Goal: Task Accomplishment & Management: Complete application form

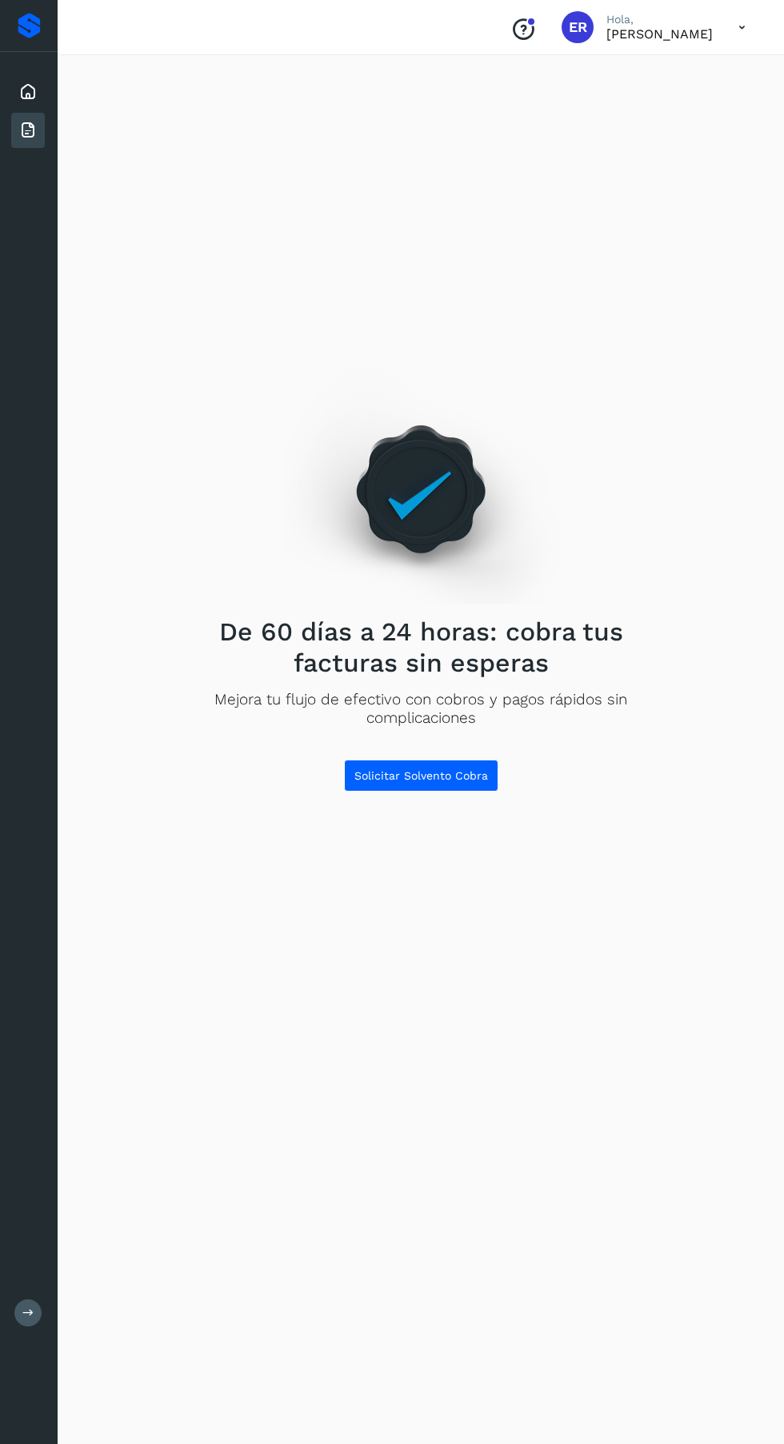
click at [732, 26] on icon at bounding box center [741, 27] width 33 height 33
click at [683, 112] on div "Cerrar sesión" at bounding box center [662, 103] width 190 height 30
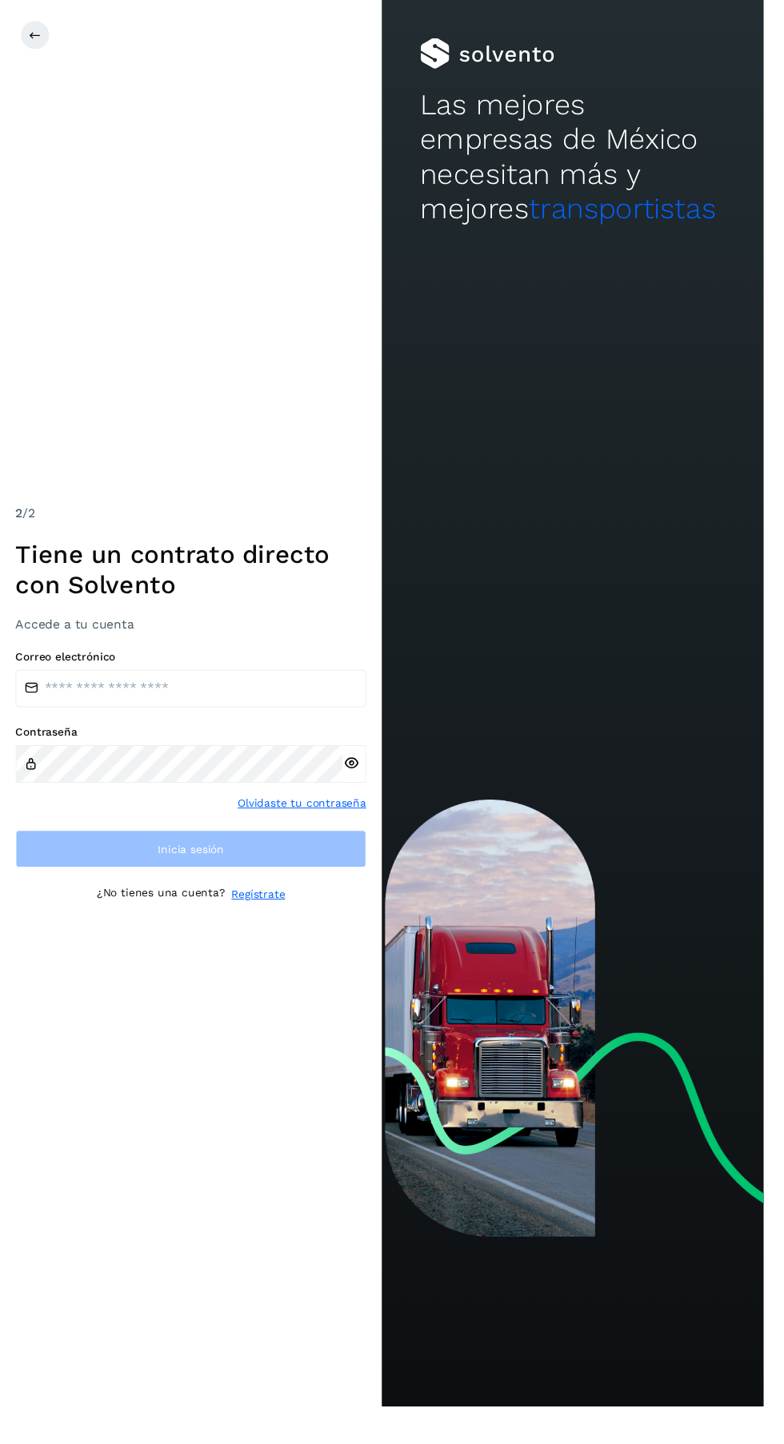
click at [35, 35] on icon at bounding box center [36, 36] width 13 height 13
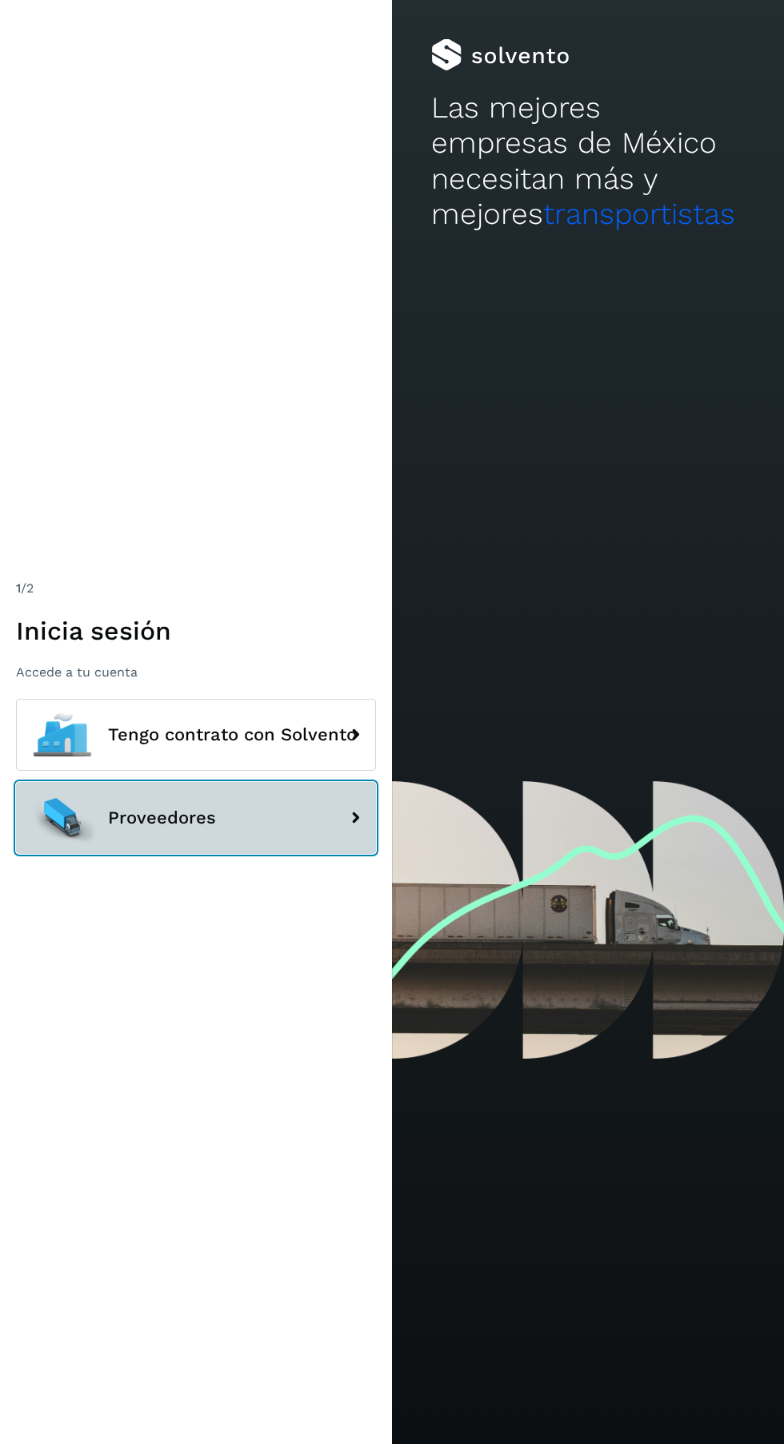
click at [164, 828] on span "Proveedores" at bounding box center [162, 818] width 108 height 19
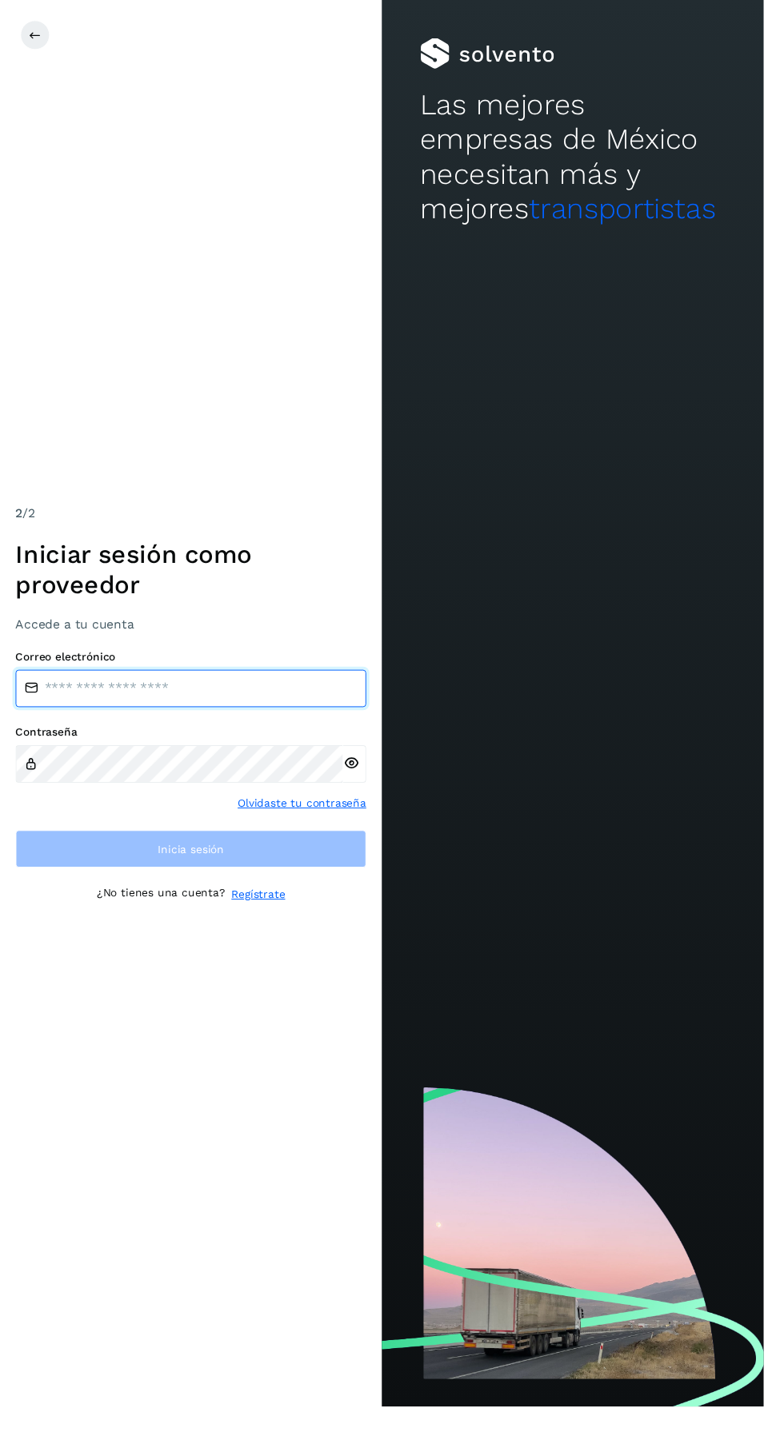
click at [60, 726] on input "email" at bounding box center [196, 707] width 360 height 38
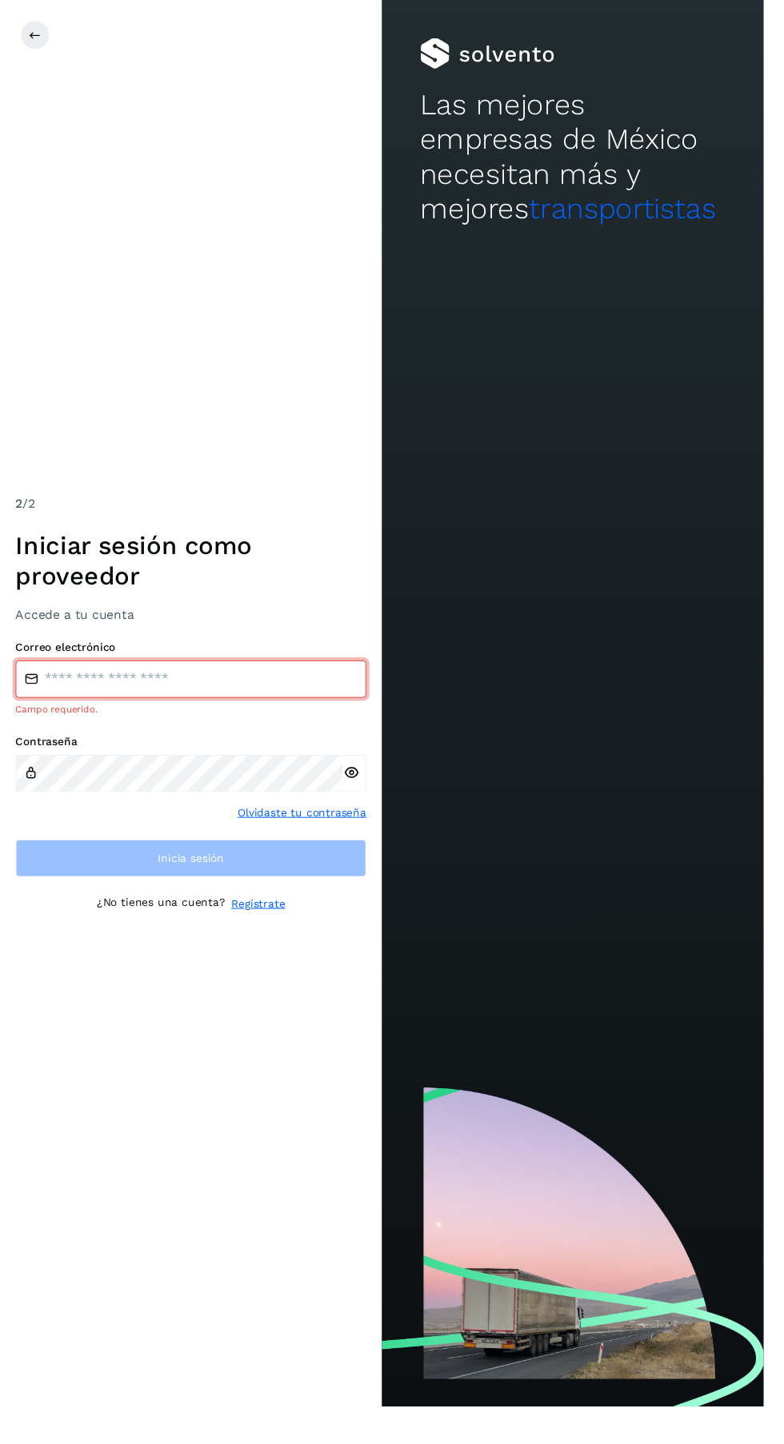
type input "**********"
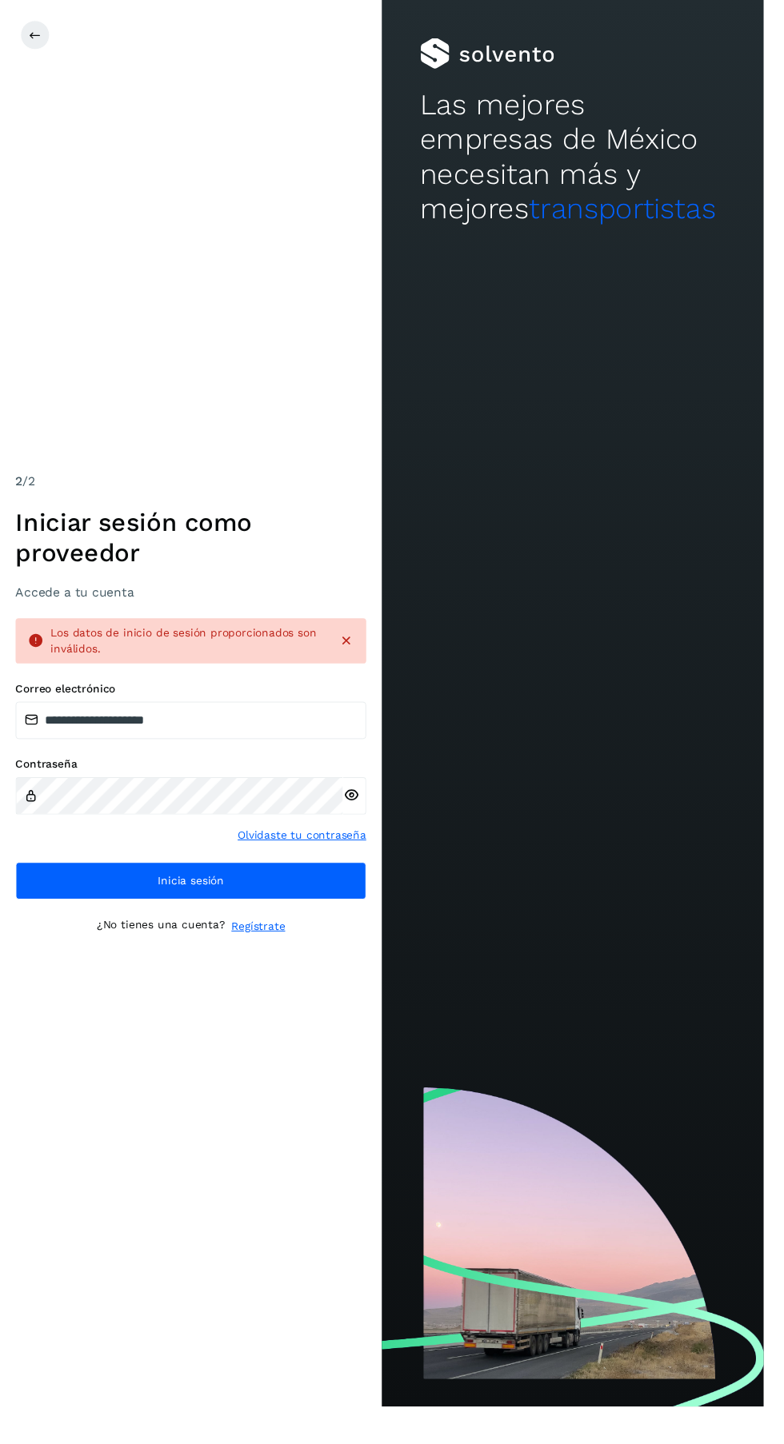
click at [254, 960] on link "Regístrate" at bounding box center [265, 951] width 55 height 17
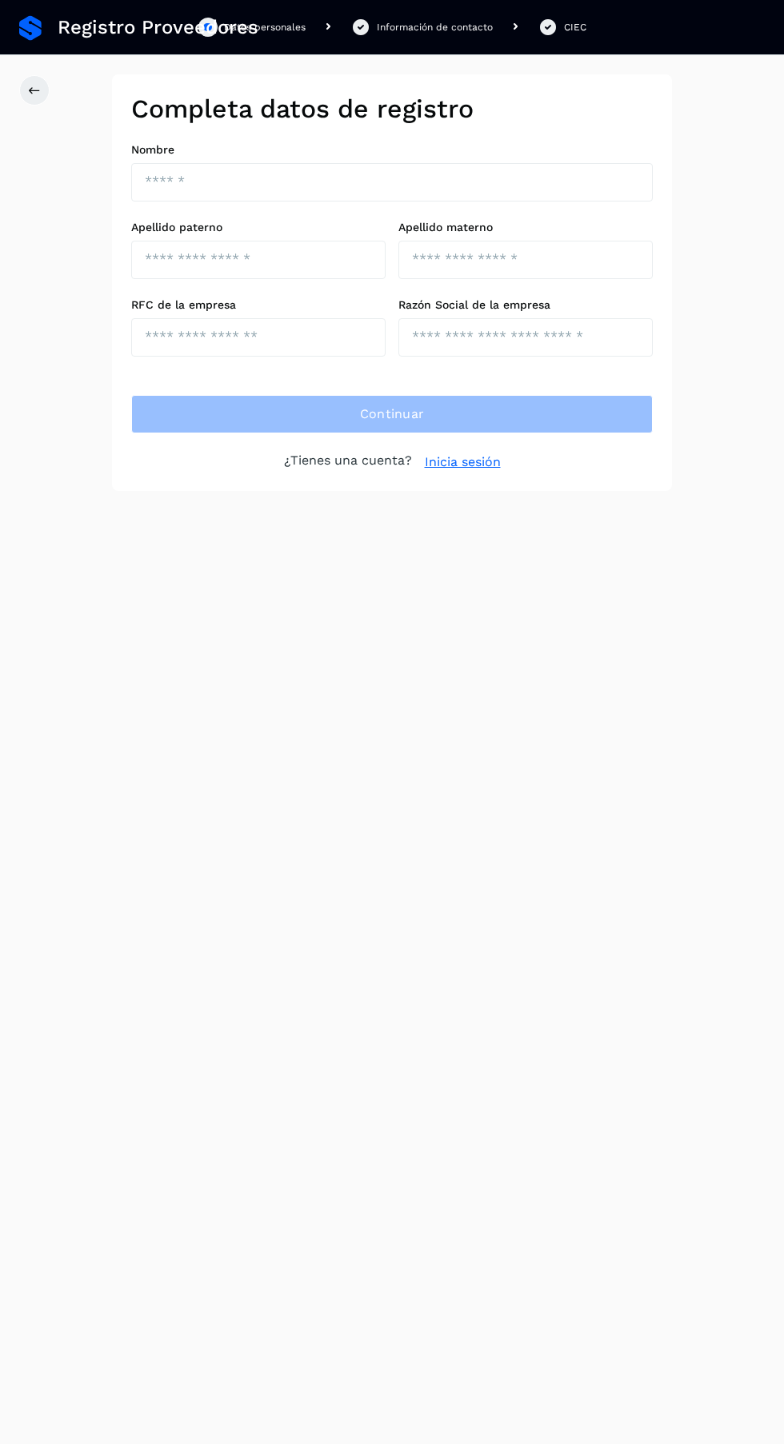
click at [271, 985] on div "Registro Proveedores Datos personales Información de contacto CIEC Completa dat…" at bounding box center [392, 722] width 784 height 1444
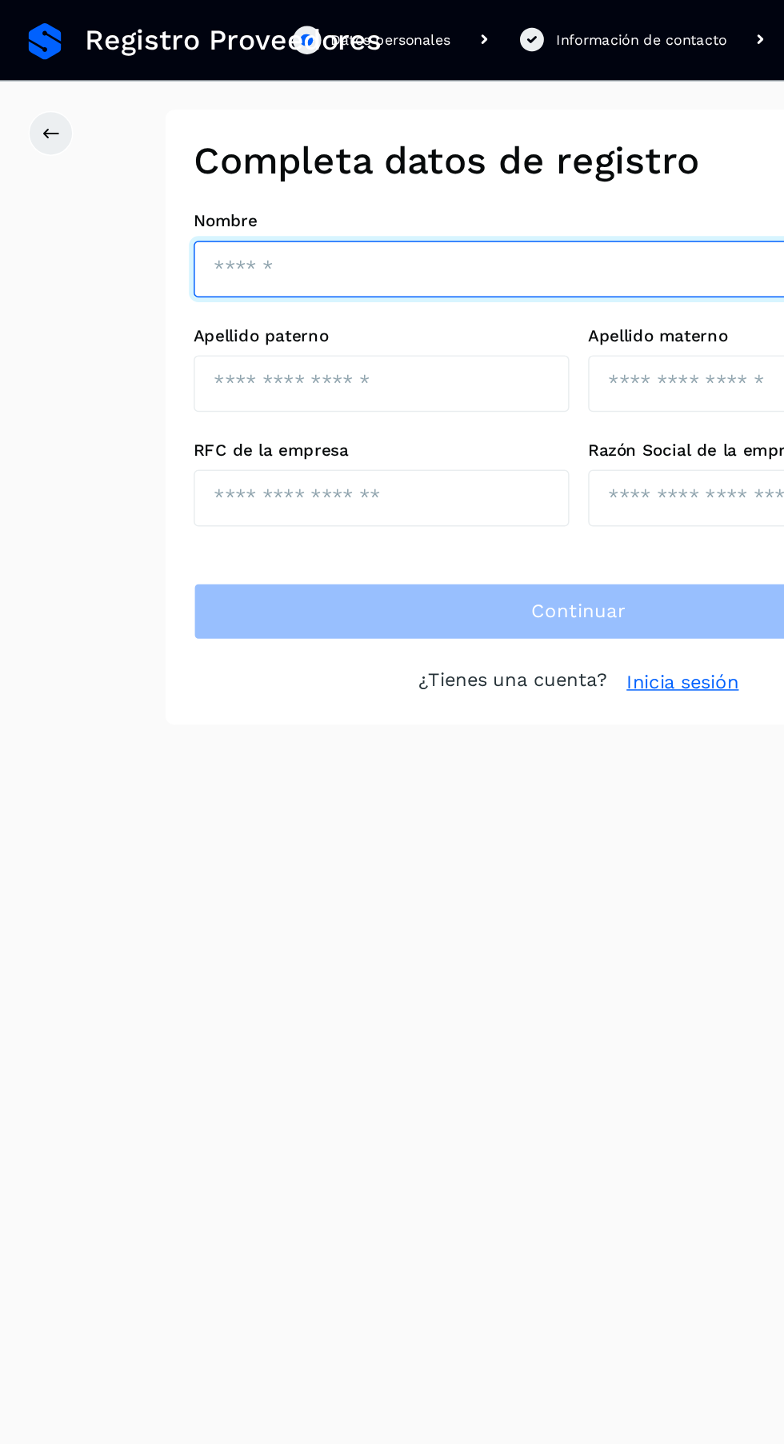
click at [255, 179] on input "text" at bounding box center [391, 182] width 521 height 38
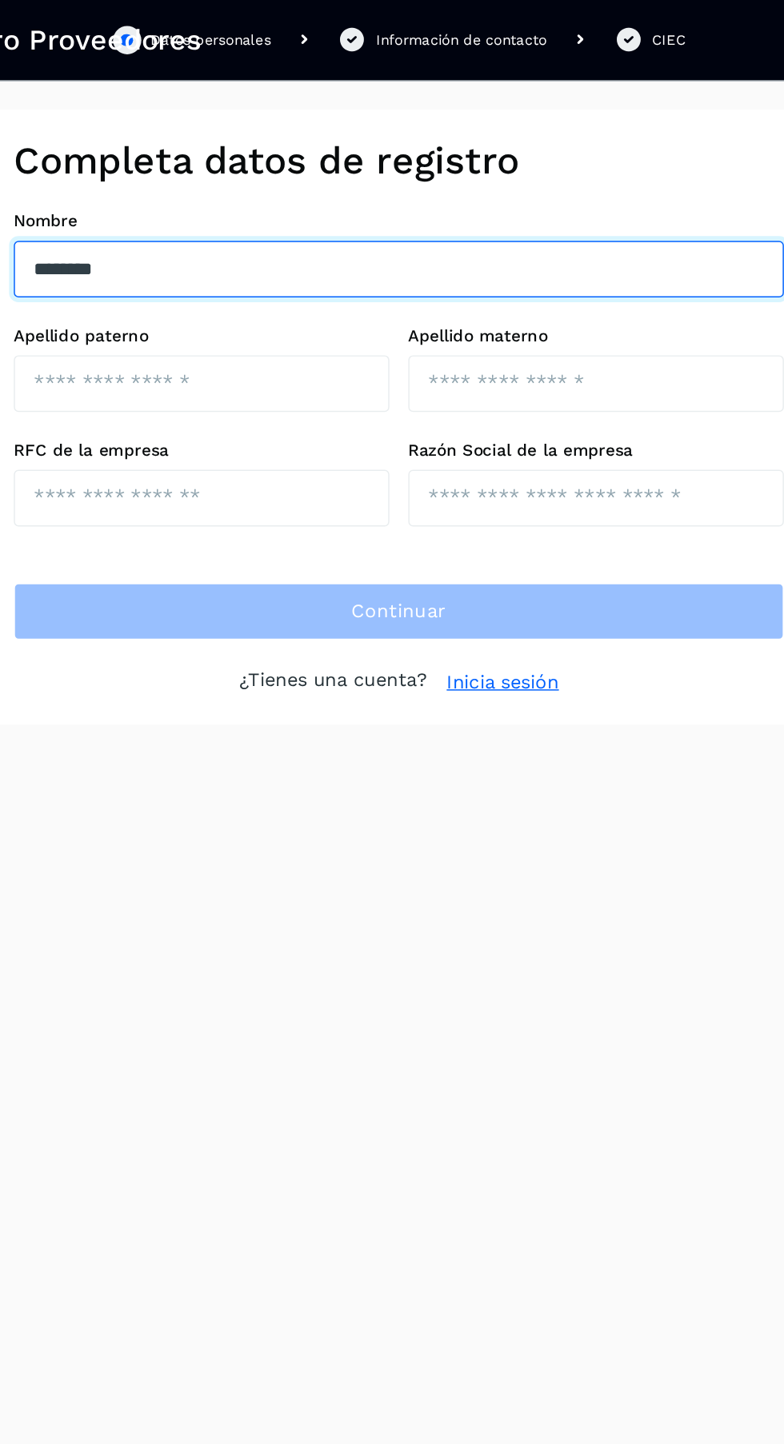
type input "*******"
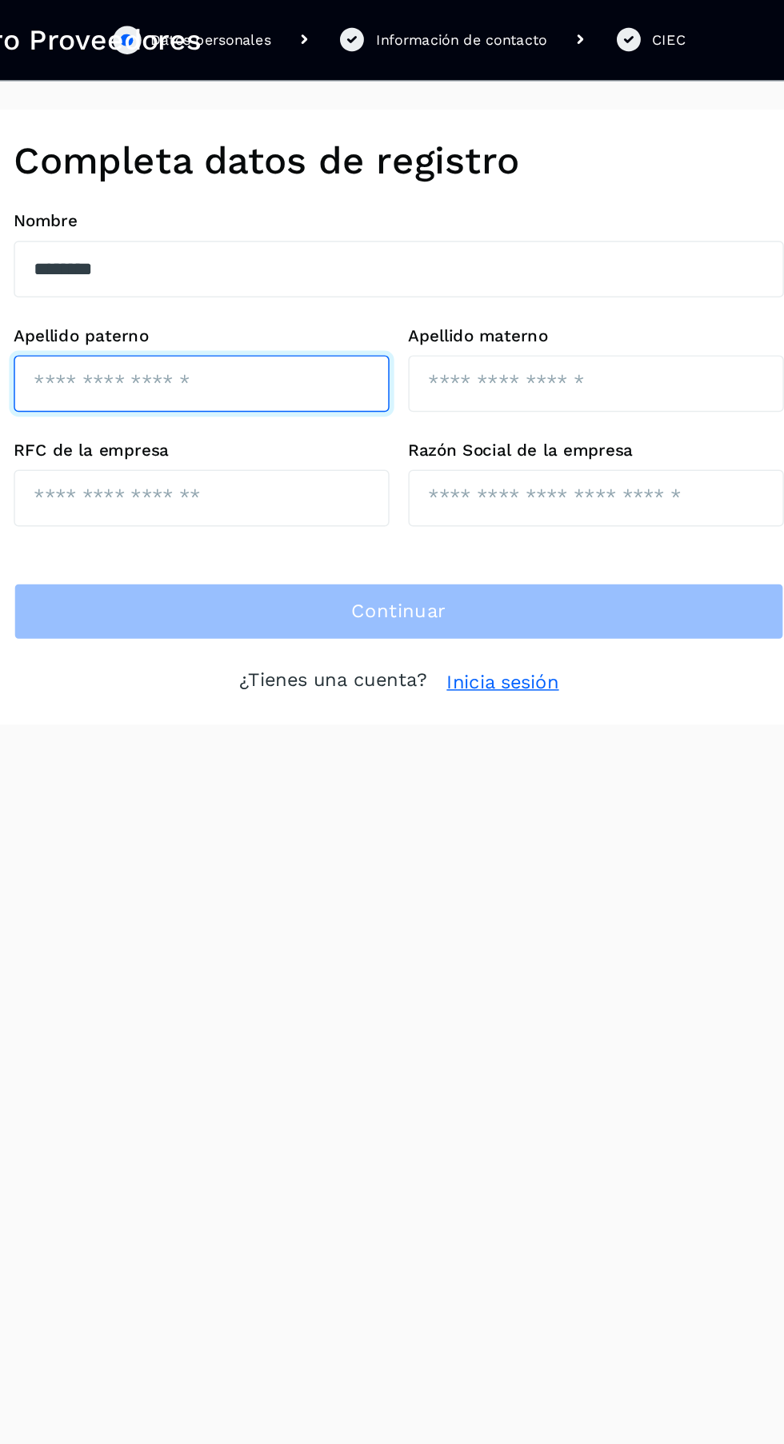
click at [194, 259] on input "text" at bounding box center [258, 260] width 254 height 38
type input "*****"
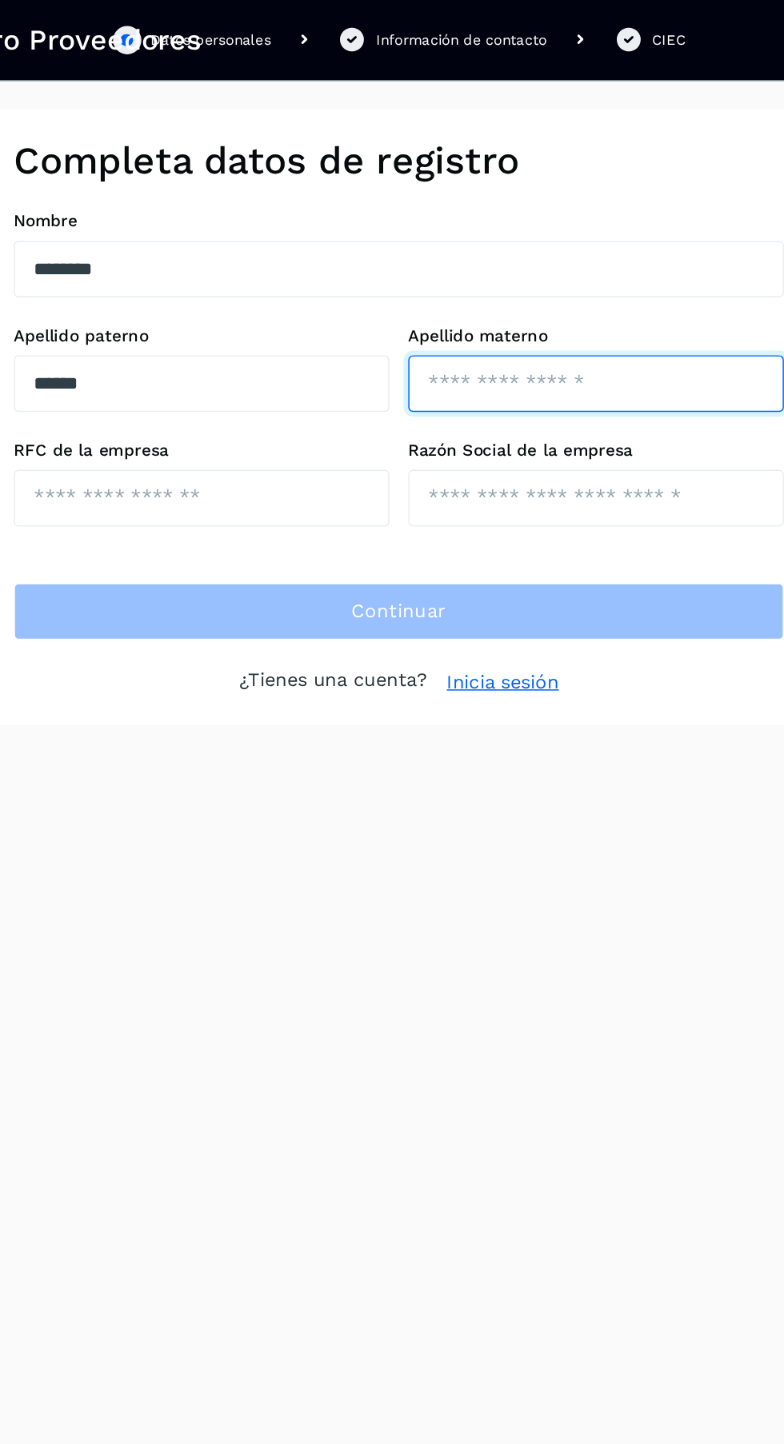
click at [496, 262] on input "text" at bounding box center [525, 260] width 254 height 38
type input "********"
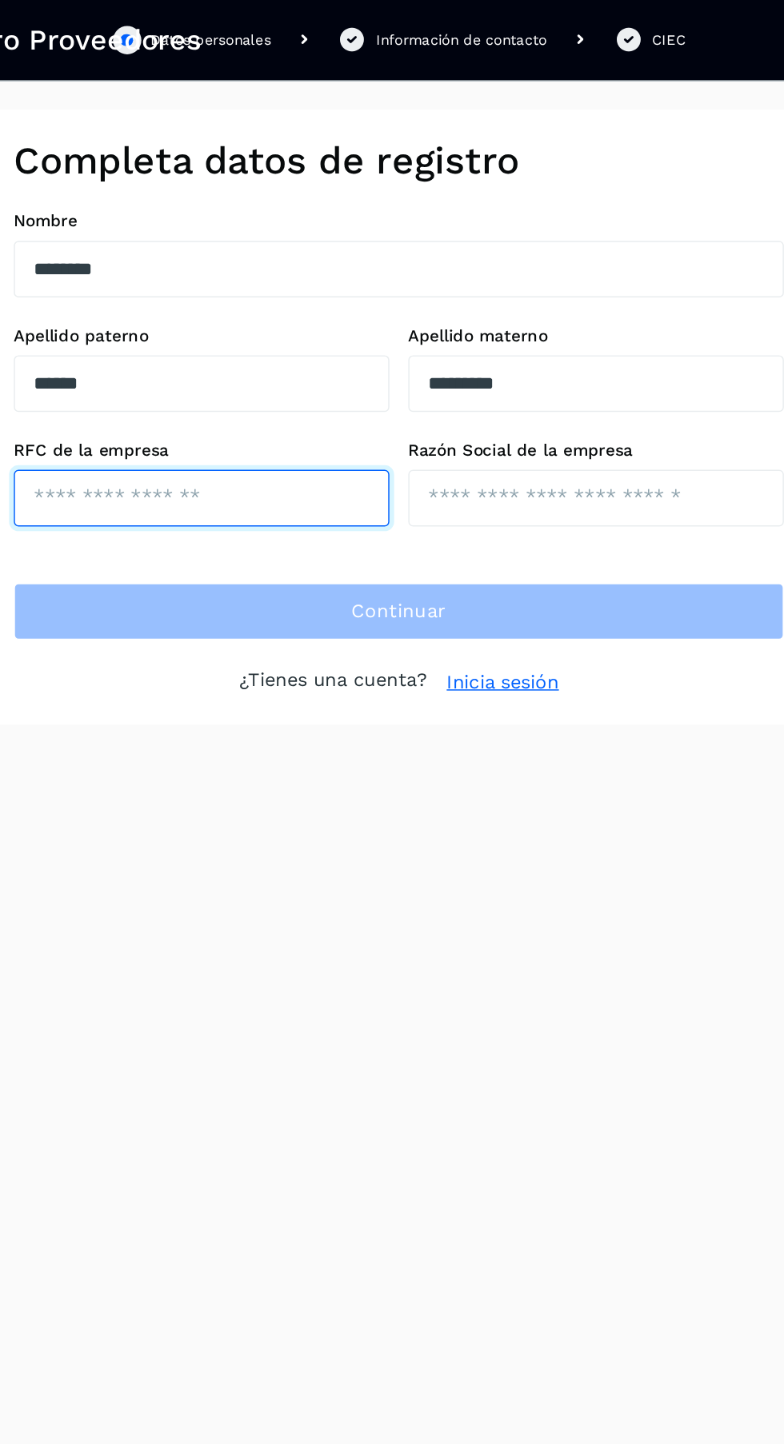
click at [168, 332] on input "text" at bounding box center [258, 337] width 254 height 38
type input "**********"
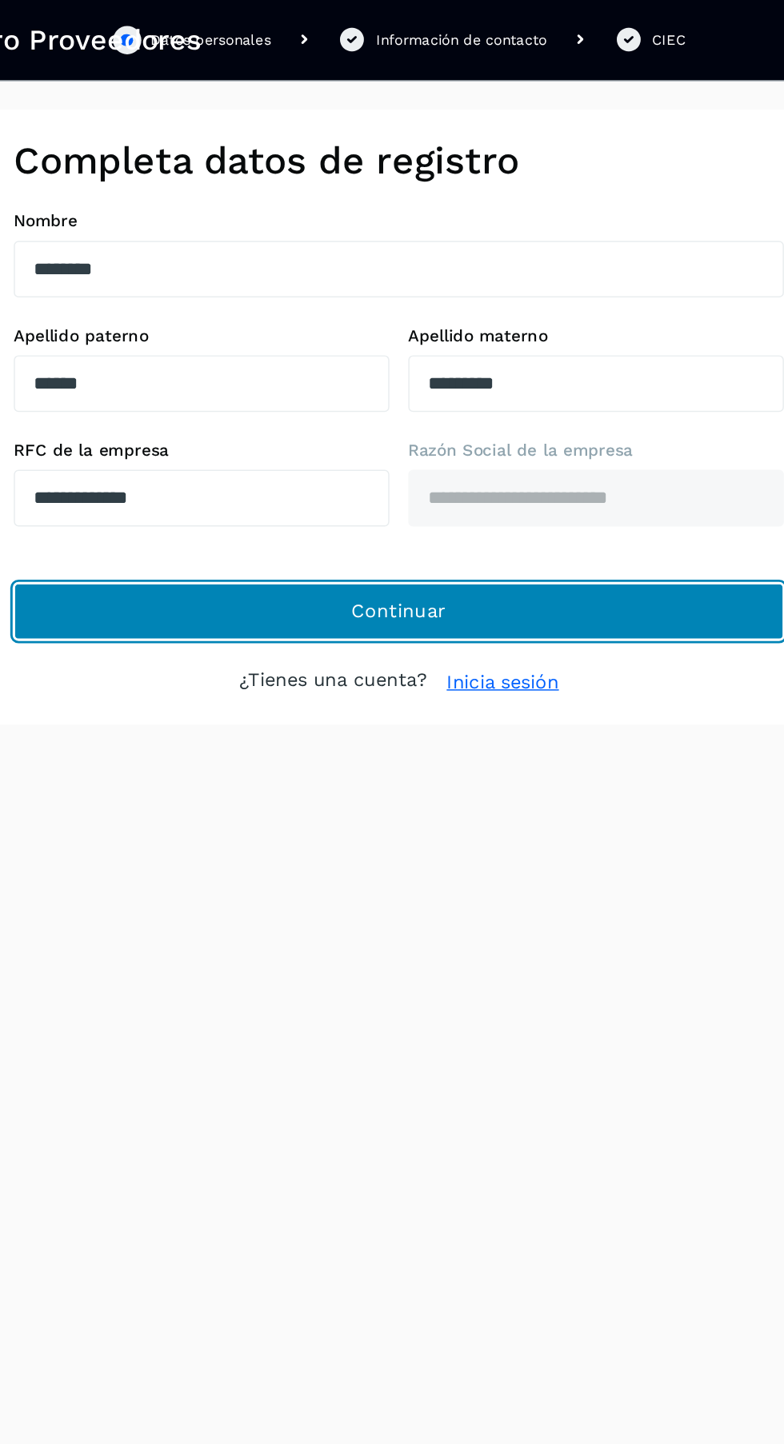
click at [537, 416] on button "Continuar" at bounding box center [391, 414] width 521 height 38
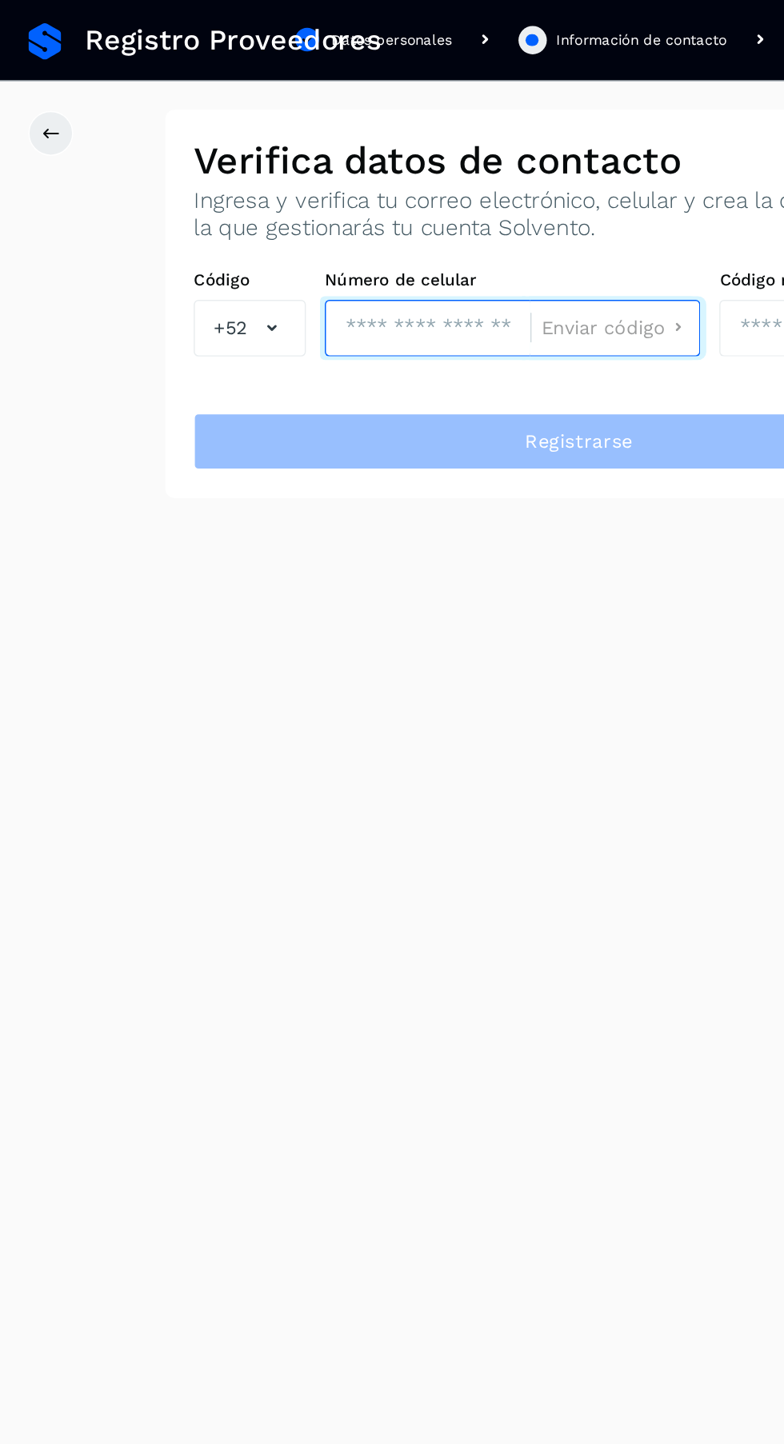
click at [296, 218] on input "tel" at bounding box center [289, 222] width 139 height 38
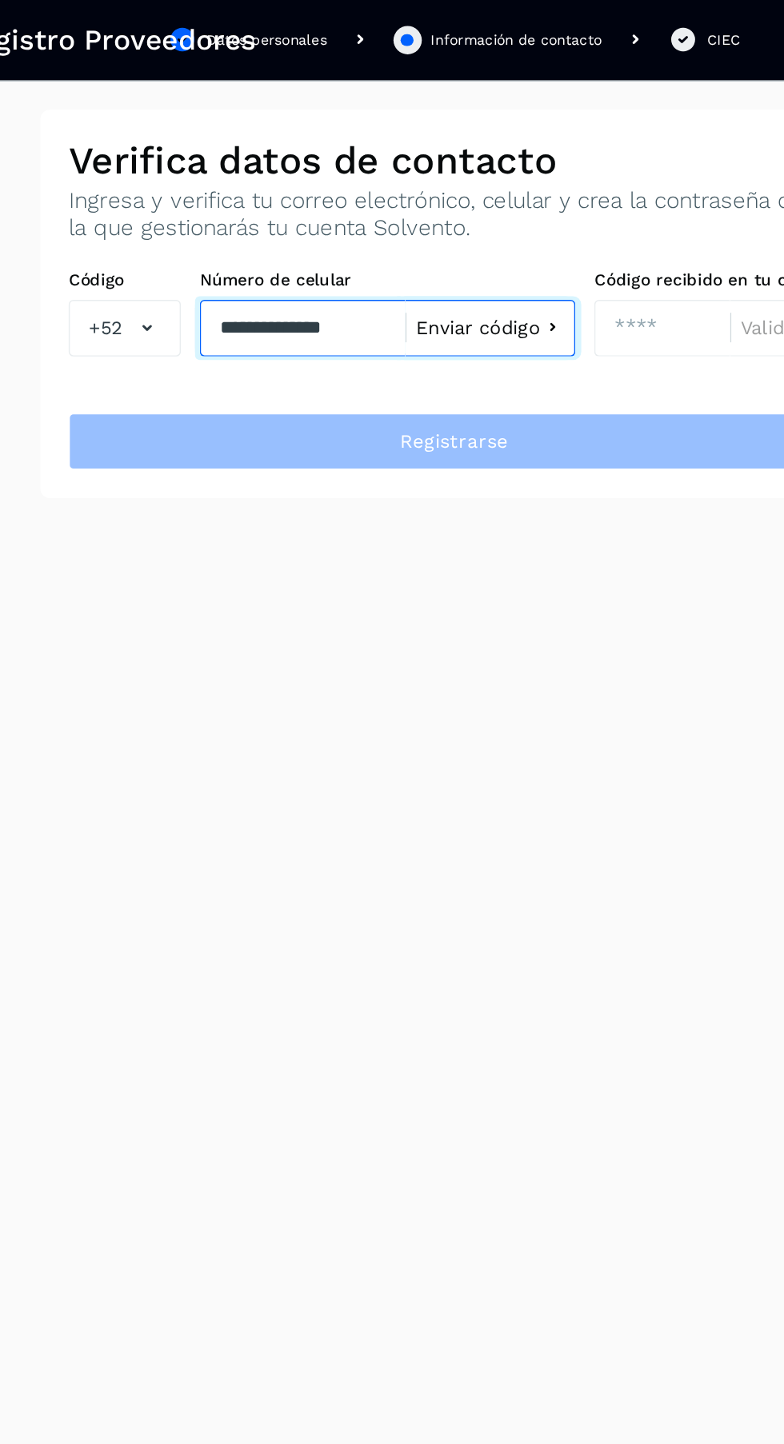
type input "**********"
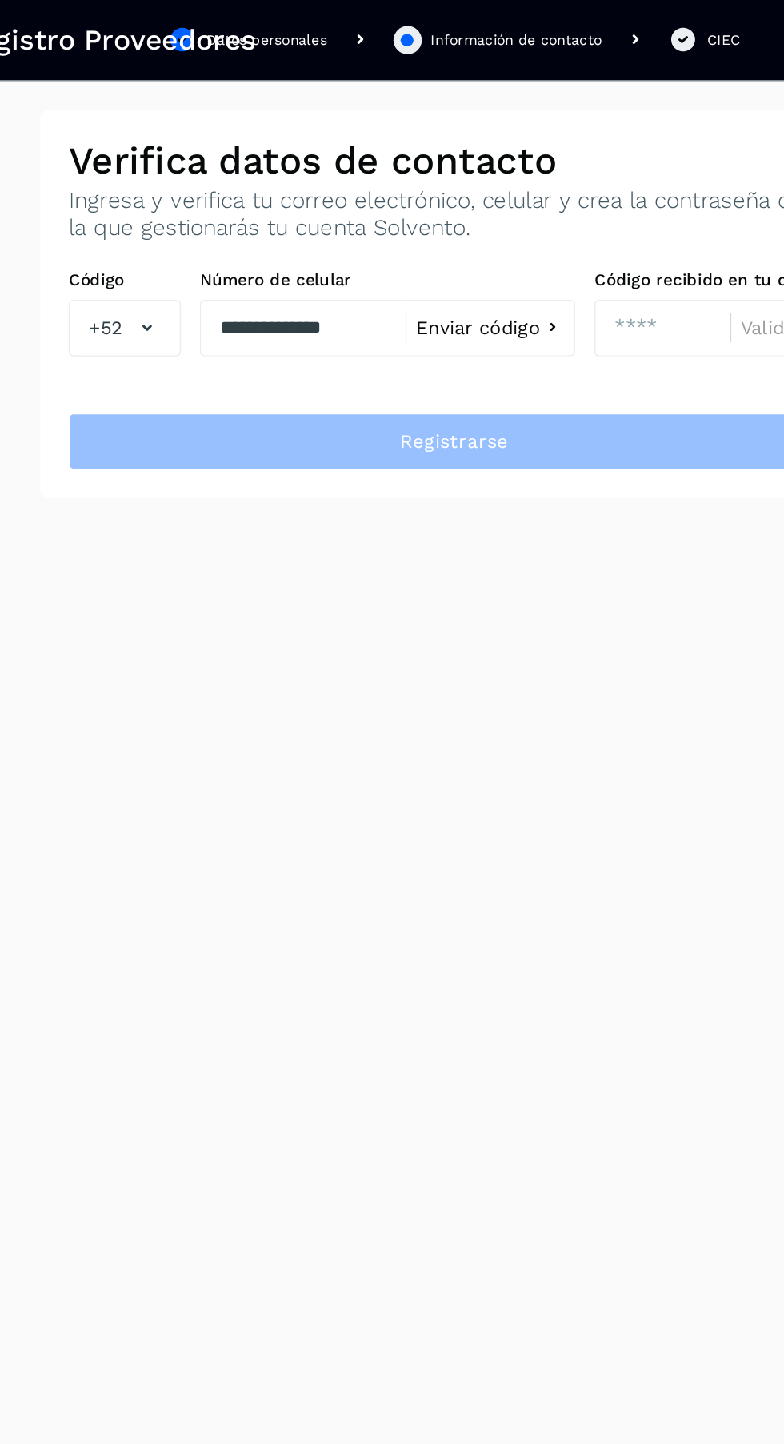
click at [421, 220] on span "Enviar código" at bounding box center [408, 222] width 84 height 13
click at [539, 221] on input "number" at bounding box center [533, 222] width 92 height 38
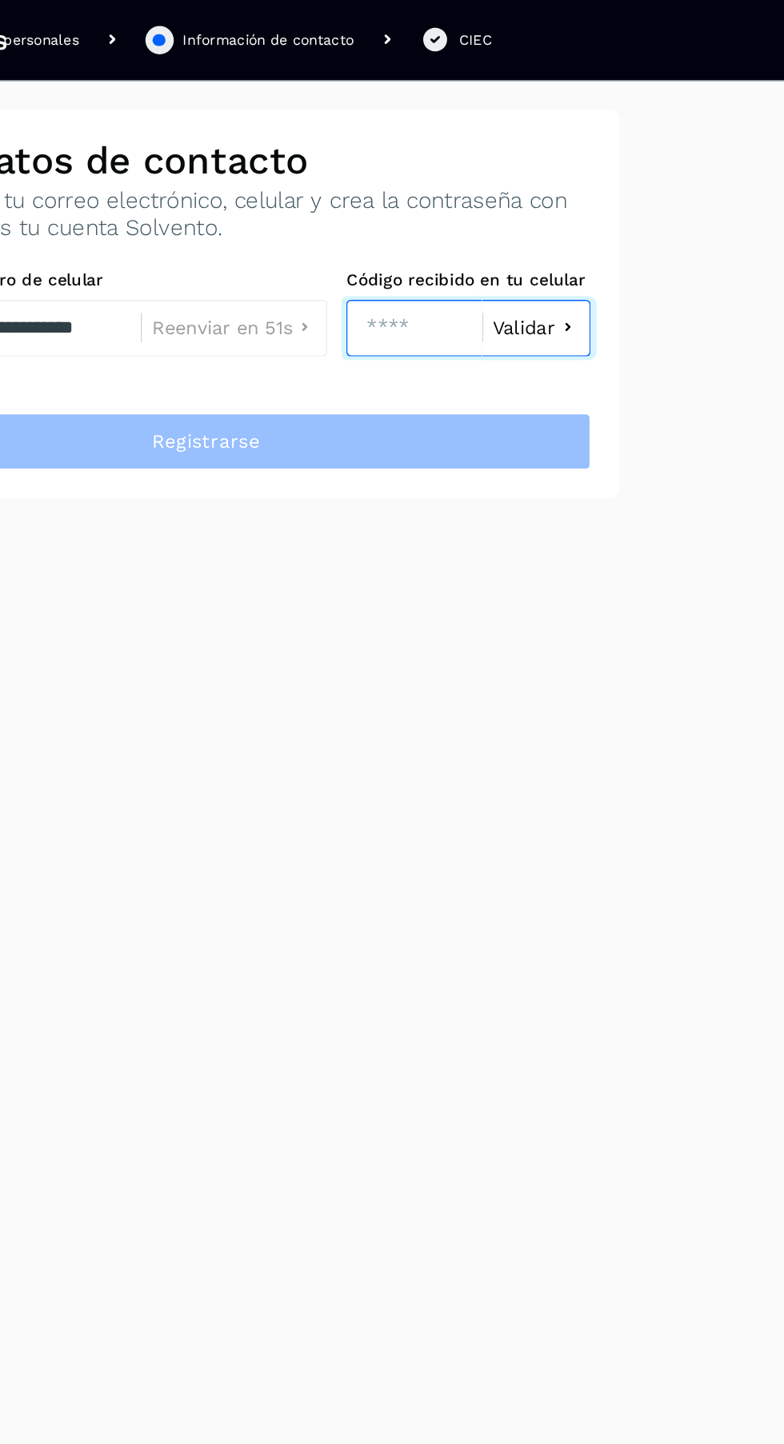
type input "****"
click at [613, 219] on span "Validar" at bounding box center [607, 222] width 42 height 13
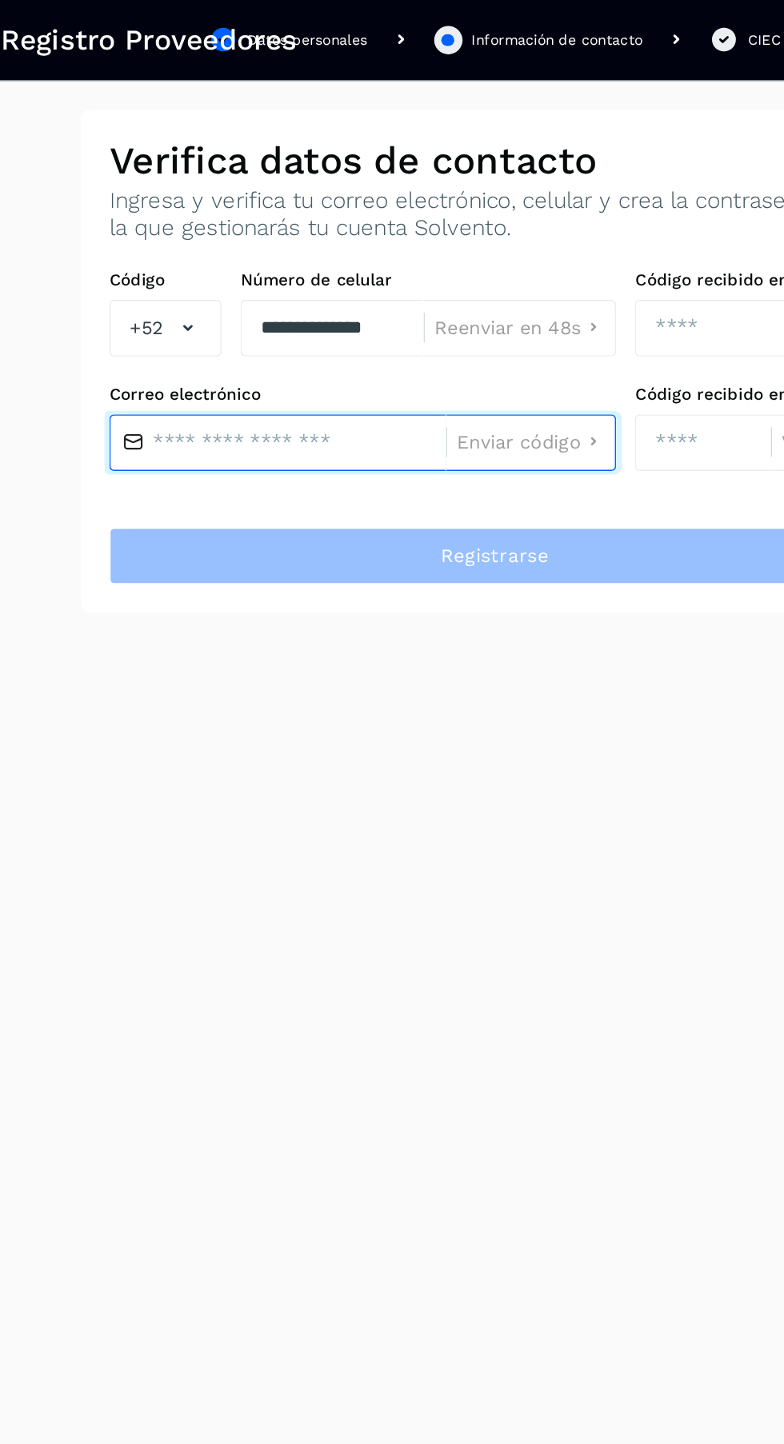
click at [250, 295] on input "text" at bounding box center [245, 300] width 228 height 38
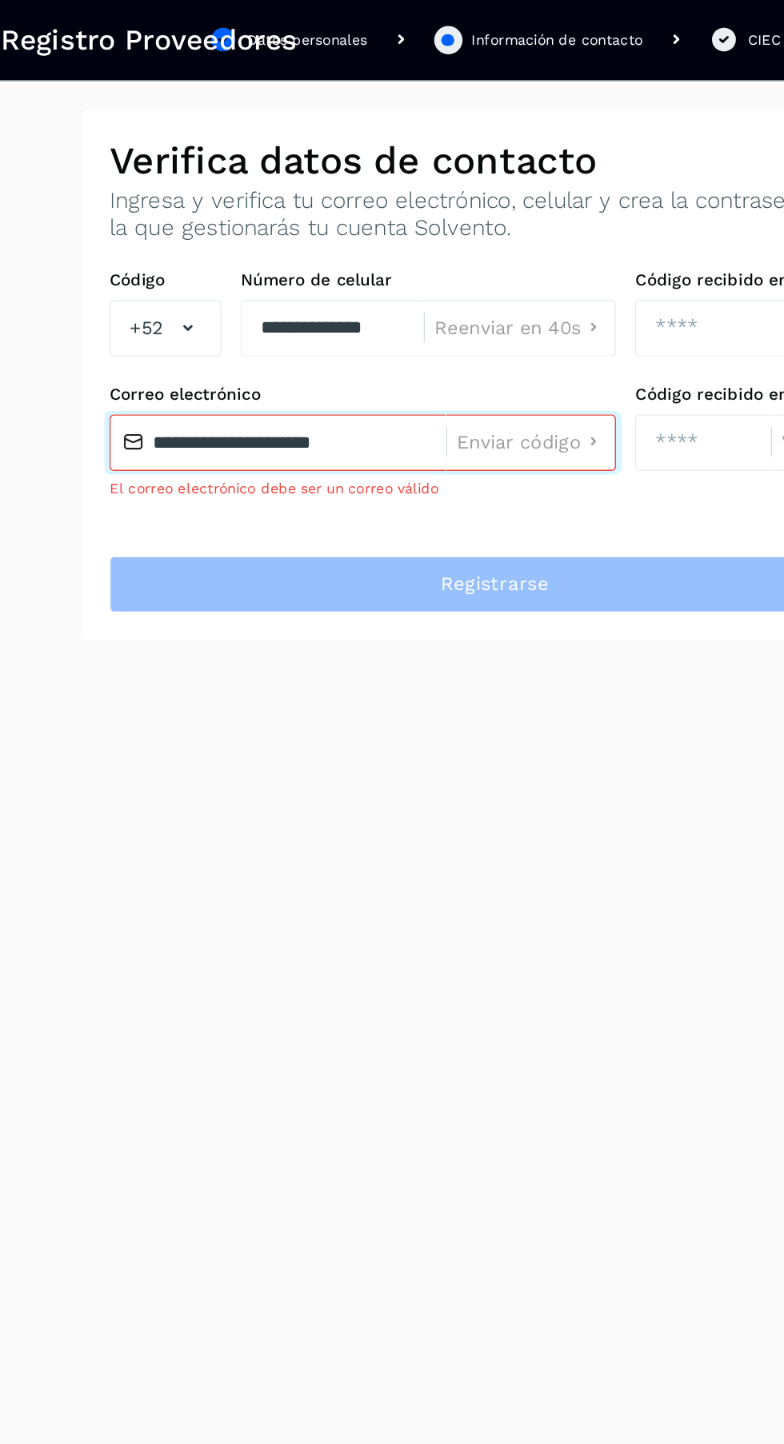
click at [333, 291] on input "**********" at bounding box center [245, 300] width 228 height 38
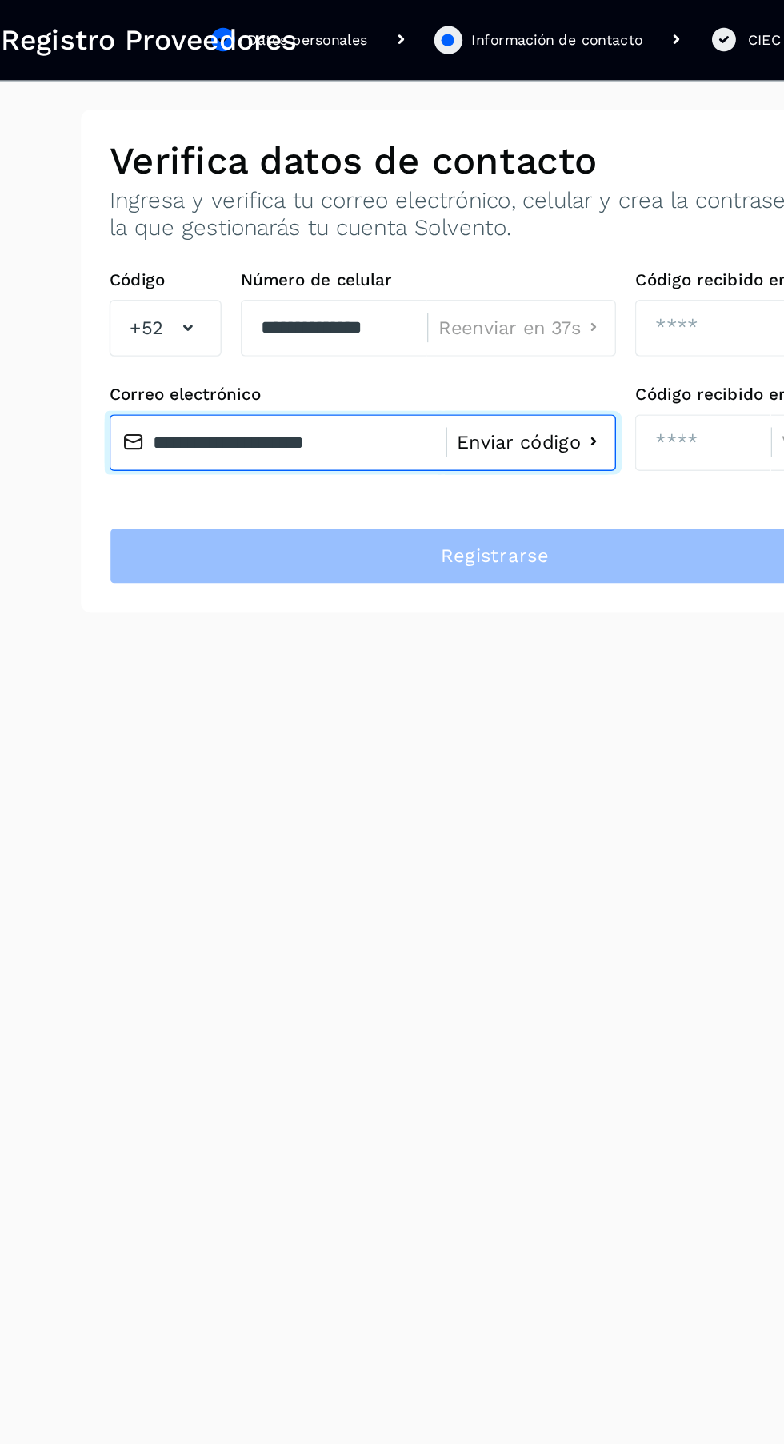
type input "**********"
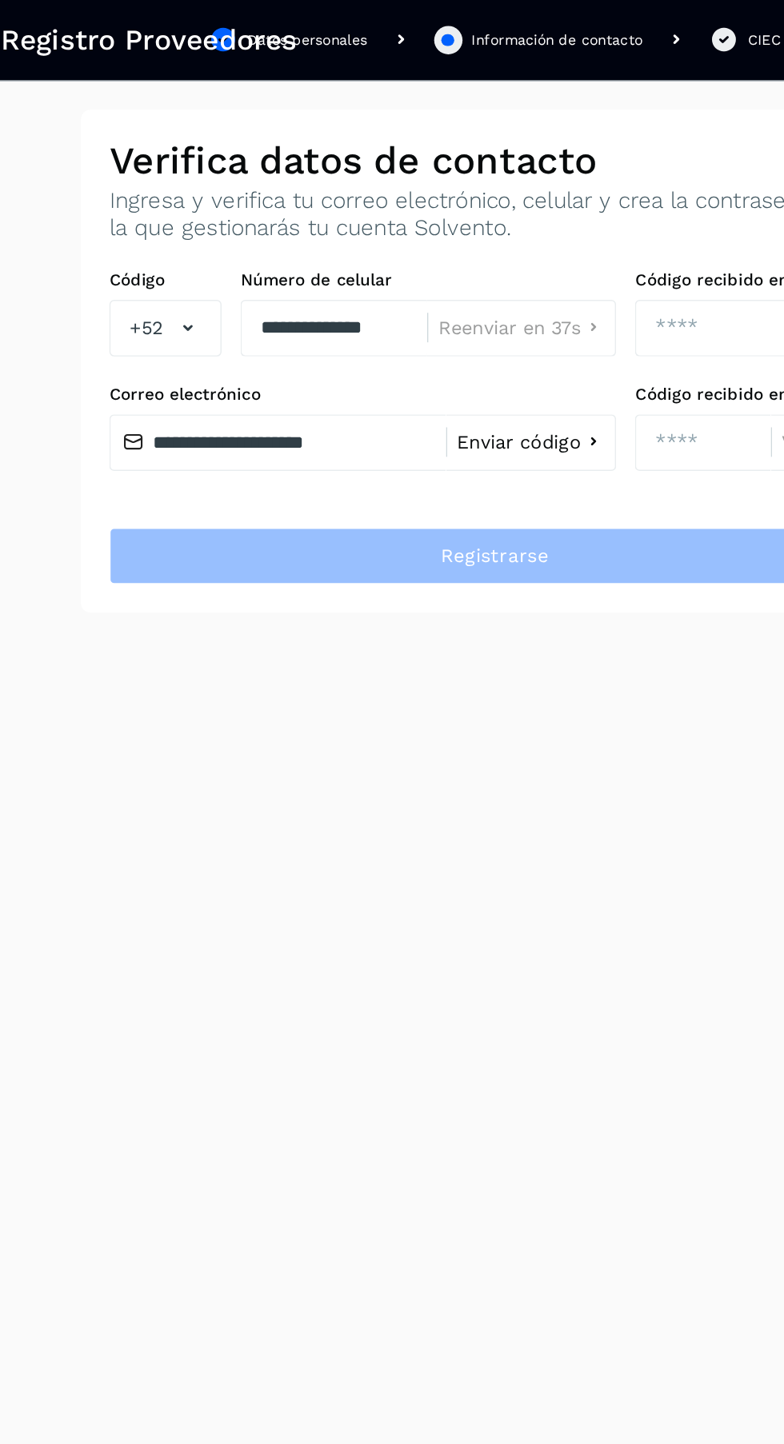
click at [419, 298] on span "Enviar código" at bounding box center [408, 300] width 84 height 13
click at [524, 304] on input "number" at bounding box center [533, 300] width 92 height 38
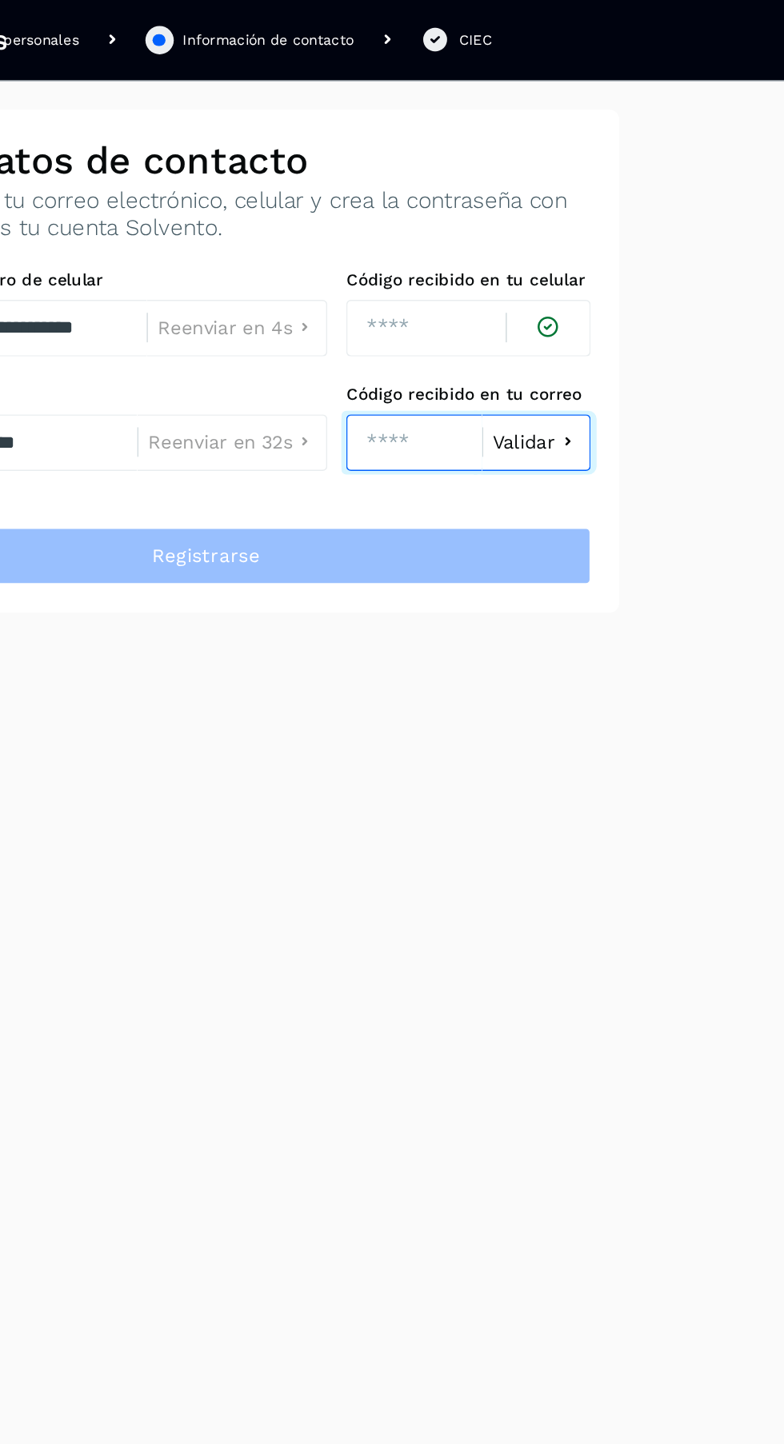
type input "****"
click at [617, 297] on span "Validar" at bounding box center [607, 300] width 42 height 13
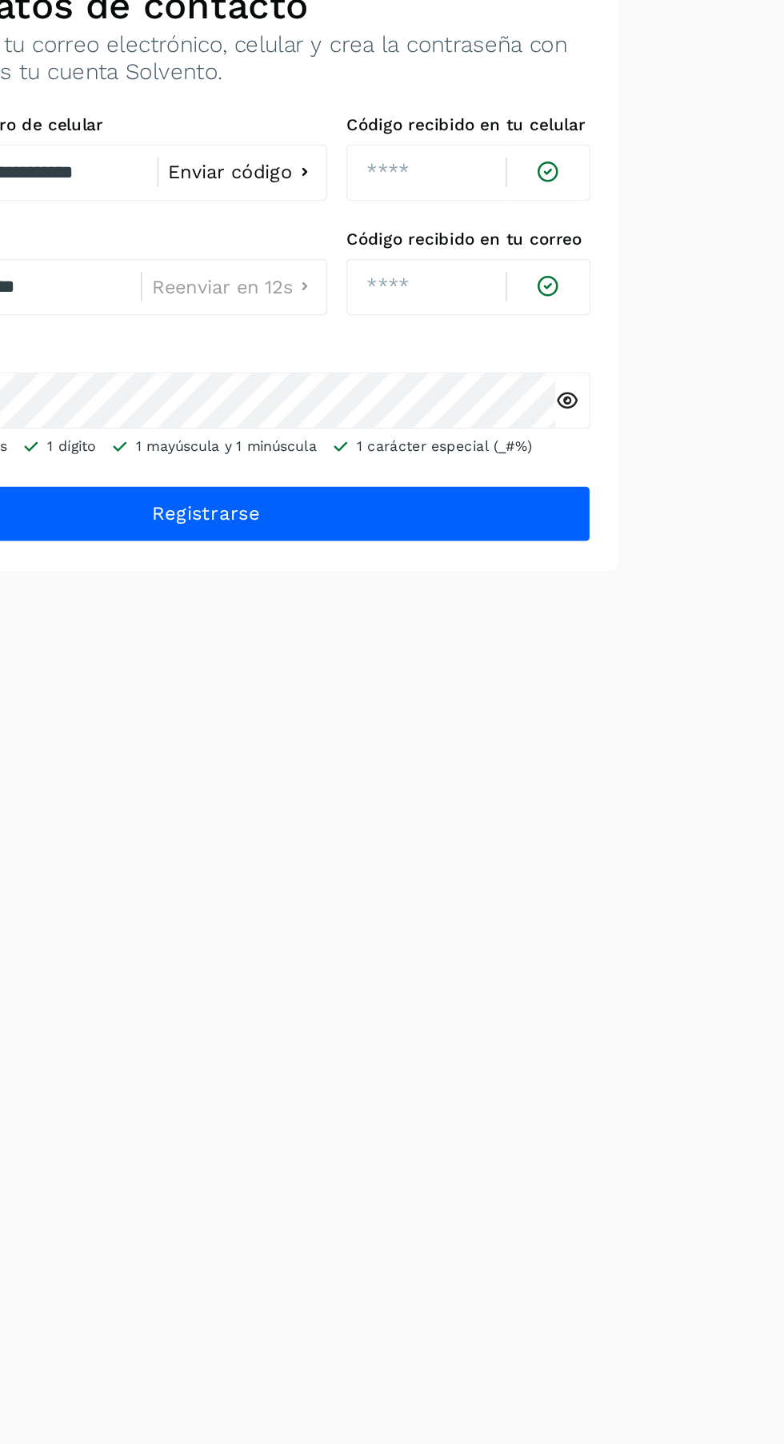
click at [635, 375] on icon at bounding box center [637, 377] width 17 height 17
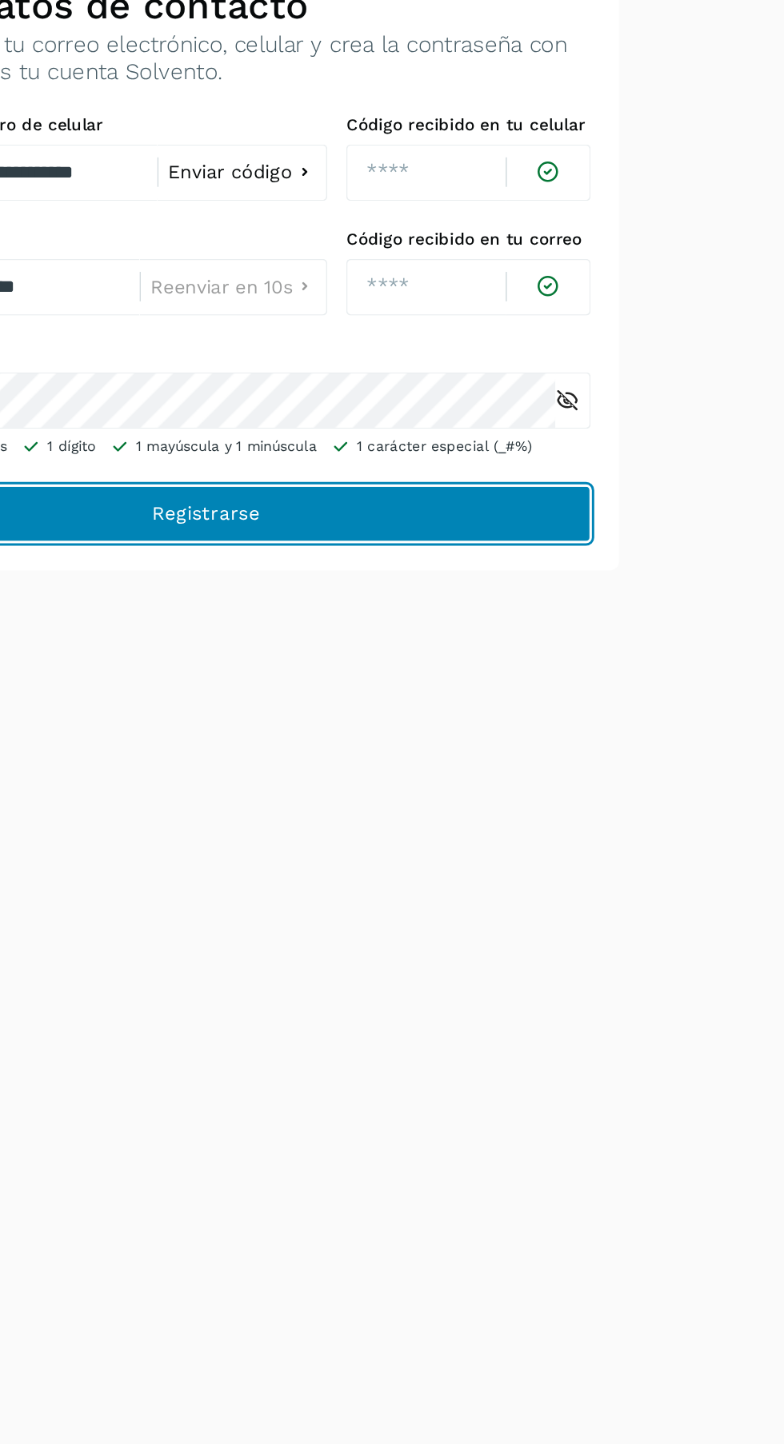
click at [589, 448] on button "Registrarse" at bounding box center [391, 453] width 521 height 38
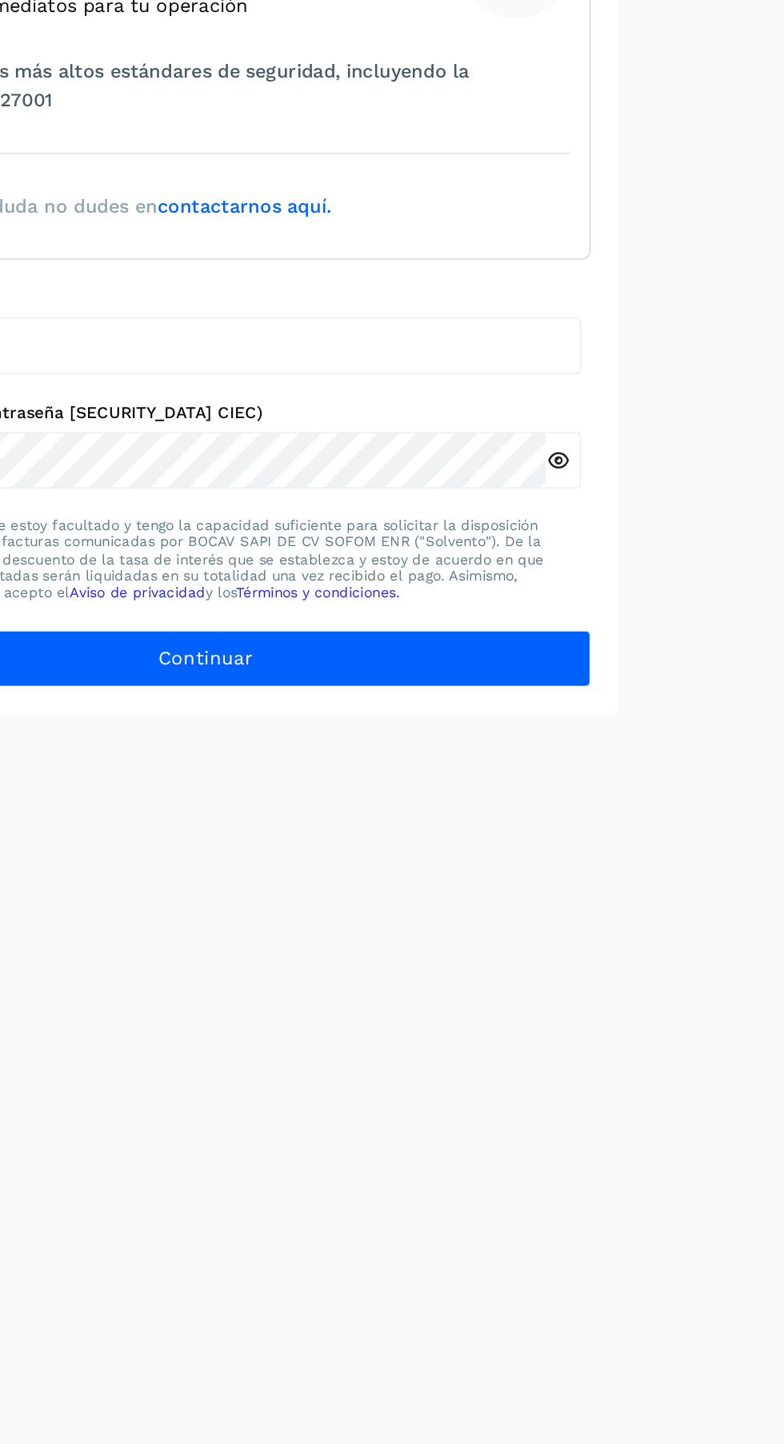
click at [549, 789] on div "**********" at bounding box center [392, 454] width 560 height 761
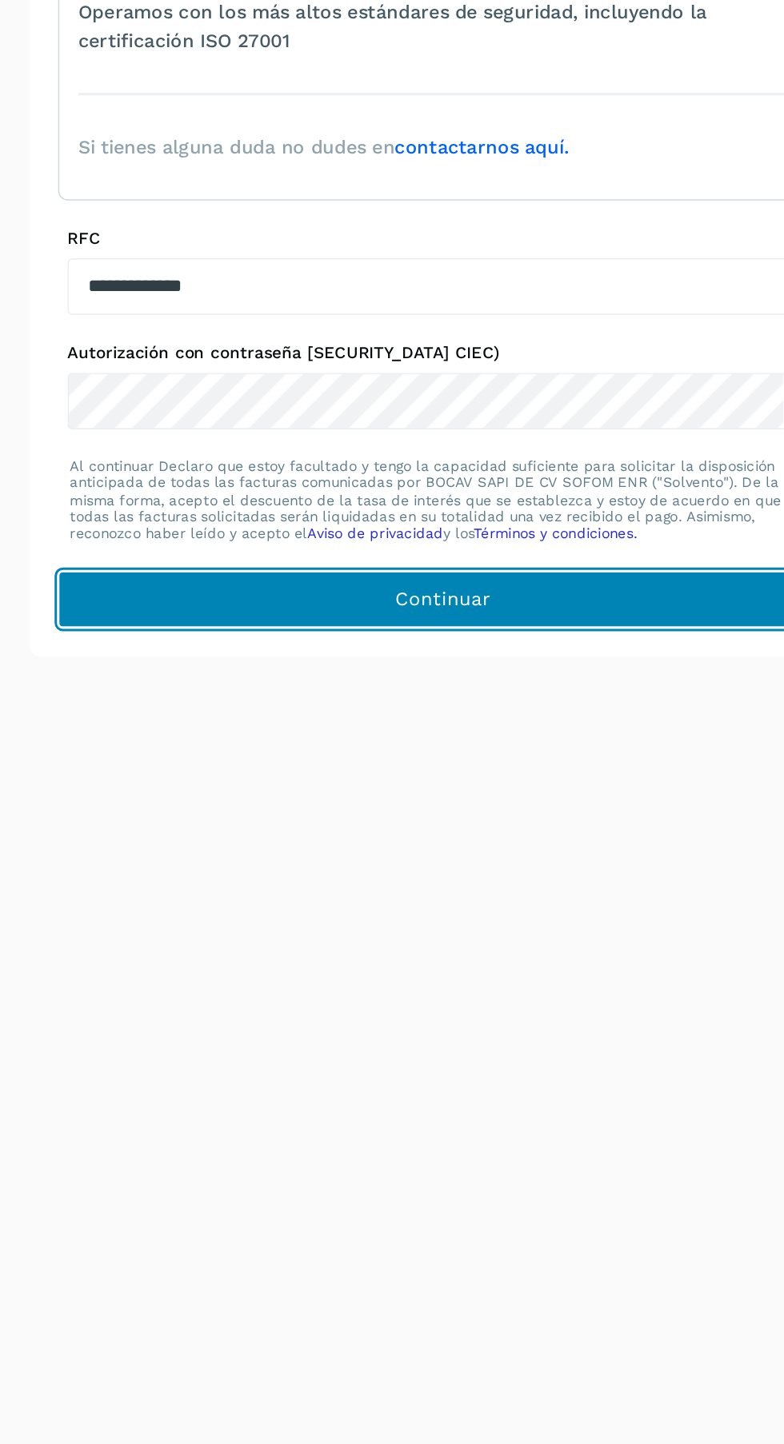
click at [449, 801] on button "Continuar" at bounding box center [391, 797] width 521 height 38
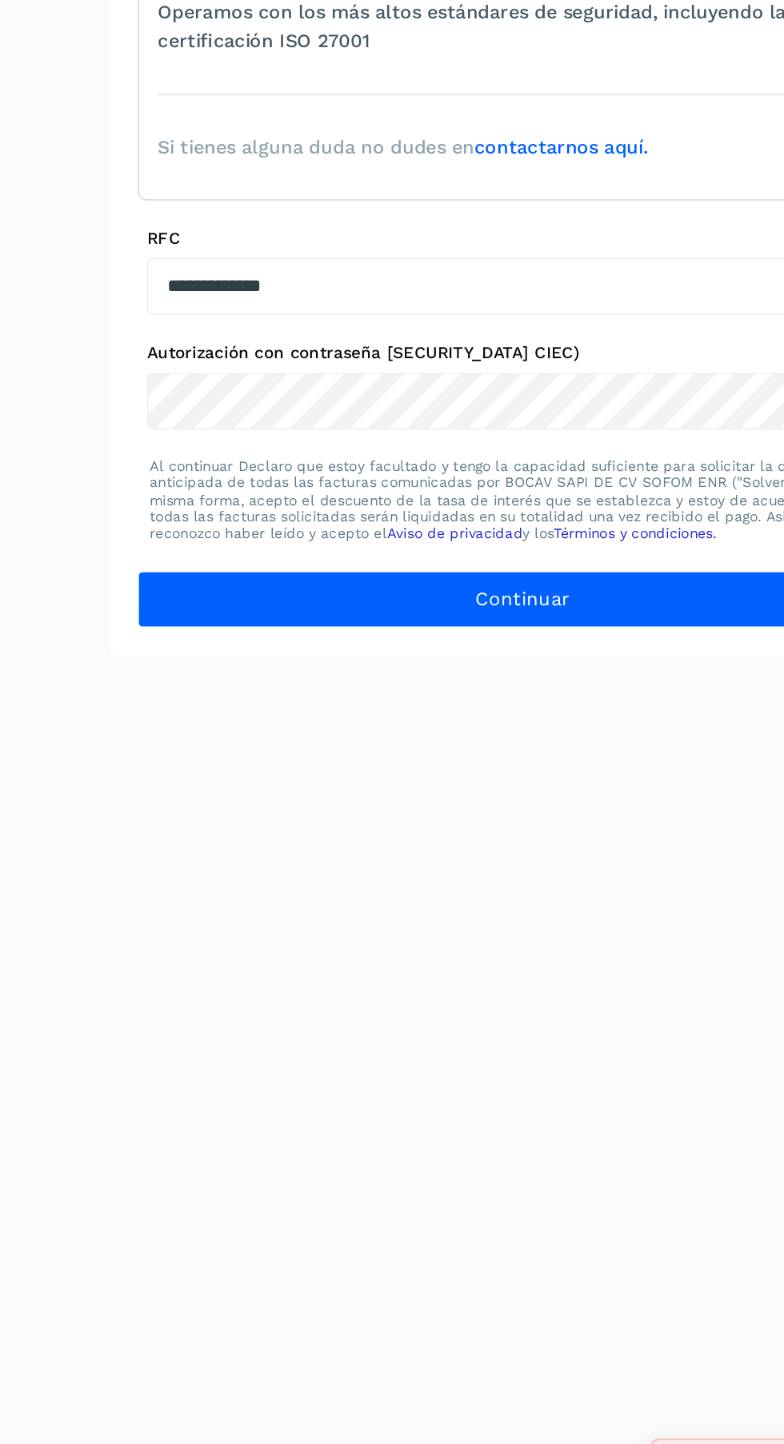
click at [433, 811] on button "Continuar" at bounding box center [391, 797] width 521 height 38
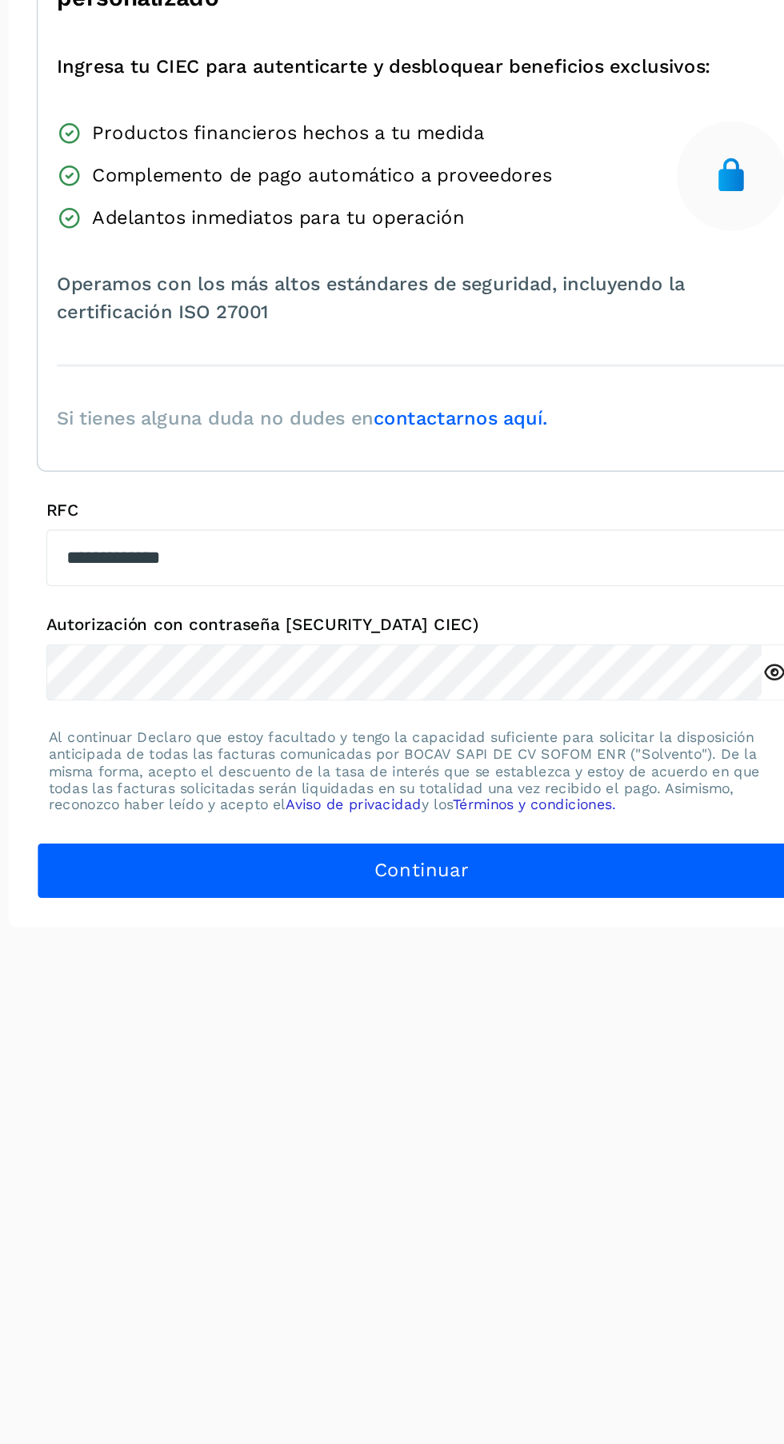
click at [505, 797] on button "Continuar" at bounding box center [391, 797] width 521 height 38
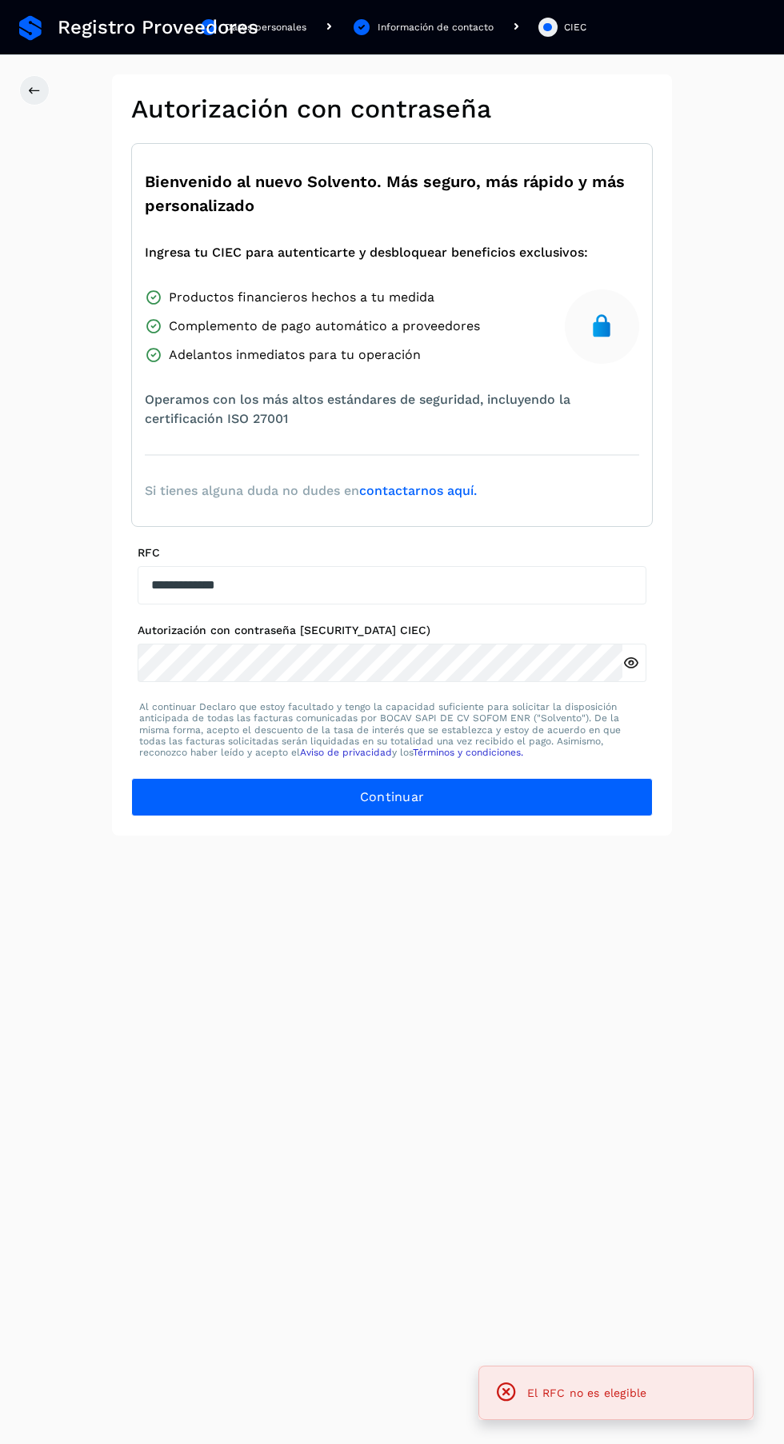
scroll to position [106, 0]
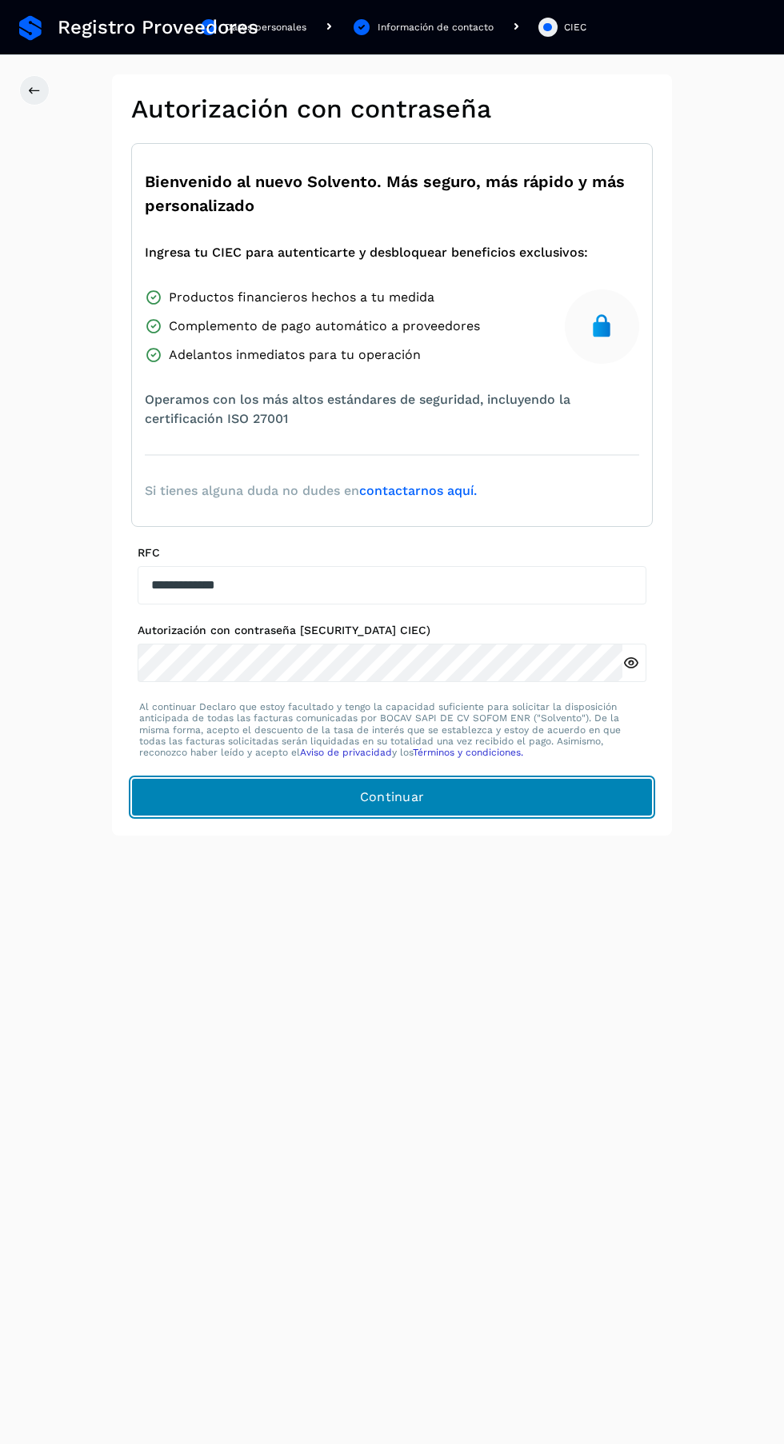
click at [473, 778] on button "Continuar" at bounding box center [391, 797] width 521 height 38
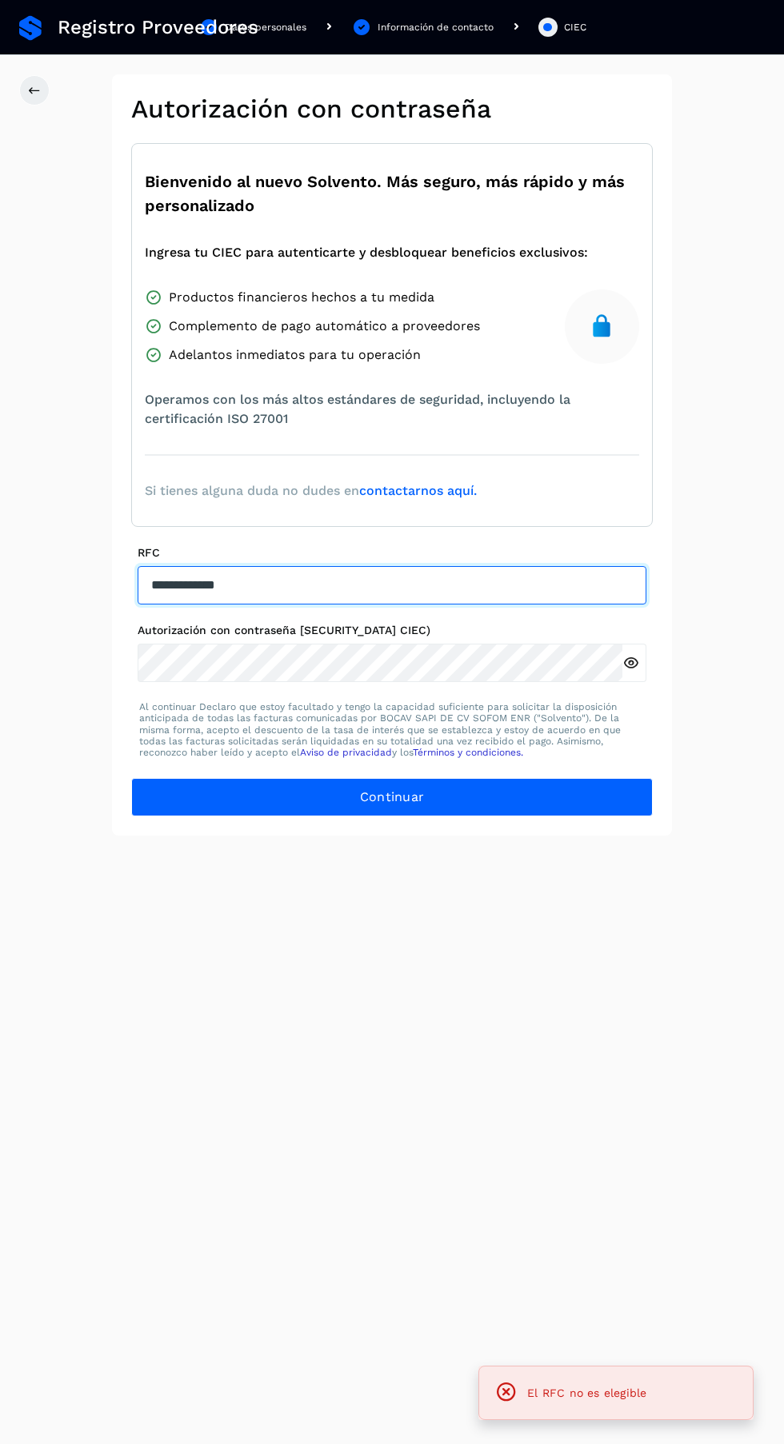
click at [339, 566] on input "**********" at bounding box center [392, 585] width 509 height 38
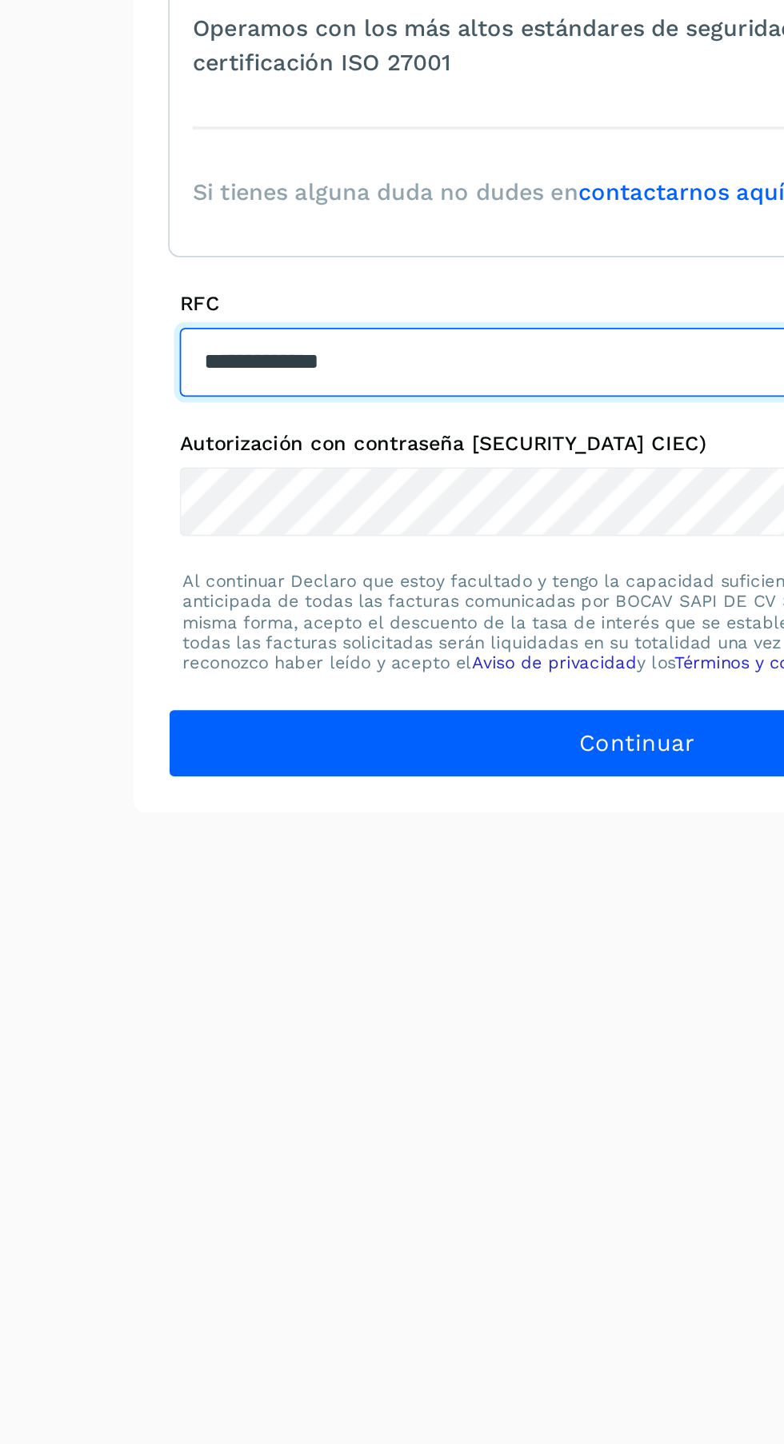
click at [309, 566] on input "**********" at bounding box center [392, 585] width 509 height 38
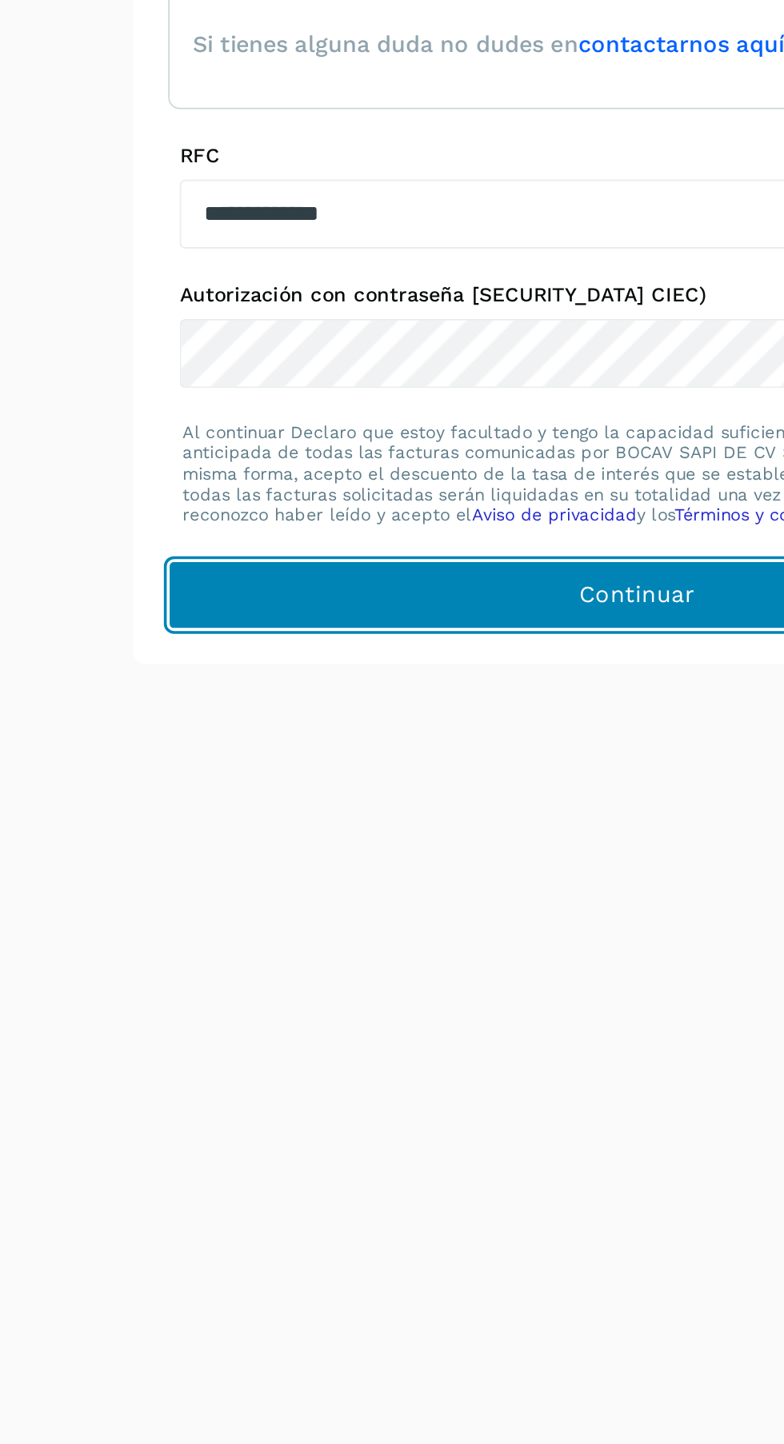
click at [384, 789] on span "Continuar" at bounding box center [392, 798] width 65 height 18
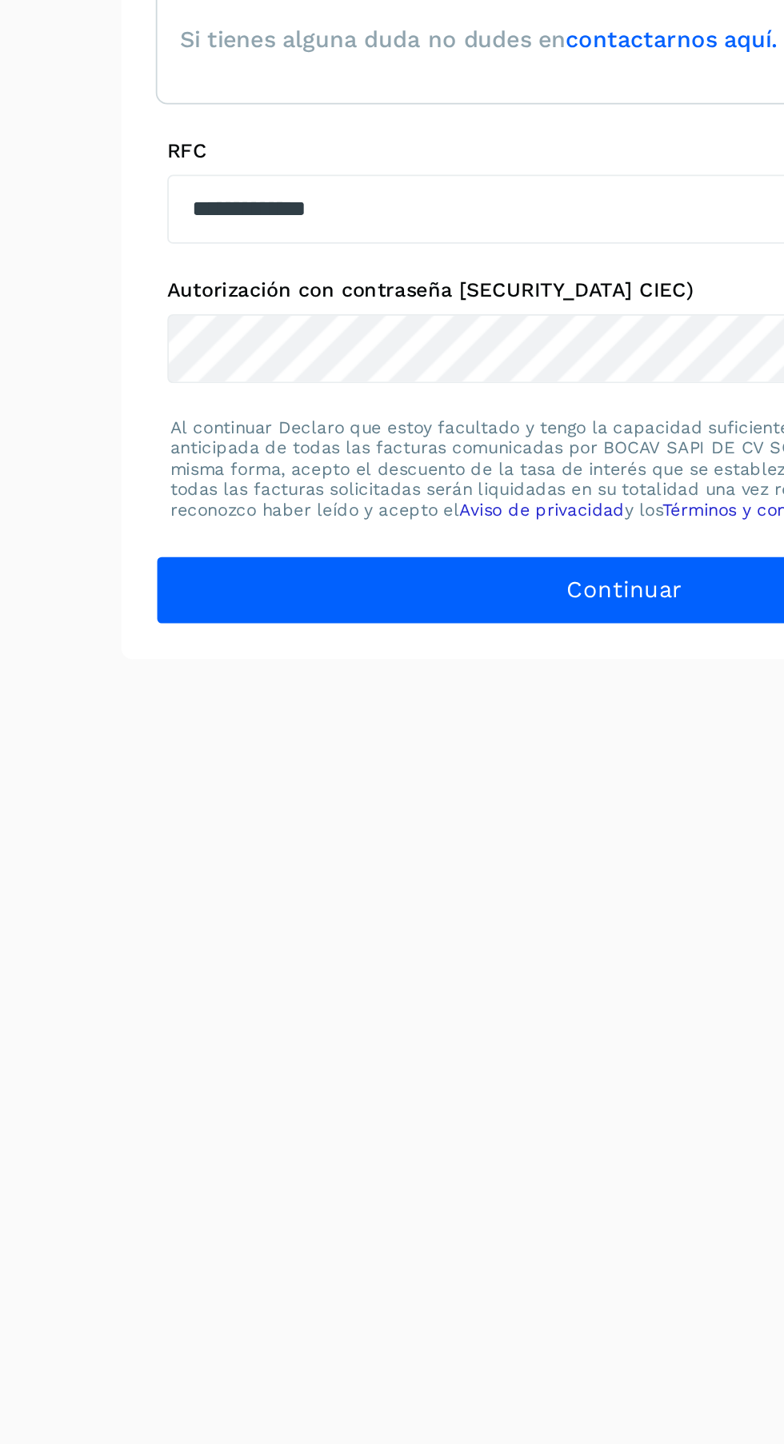
scroll to position [0, 0]
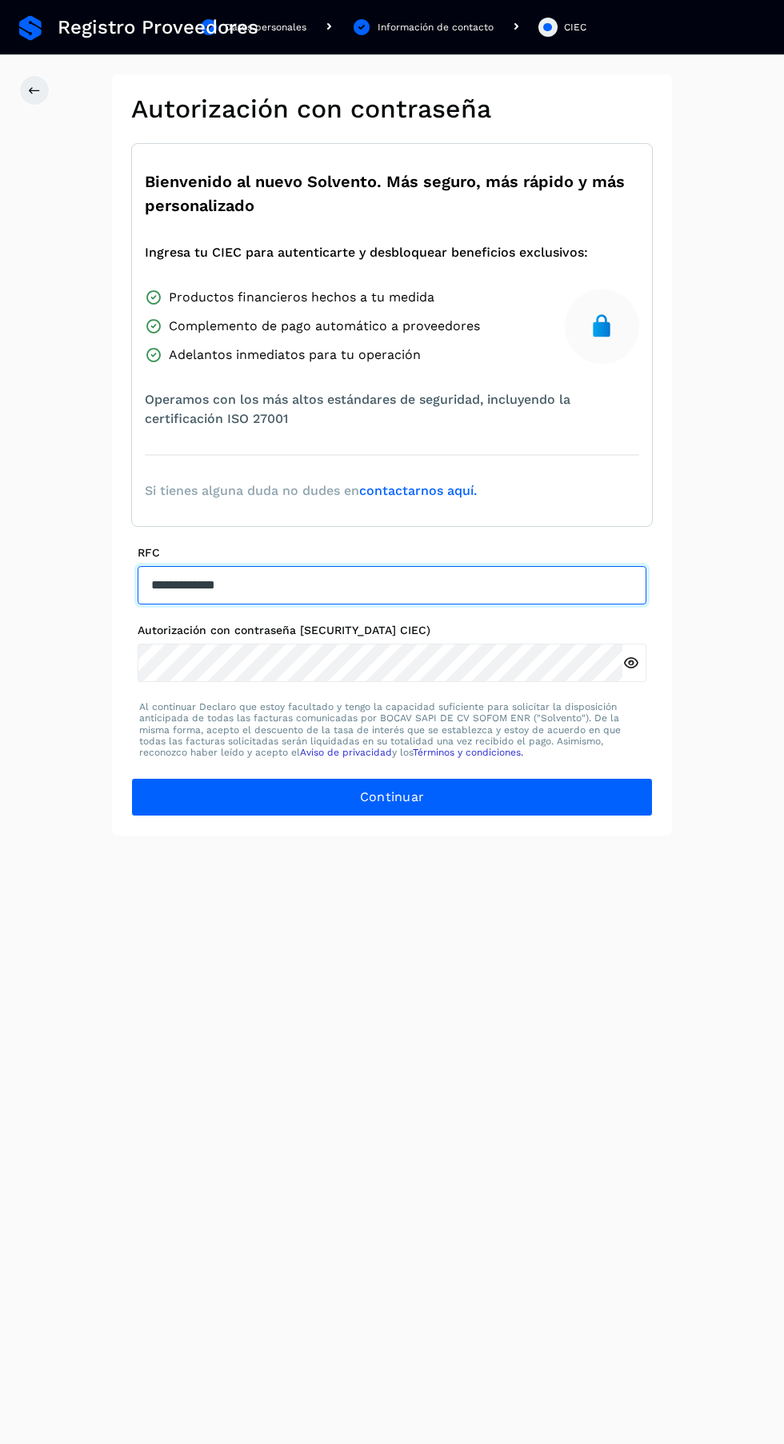
click at [170, 580] on input "**********" at bounding box center [392, 585] width 509 height 38
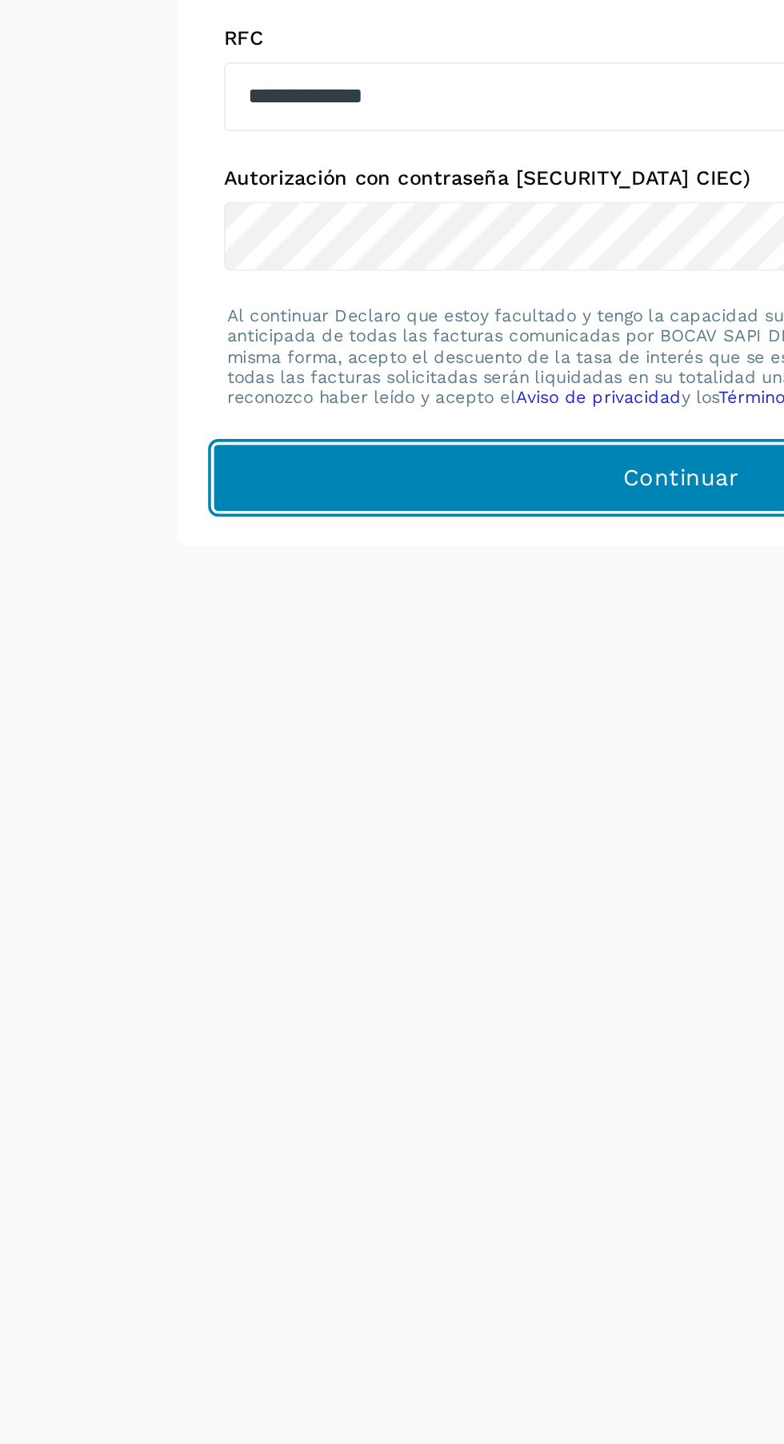
click at [350, 794] on button "Continuar" at bounding box center [391, 797] width 521 height 38
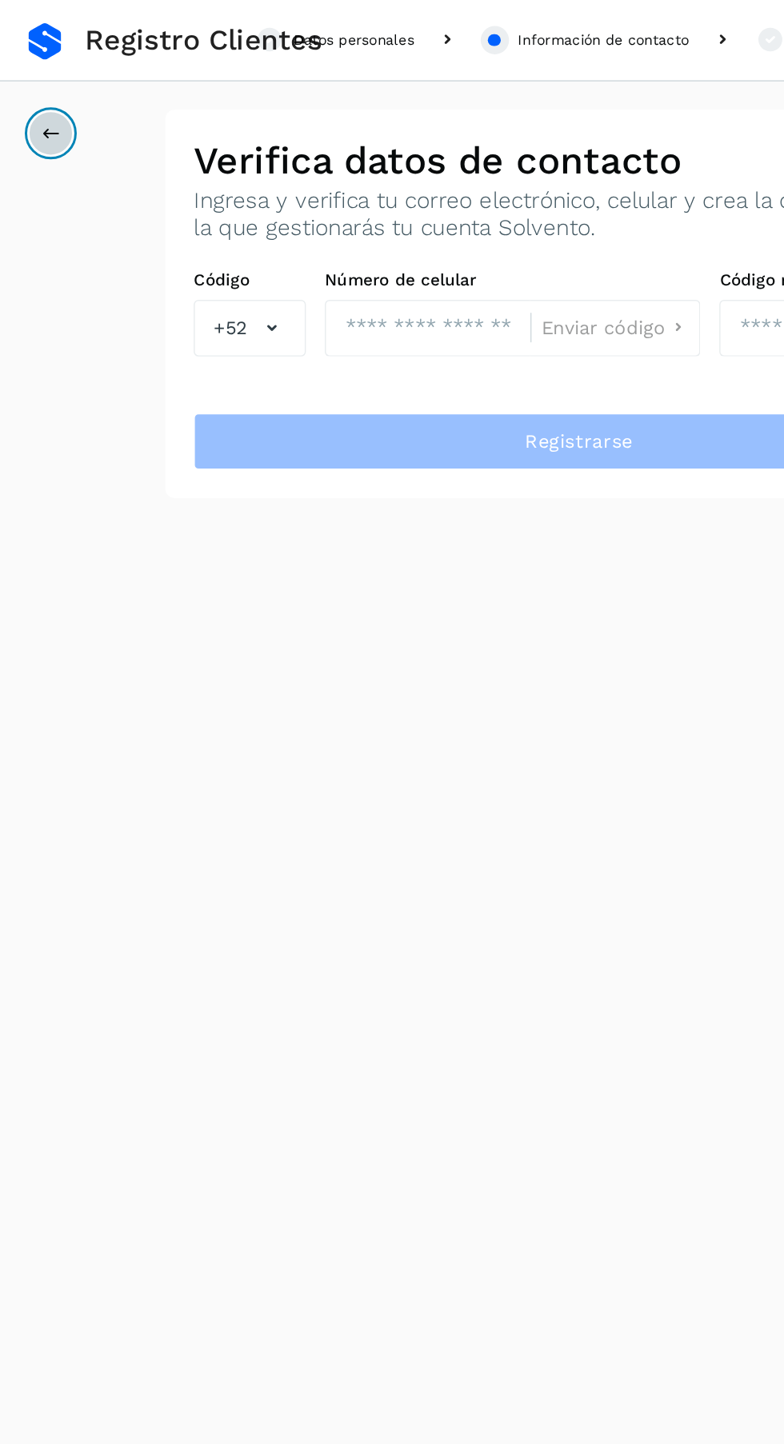
click at [38, 98] on button at bounding box center [34, 90] width 30 height 30
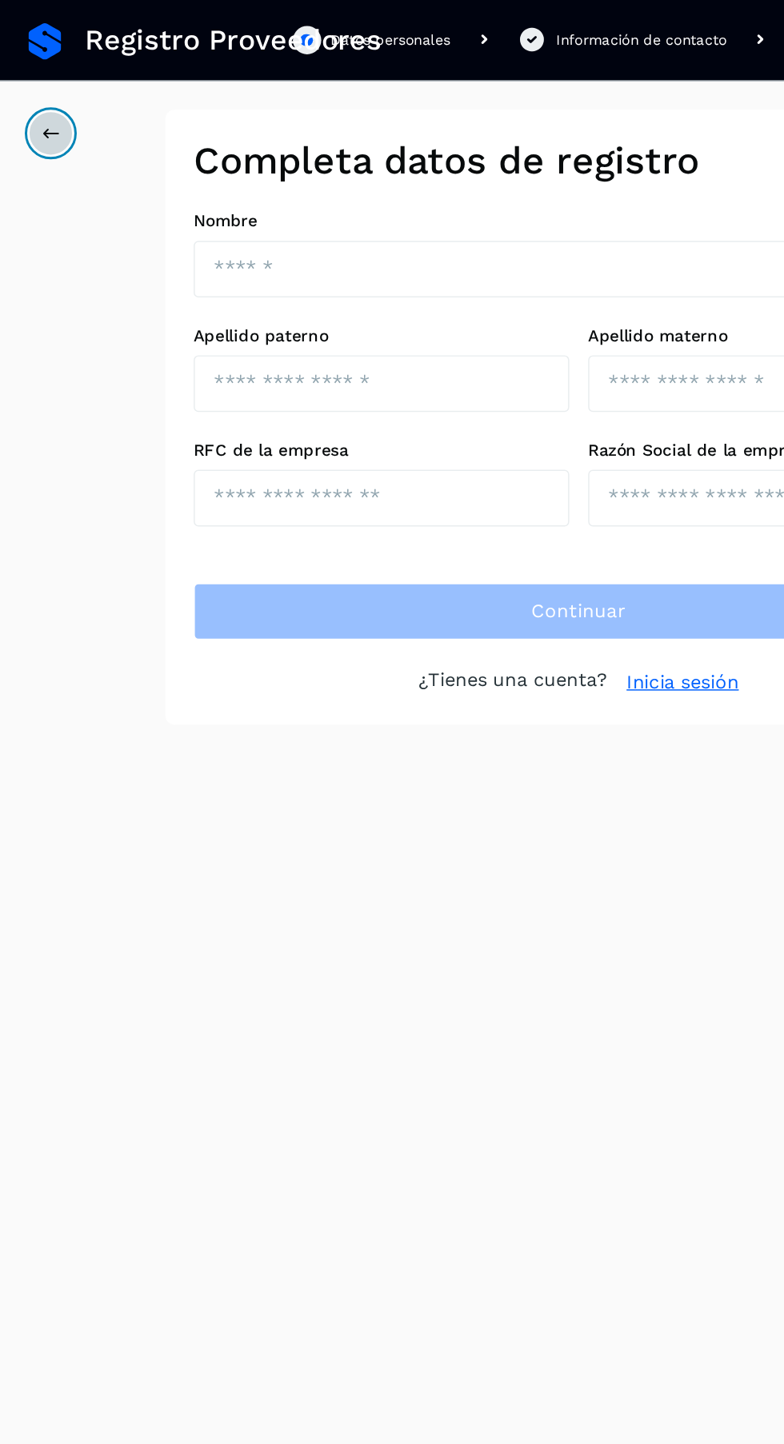
click at [36, 90] on icon at bounding box center [34, 90] width 13 height 13
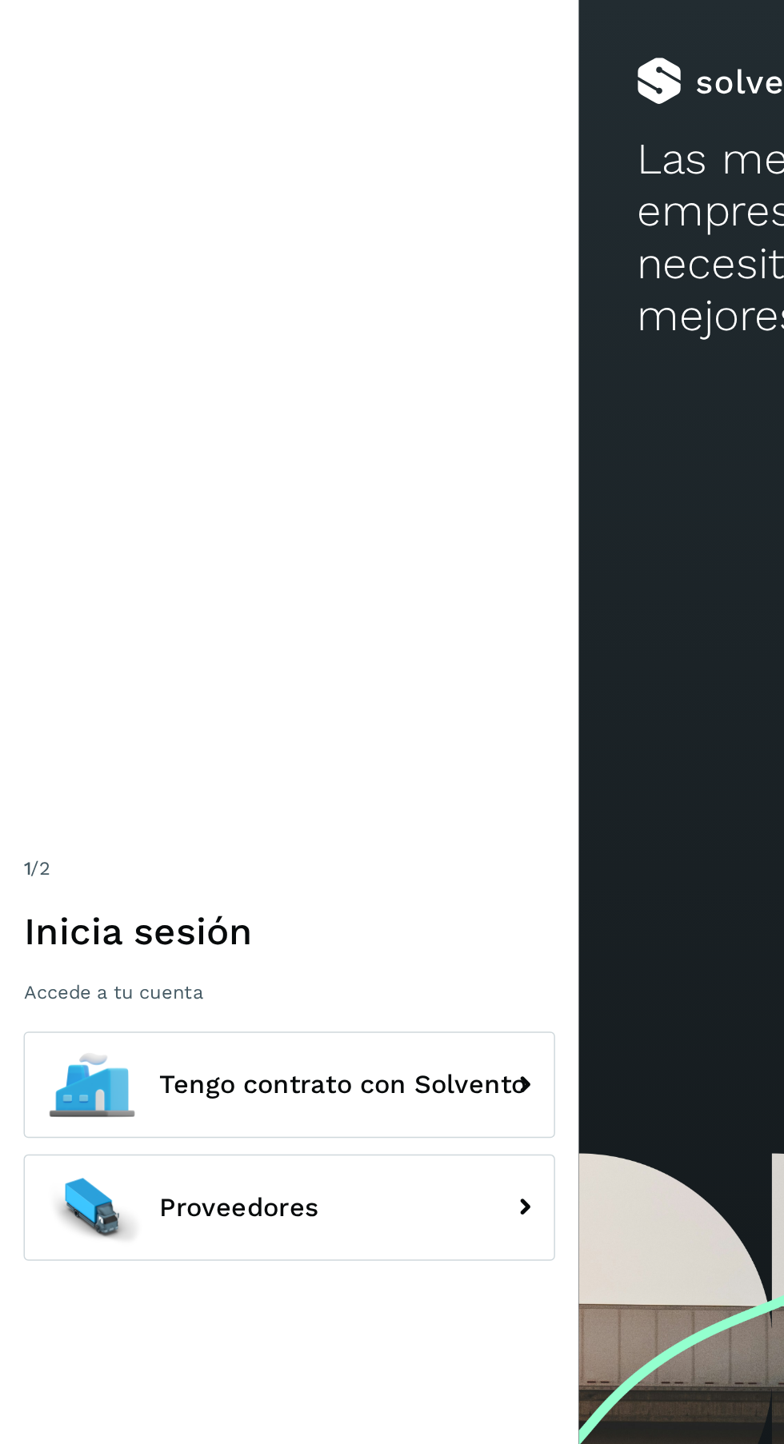
click at [266, 771] on button "Tengo contrato con Solvento" at bounding box center [196, 735] width 360 height 72
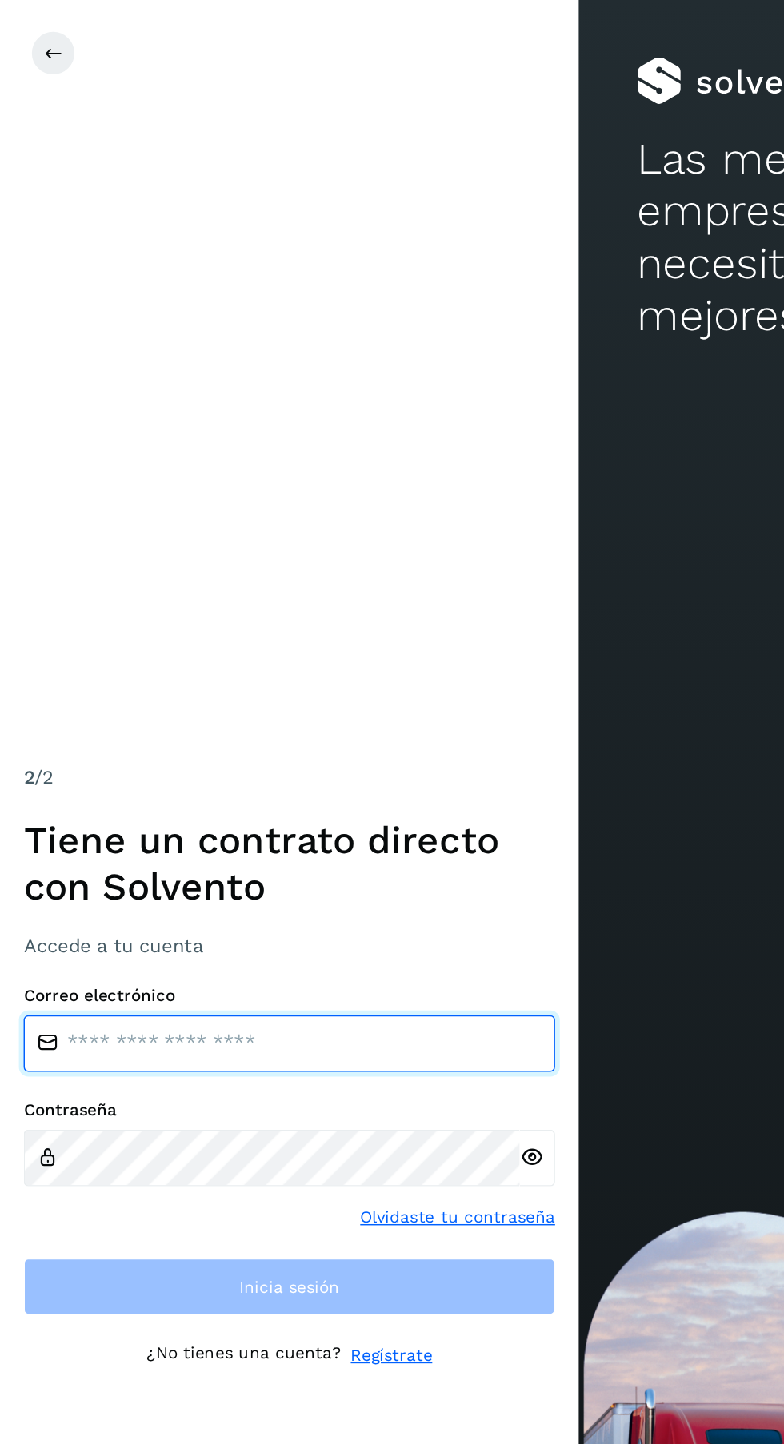
click at [286, 726] on input "email" at bounding box center [196, 707] width 360 height 38
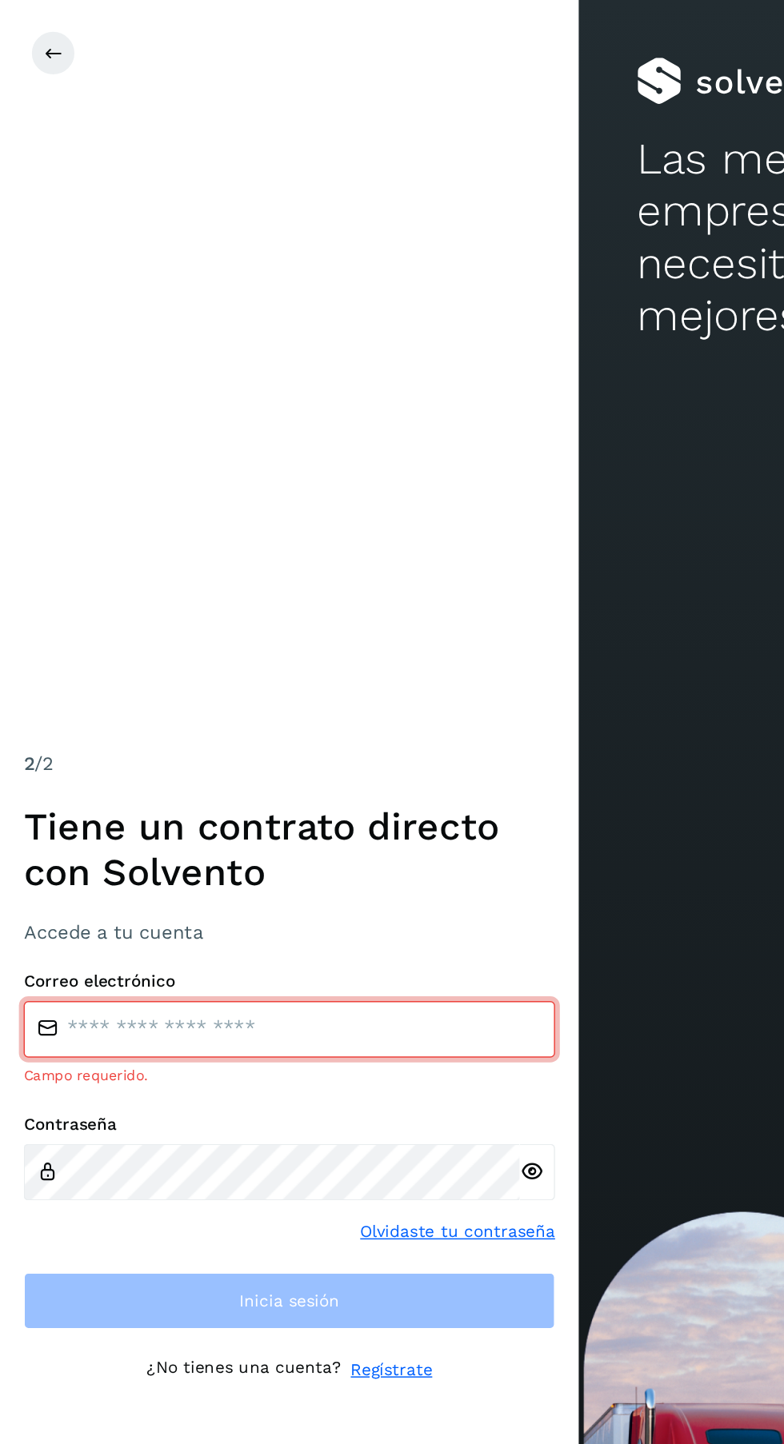
type input "**********"
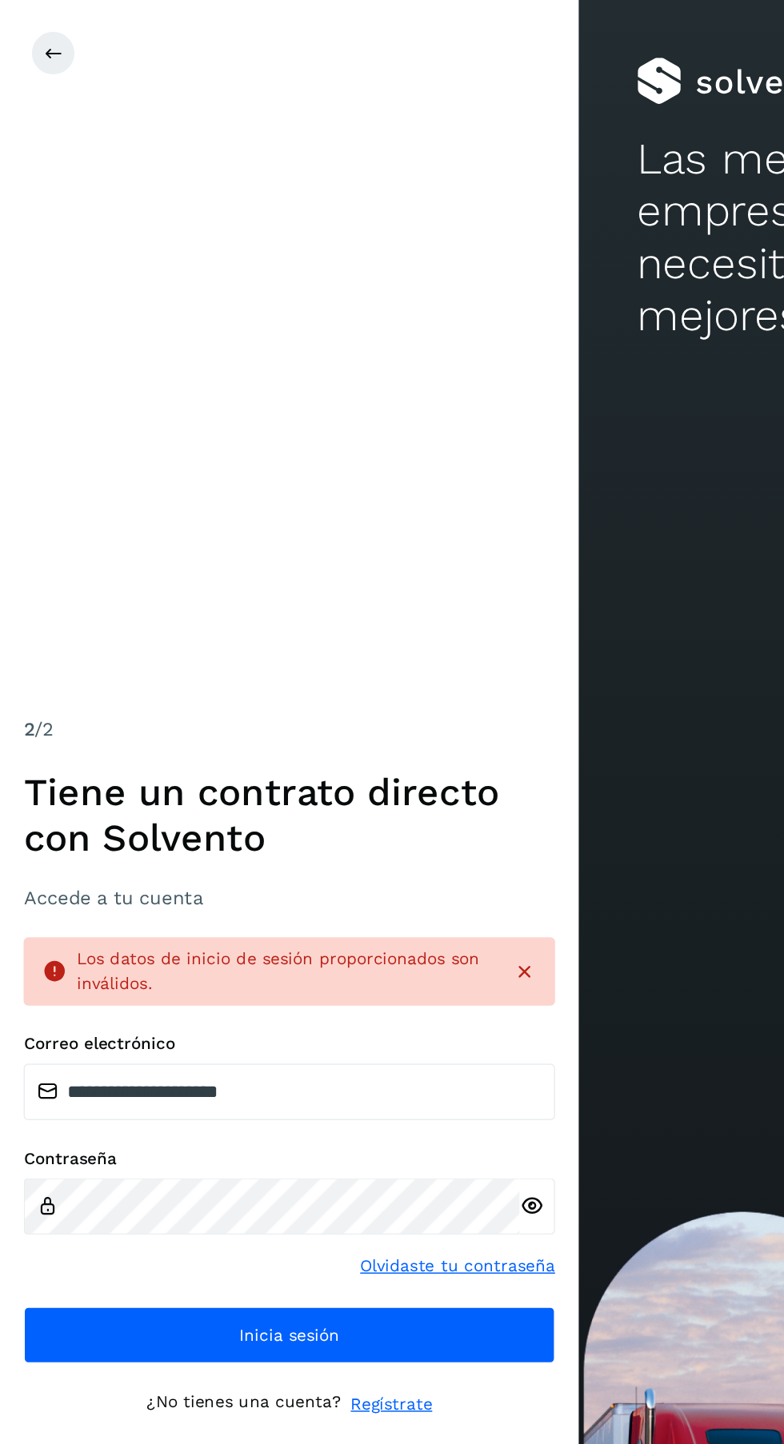
click at [357, 825] on icon at bounding box center [360, 817] width 17 height 17
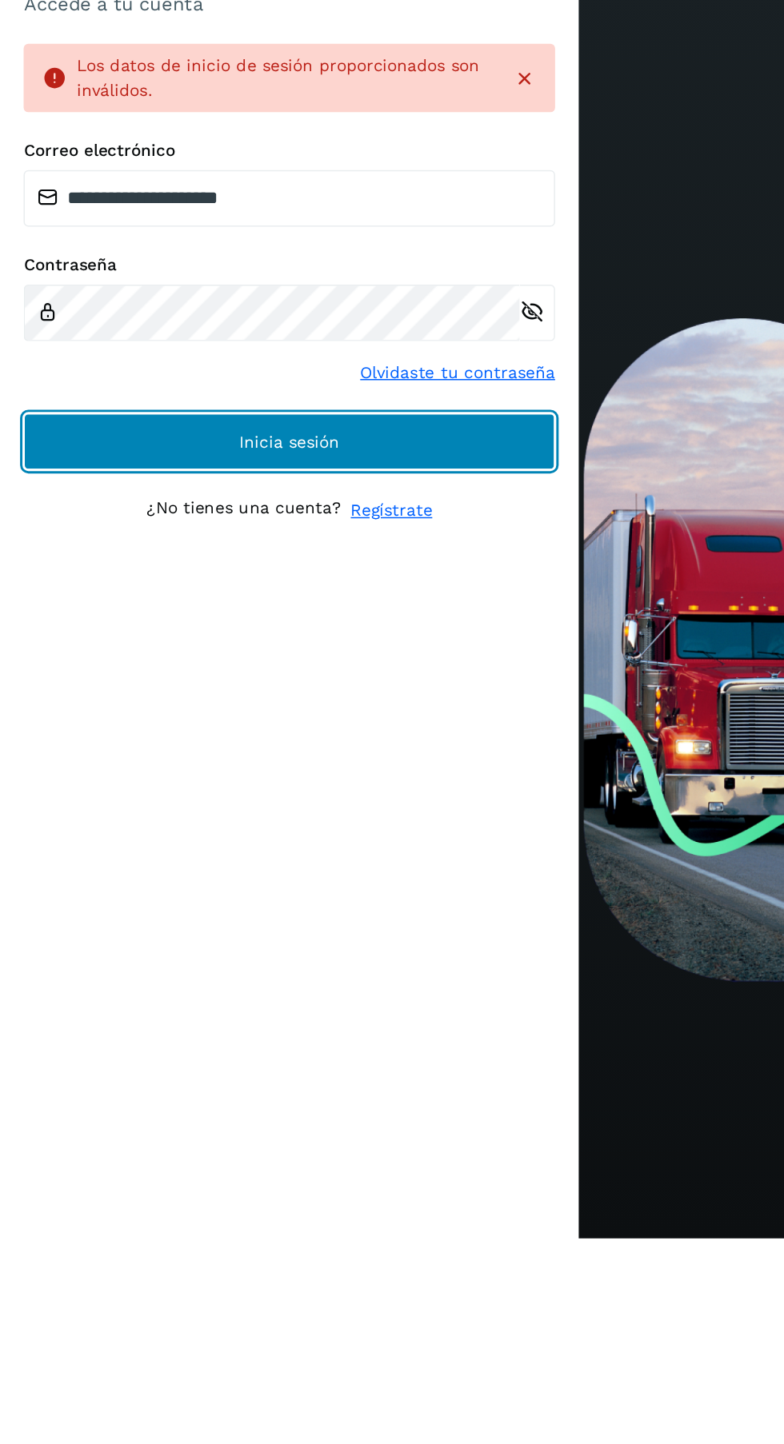
click at [292, 924] on button "Inicia sesión" at bounding box center [196, 904] width 360 height 38
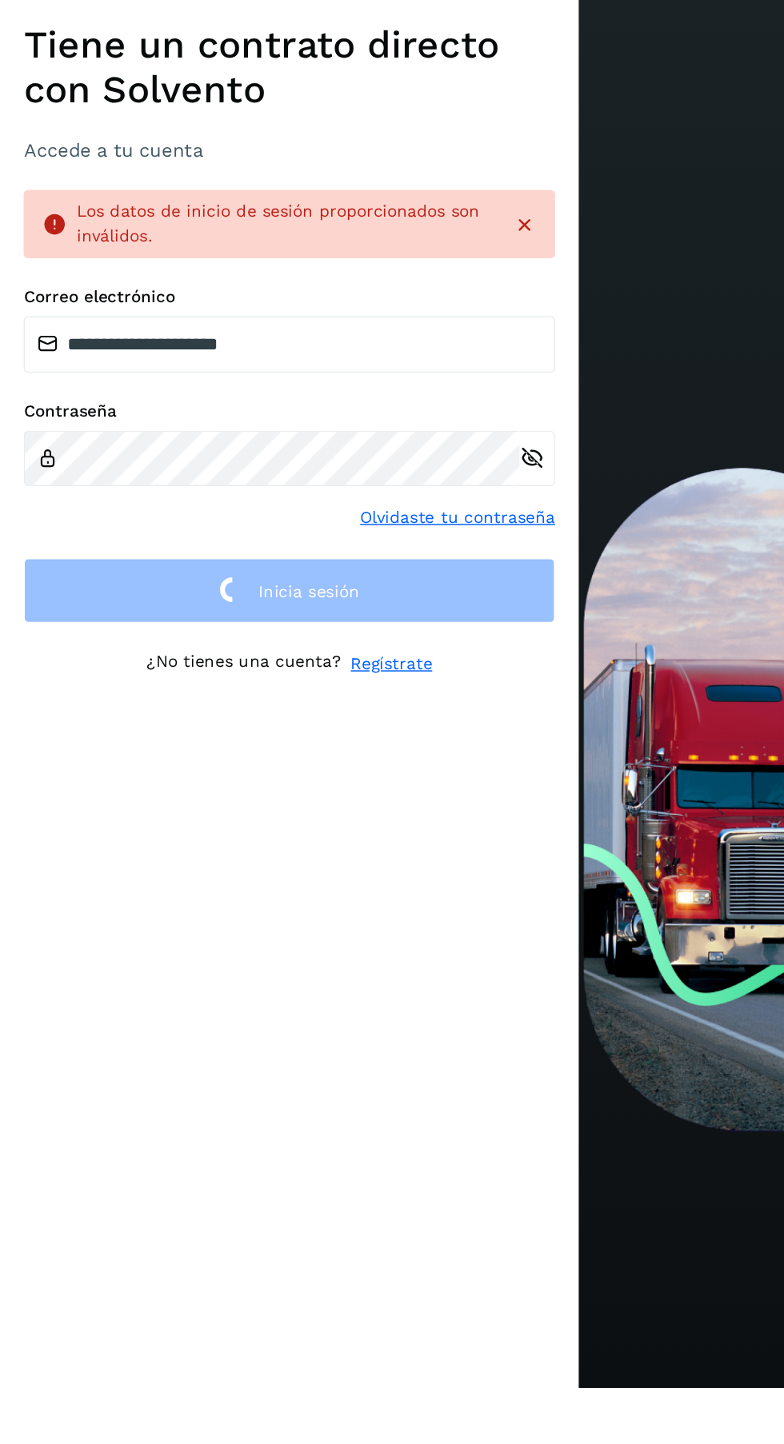
scroll to position [2, 0]
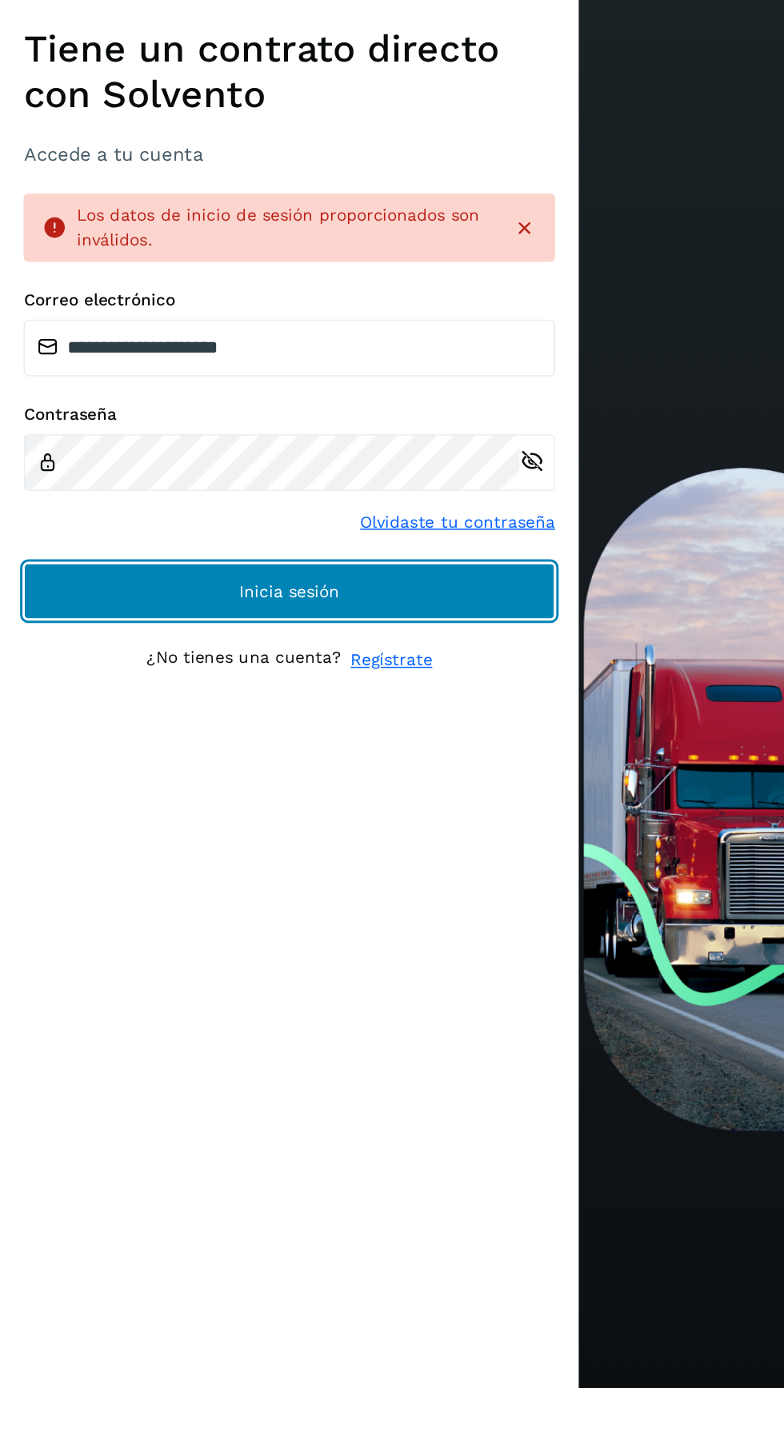
click at [318, 924] on button "Inicia sesión" at bounding box center [196, 904] width 360 height 38
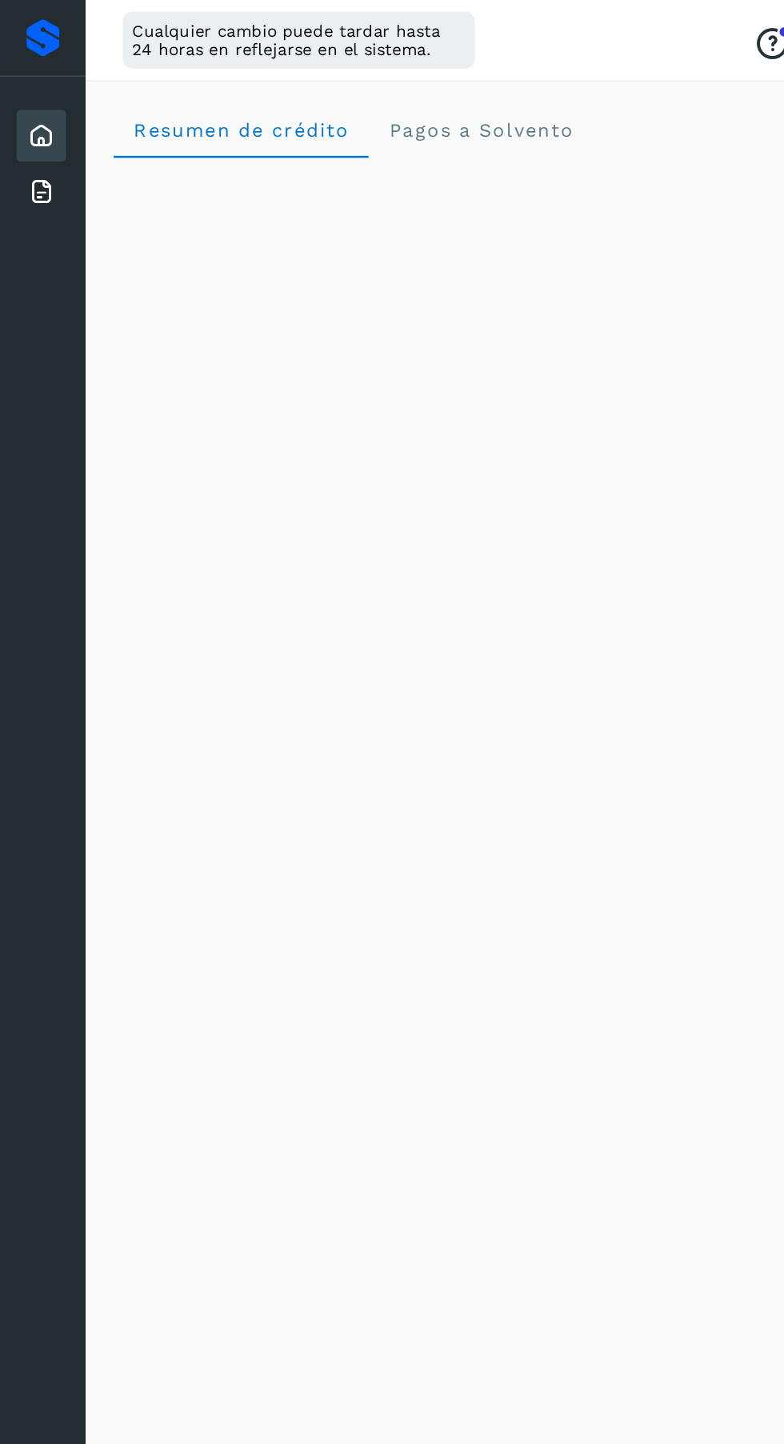
click at [27, 132] on icon at bounding box center [27, 130] width 19 height 19
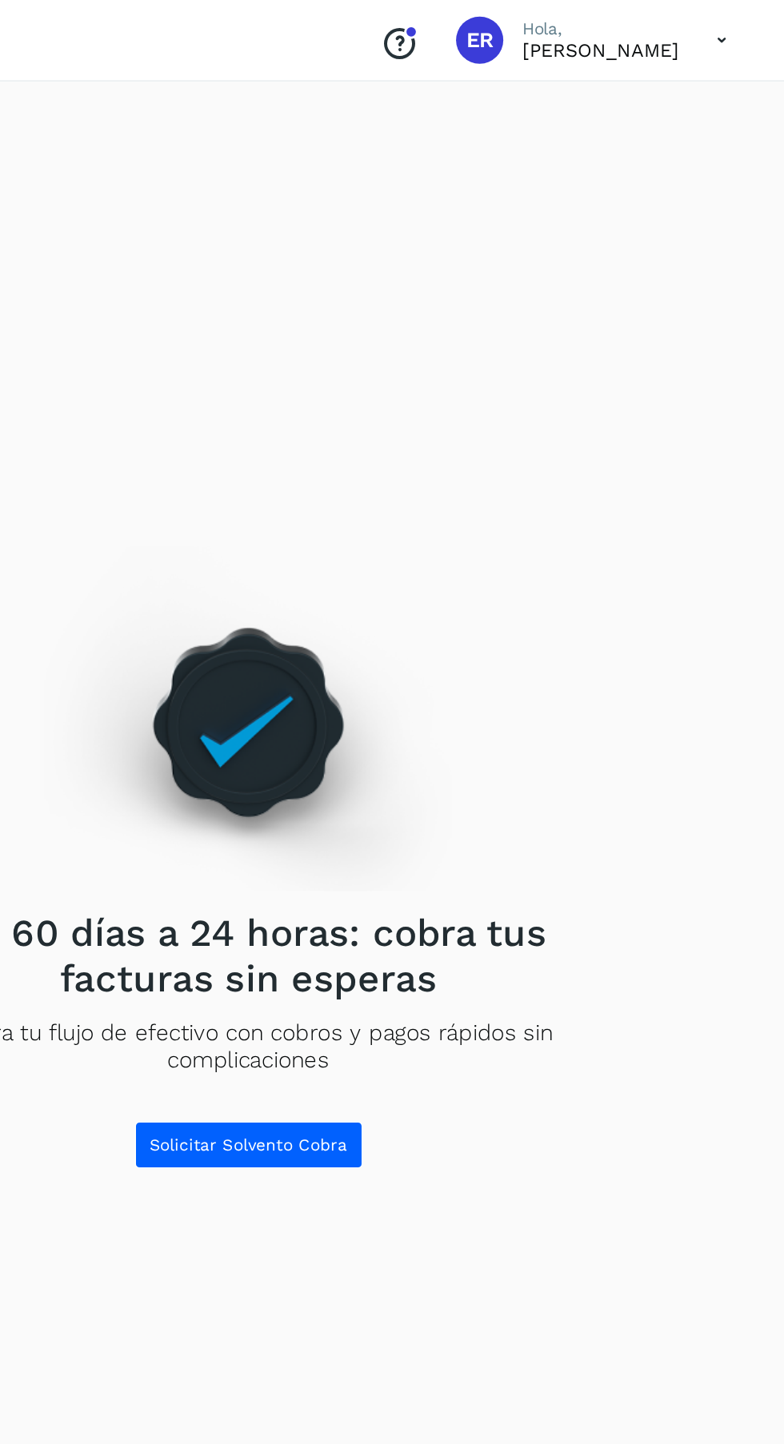
click at [745, 23] on icon at bounding box center [741, 27] width 33 height 33
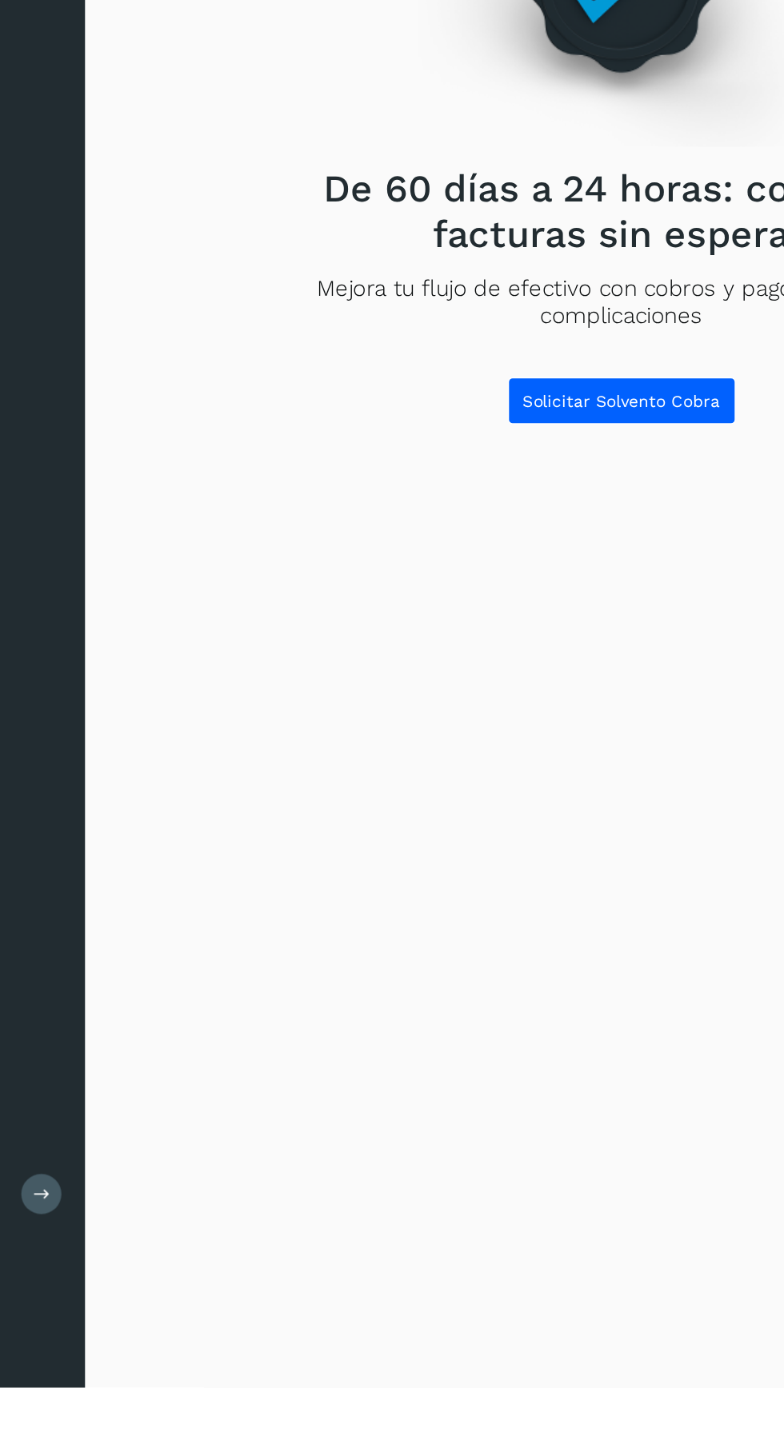
click at [29, 1320] on icon at bounding box center [28, 1314] width 12 height 12
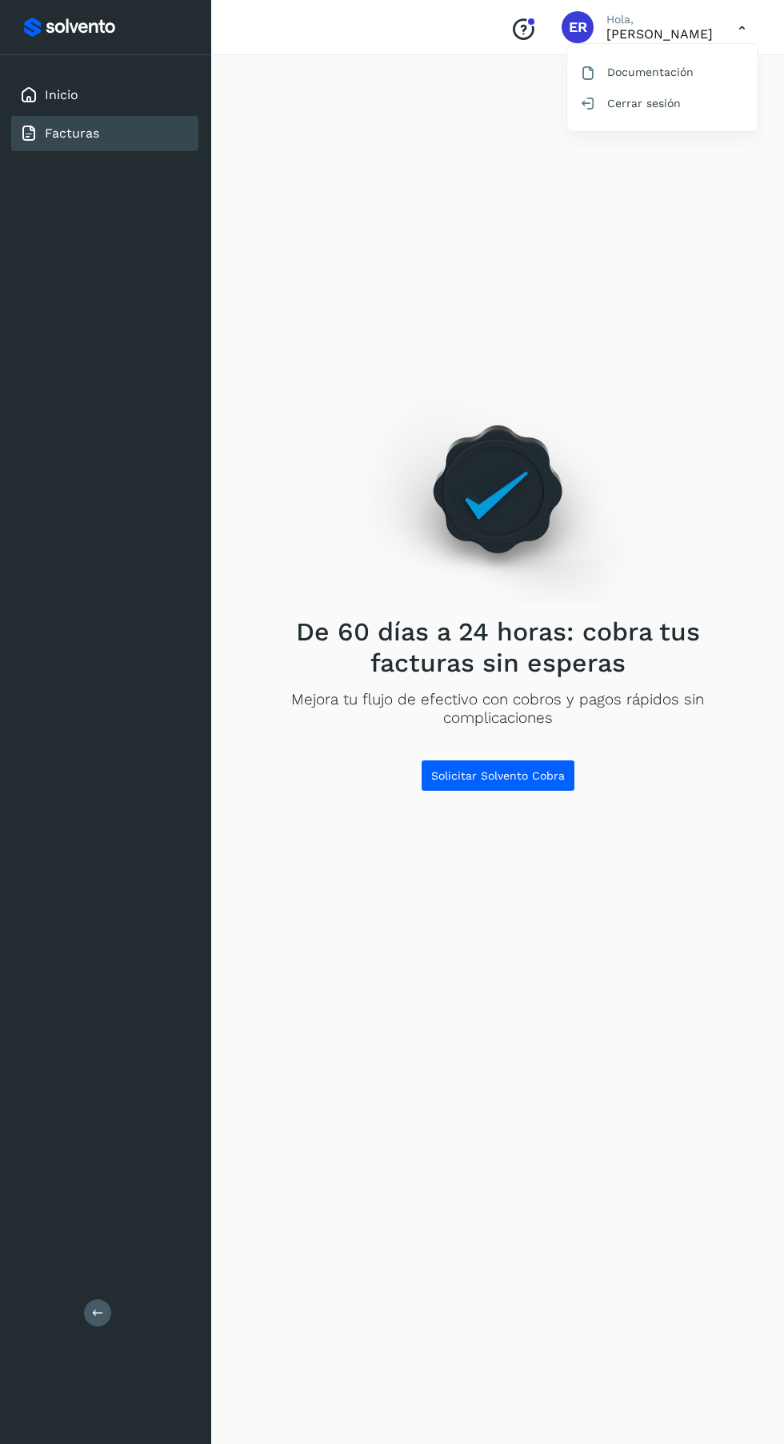
click at [706, 30] on div at bounding box center [392, 722] width 784 height 1444
click at [675, 37] on p "Eduardo Reyes" at bounding box center [659, 33] width 106 height 15
click at [45, 92] on link "Inicio" at bounding box center [62, 94] width 34 height 15
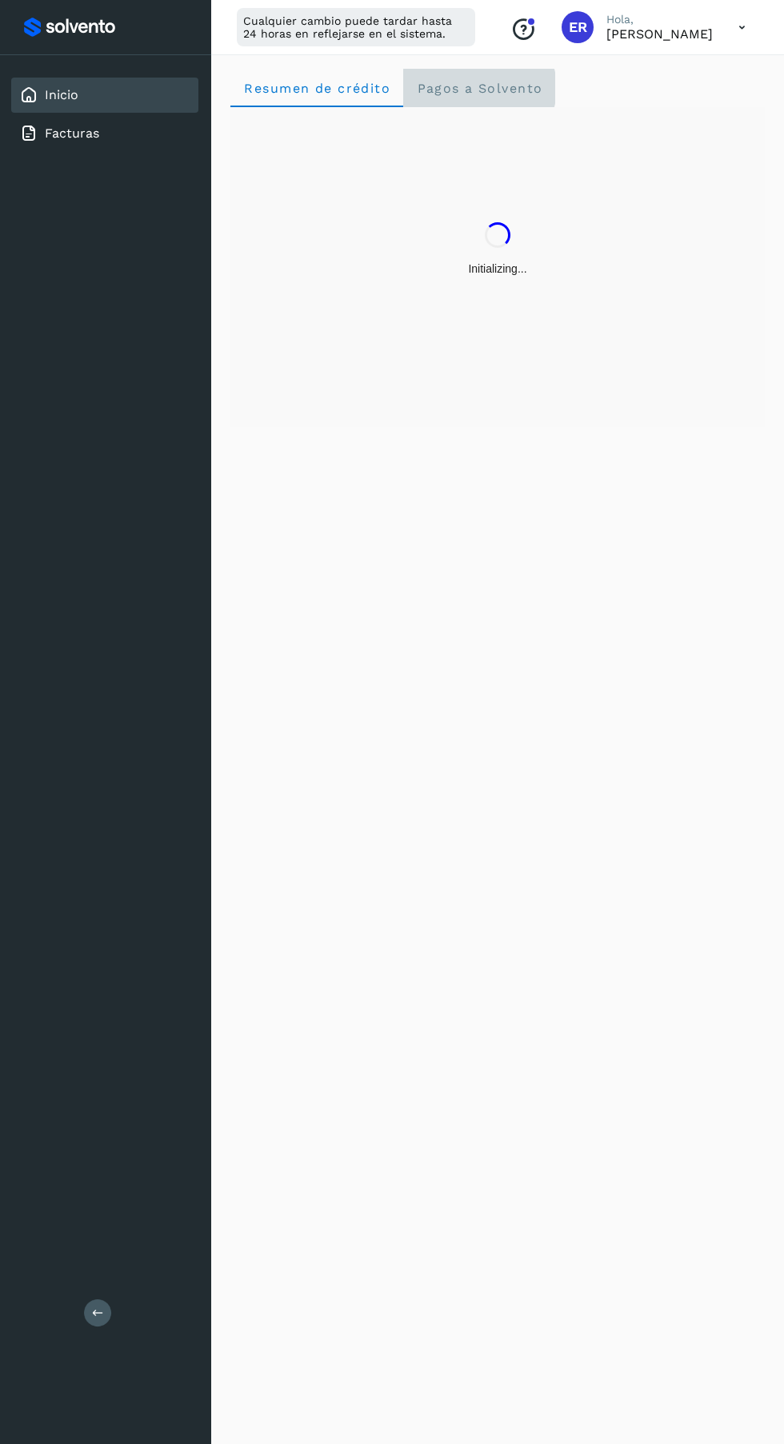
click at [500, 83] on span "Pagos a Solvento" at bounding box center [479, 88] width 126 height 15
click at [90, 134] on link "Facturas" at bounding box center [72, 133] width 54 height 15
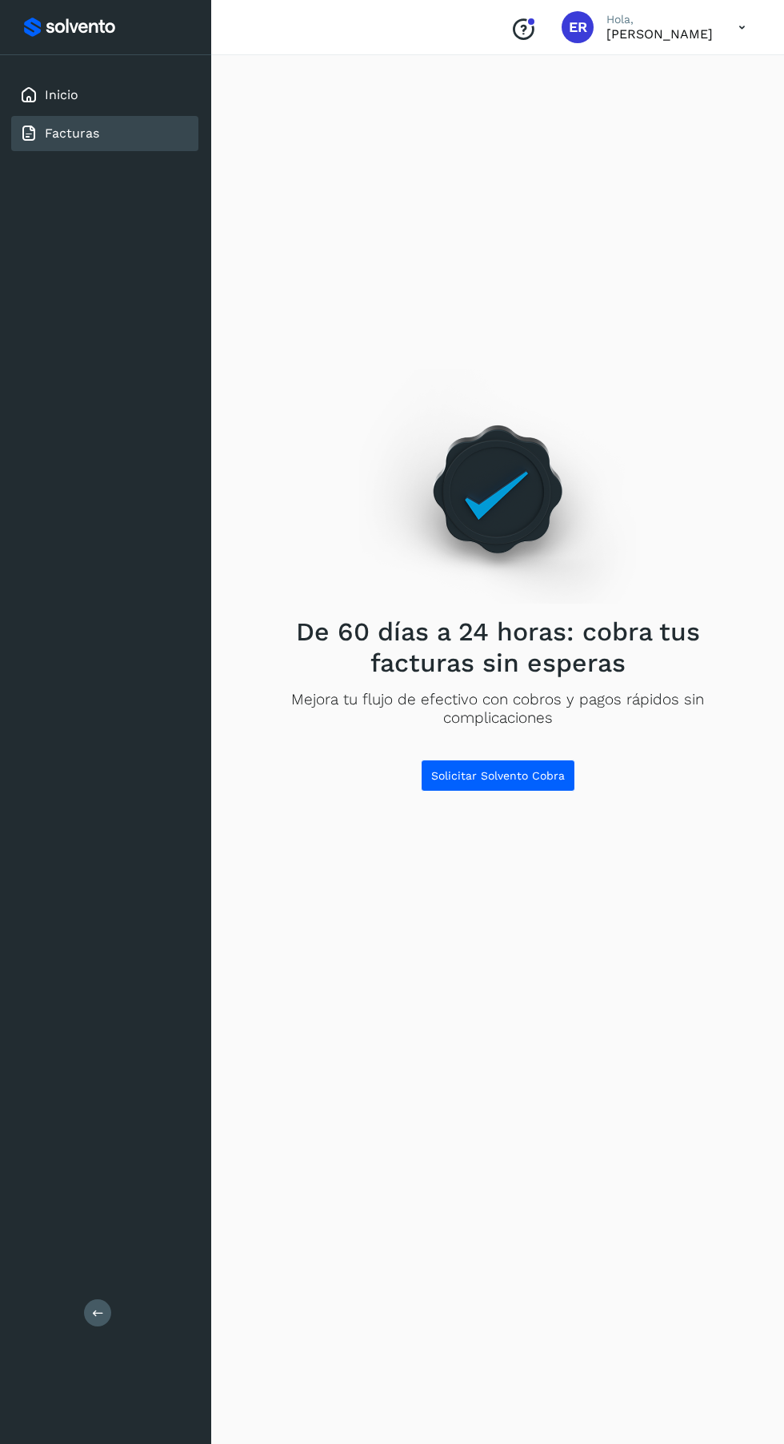
click at [741, 26] on icon at bounding box center [741, 27] width 33 height 33
click at [661, 122] on div "Documentación Cerrar sesión" at bounding box center [662, 87] width 190 height 87
click at [700, 33] on p "Eduardo Reyes" at bounding box center [659, 33] width 106 height 15
click at [673, 47] on div "Conoce nuestros beneficios ER Hola, Eduardo Reyes" at bounding box center [497, 27] width 573 height 55
click at [637, 17] on p "Hola," at bounding box center [659, 20] width 106 height 14
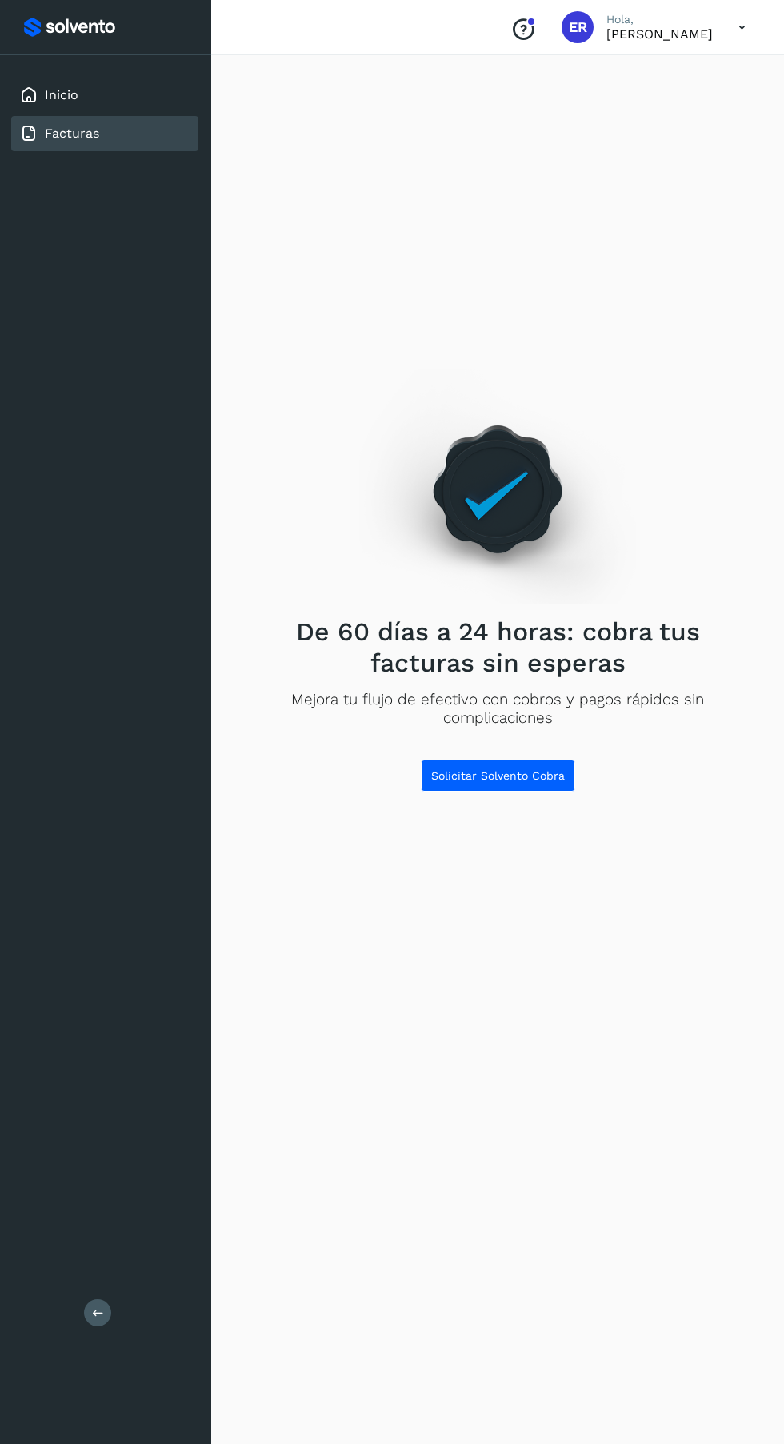
click at [677, 34] on p "Eduardo Reyes" at bounding box center [659, 33] width 106 height 15
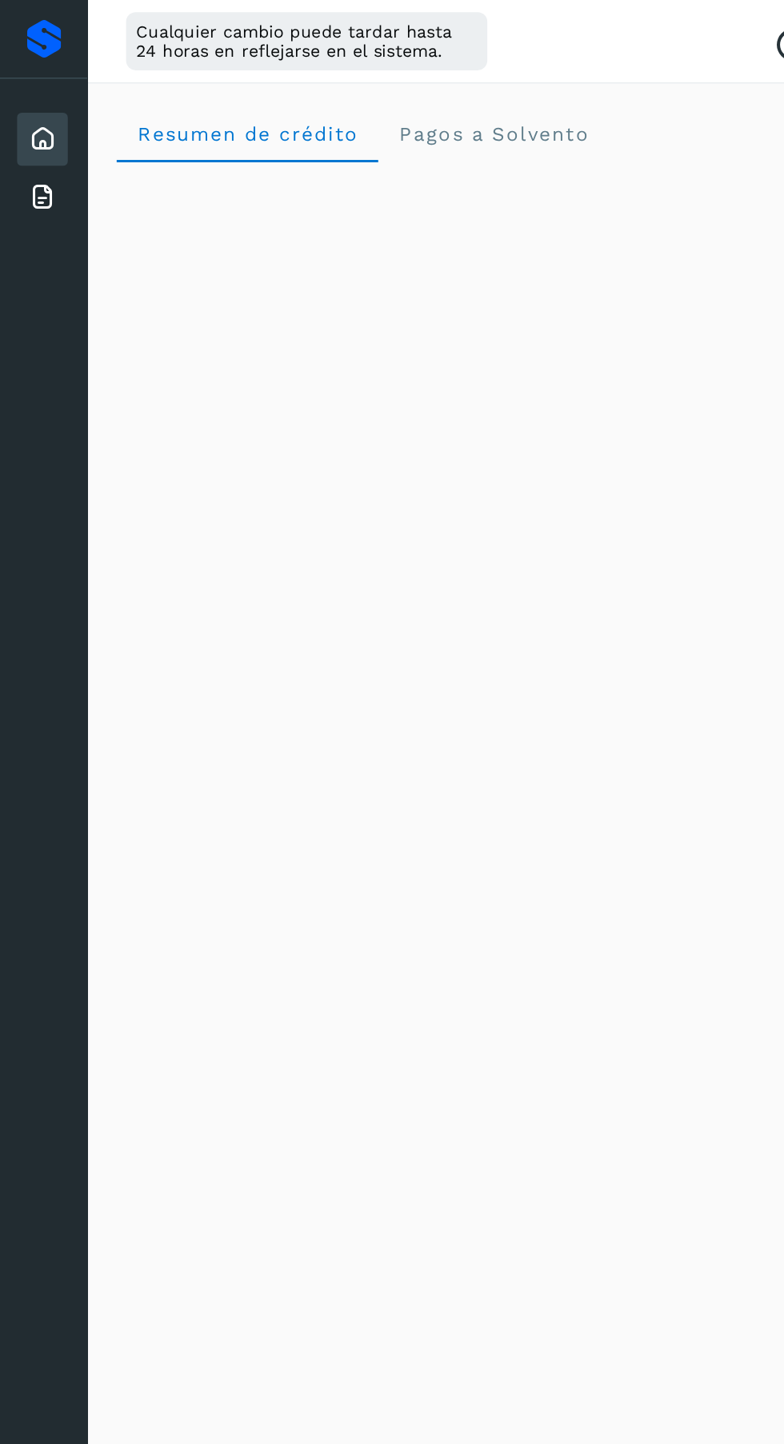
click at [34, 131] on icon at bounding box center [27, 130] width 19 height 19
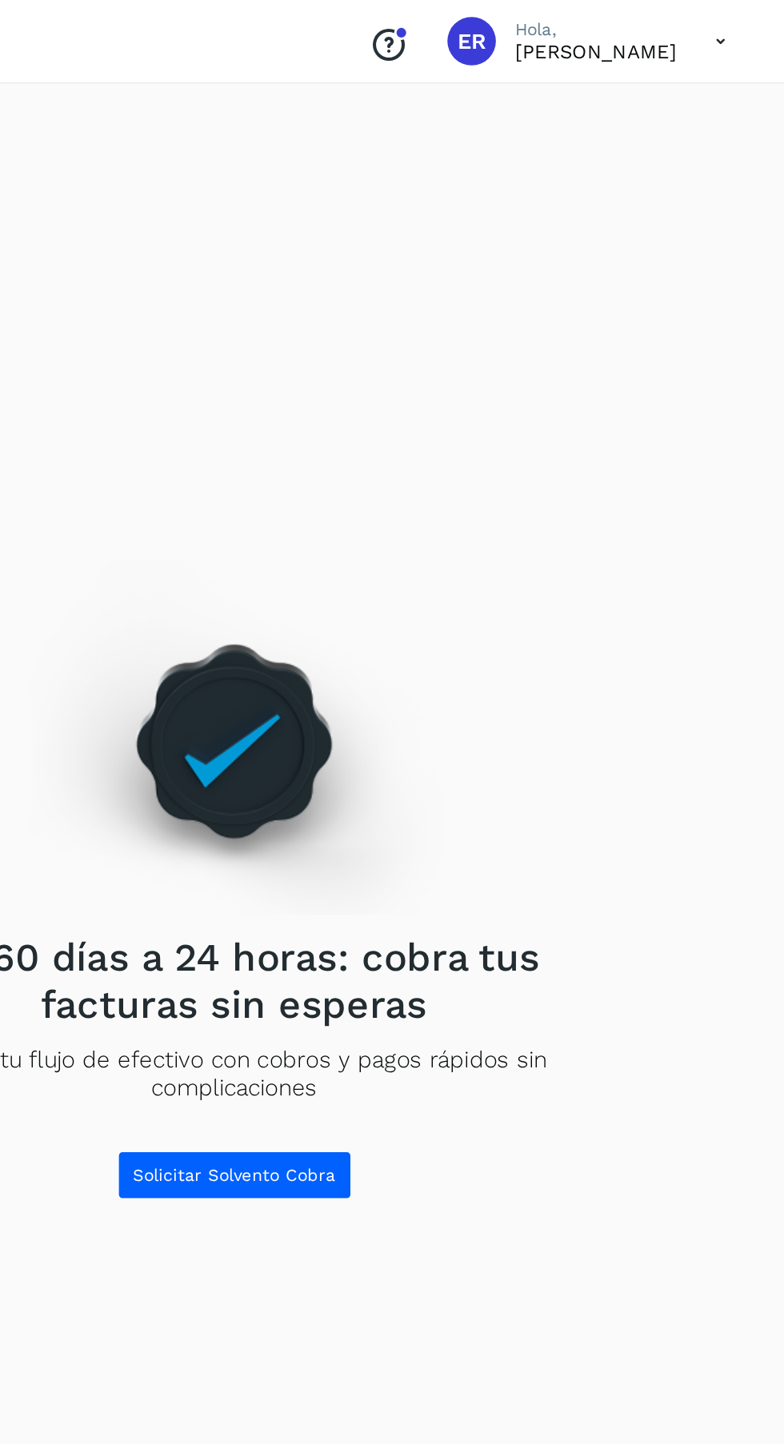
click at [641, 39] on p "[PERSON_NAME]" at bounding box center [659, 33] width 106 height 15
click at [734, 32] on icon at bounding box center [741, 27] width 33 height 33
click at [669, 68] on div "Documentación" at bounding box center [662, 72] width 190 height 30
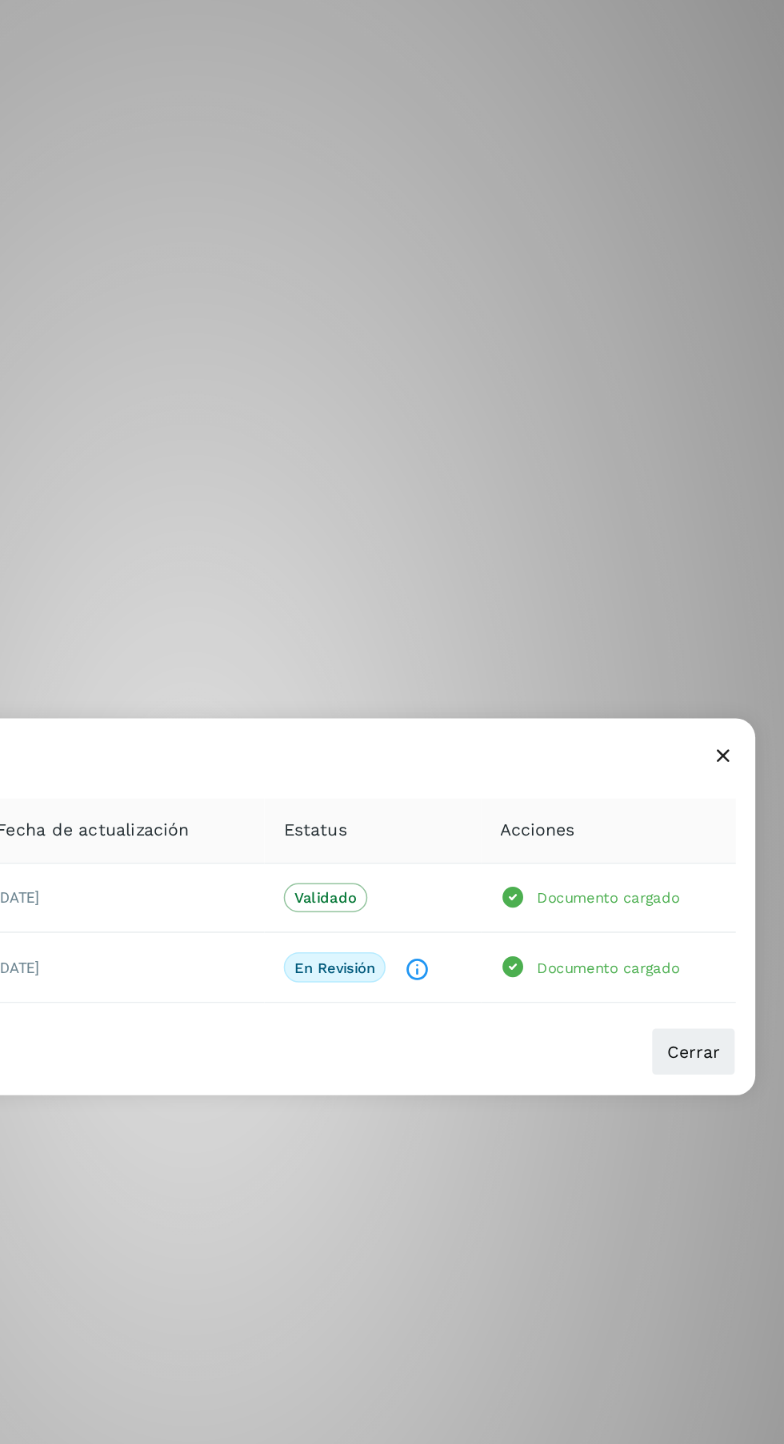
click at [743, 643] on icon at bounding box center [743, 634] width 17 height 17
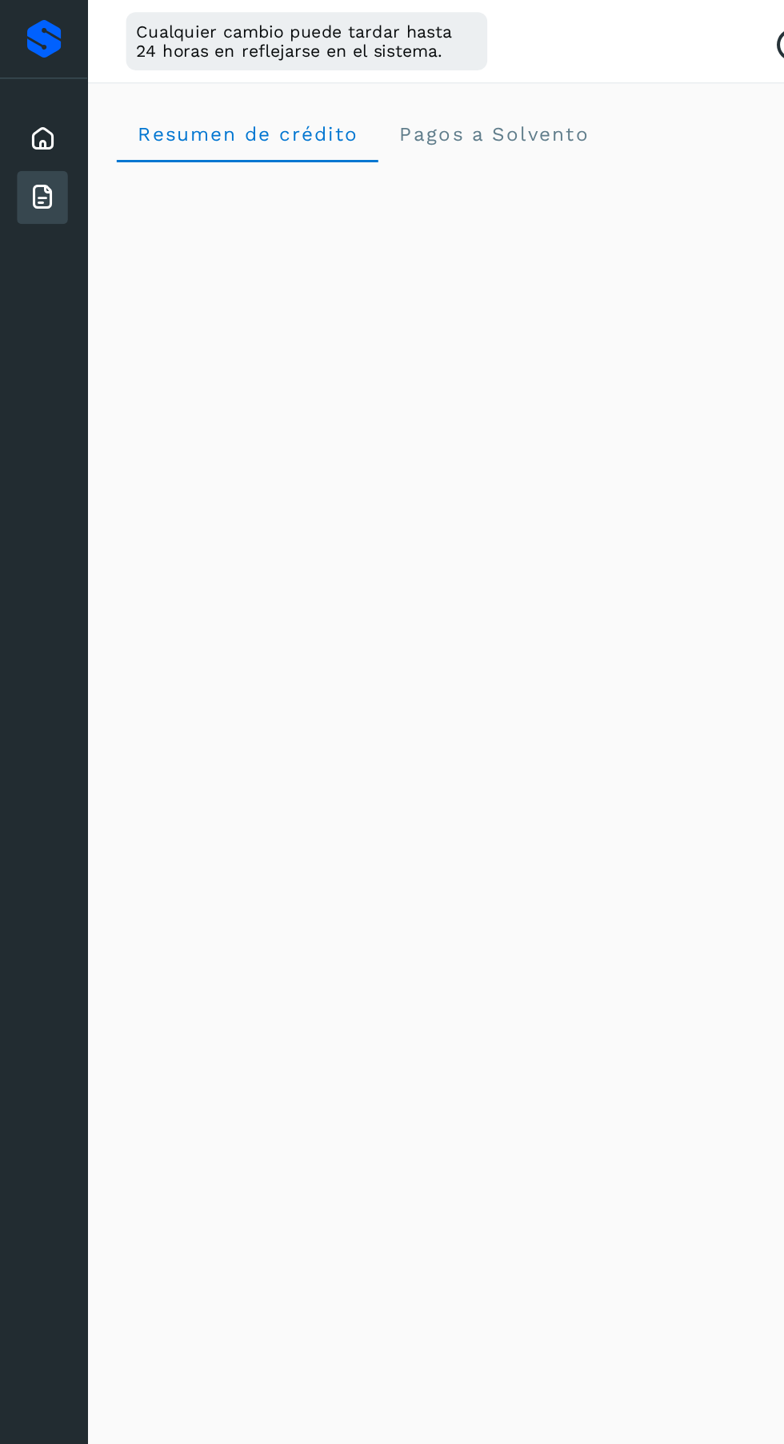
click at [16, 82] on div "Inicio" at bounding box center [28, 91] width 34 height 35
click at [24, 121] on icon at bounding box center [27, 130] width 19 height 19
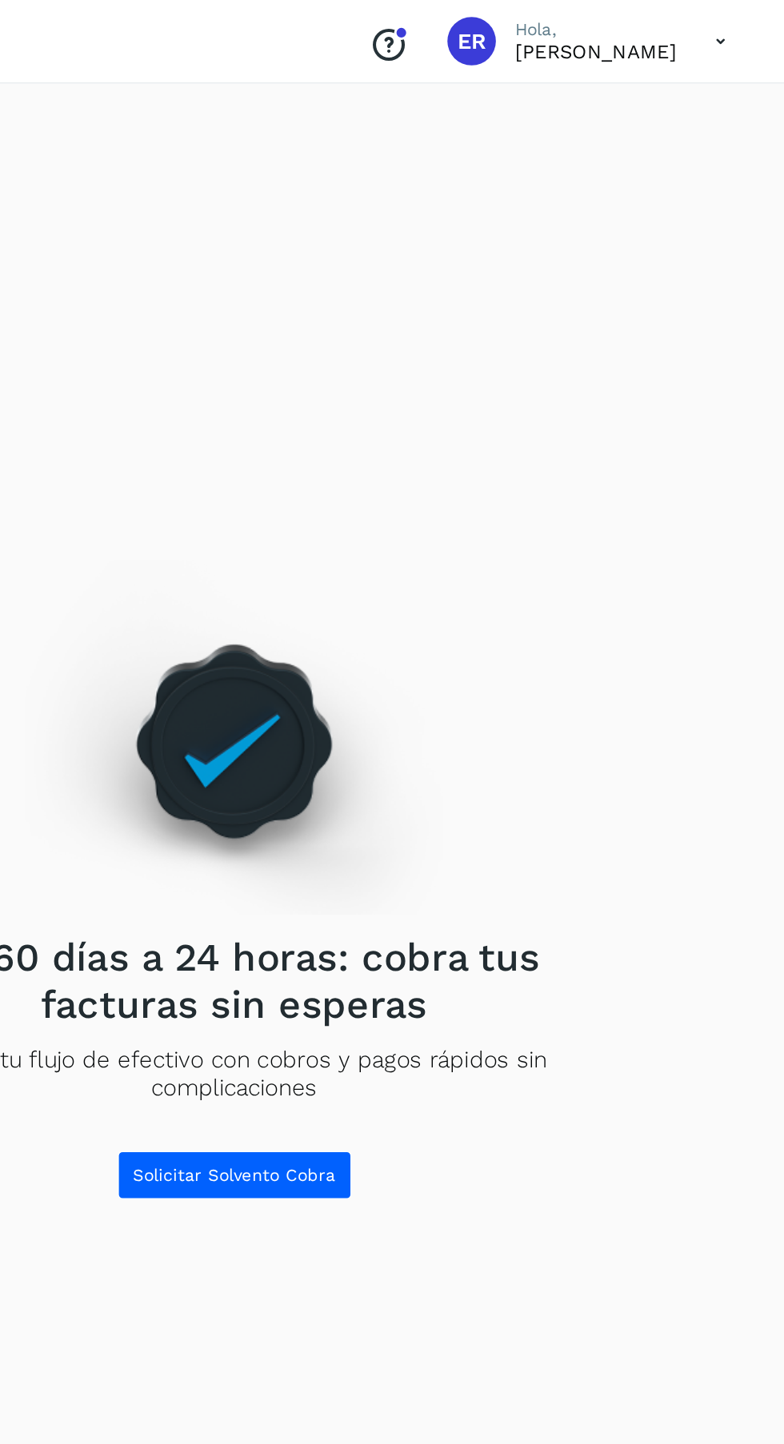
click at [734, 29] on icon at bounding box center [741, 27] width 33 height 33
click at [645, 103] on div "Cerrar sesión" at bounding box center [662, 103] width 190 height 30
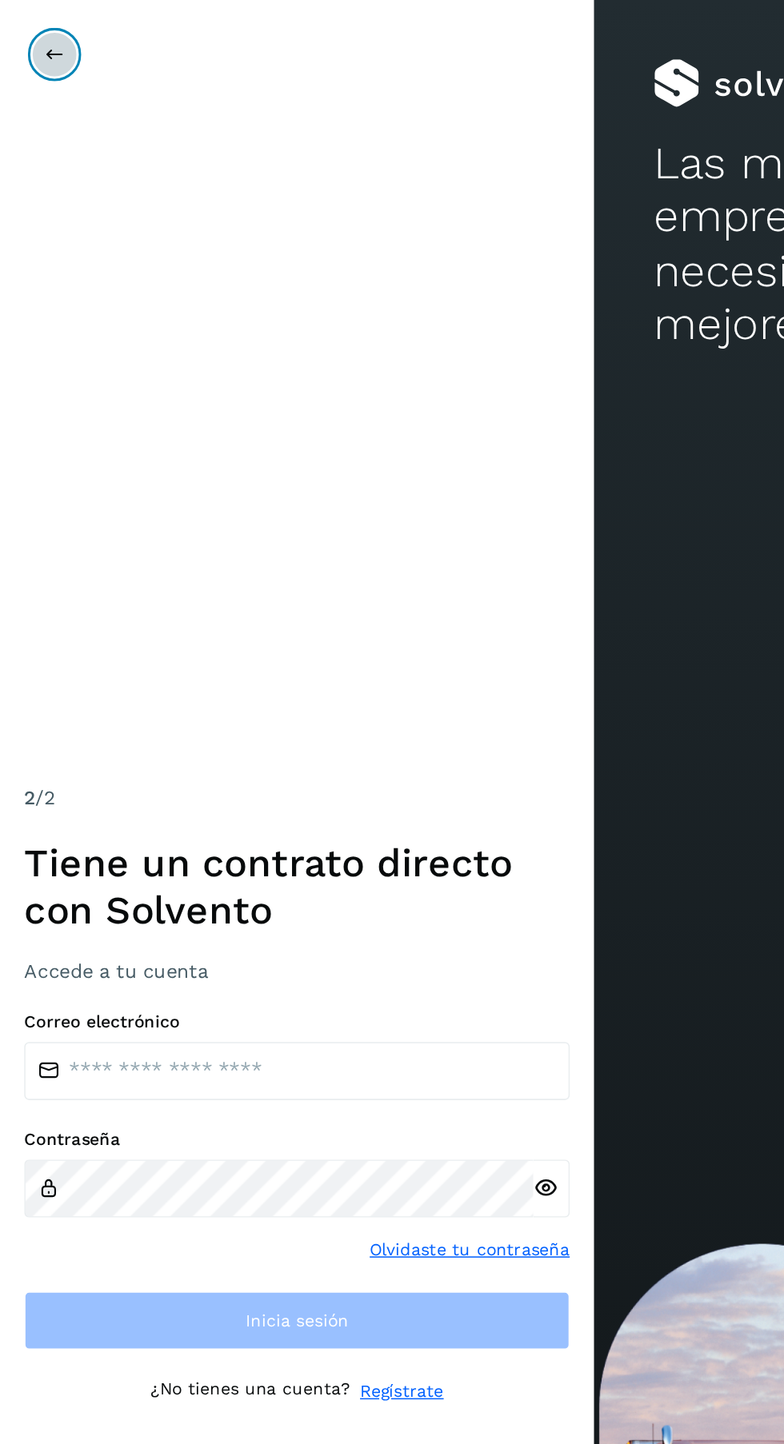
click at [35, 35] on icon at bounding box center [36, 36] width 13 height 13
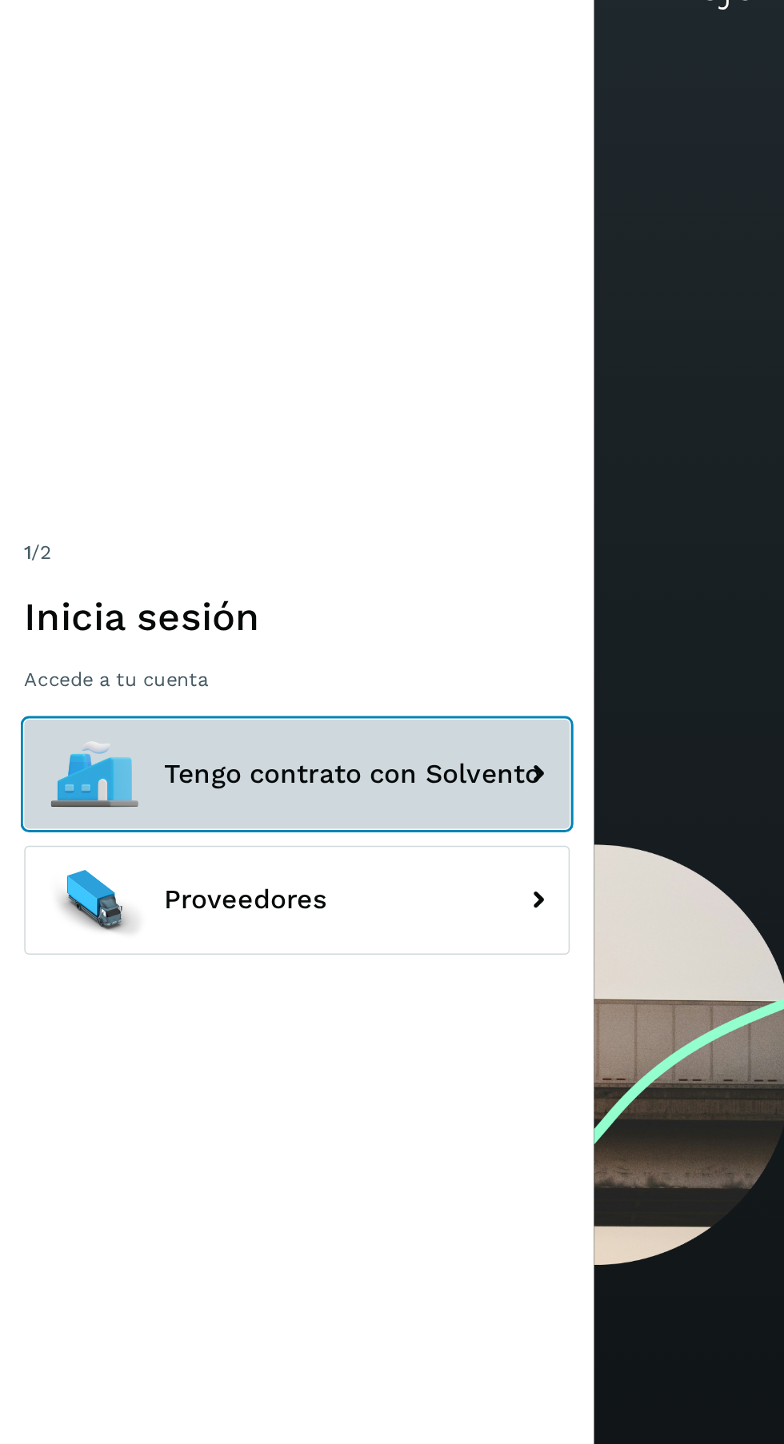
click at [362, 751] on icon at bounding box center [355, 735] width 32 height 32
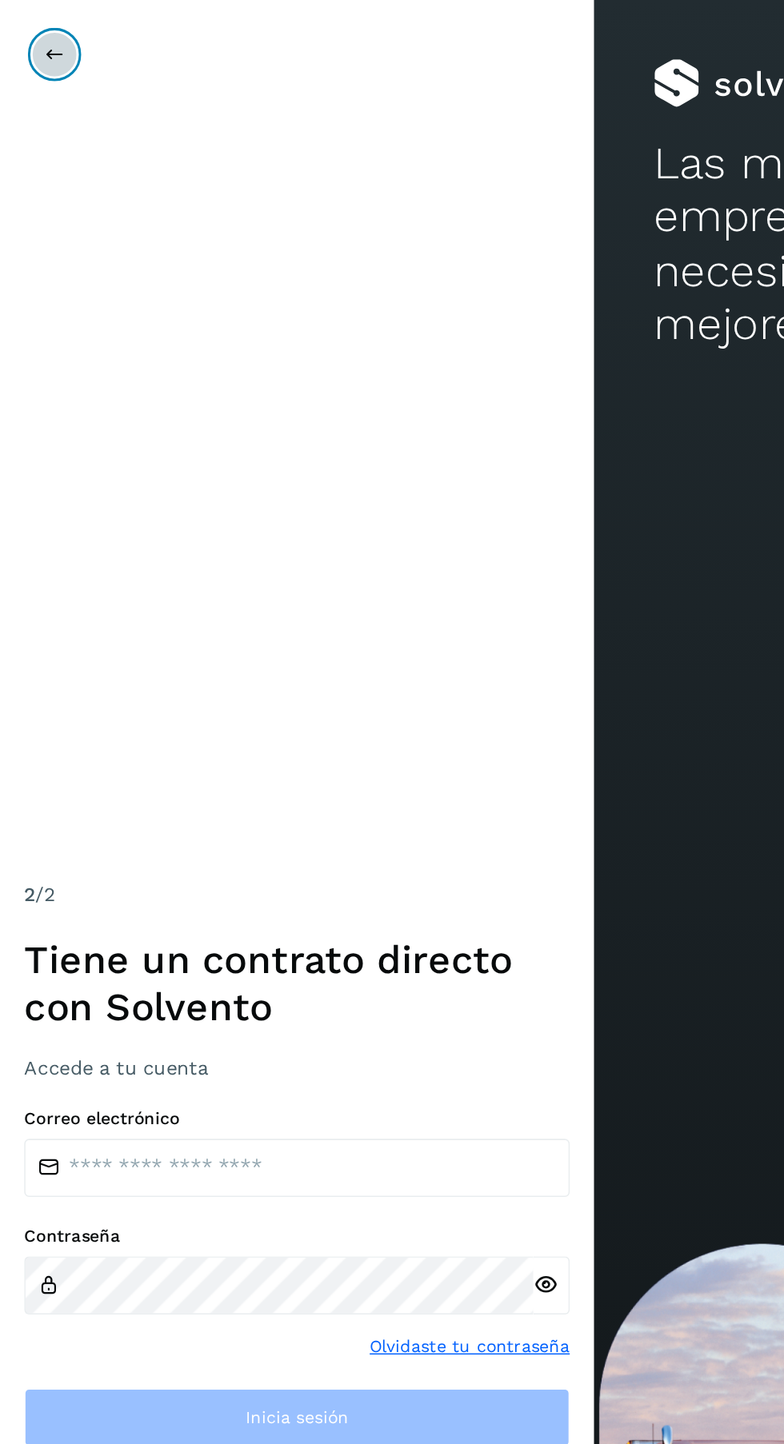
click at [35, 34] on icon at bounding box center [36, 36] width 13 height 13
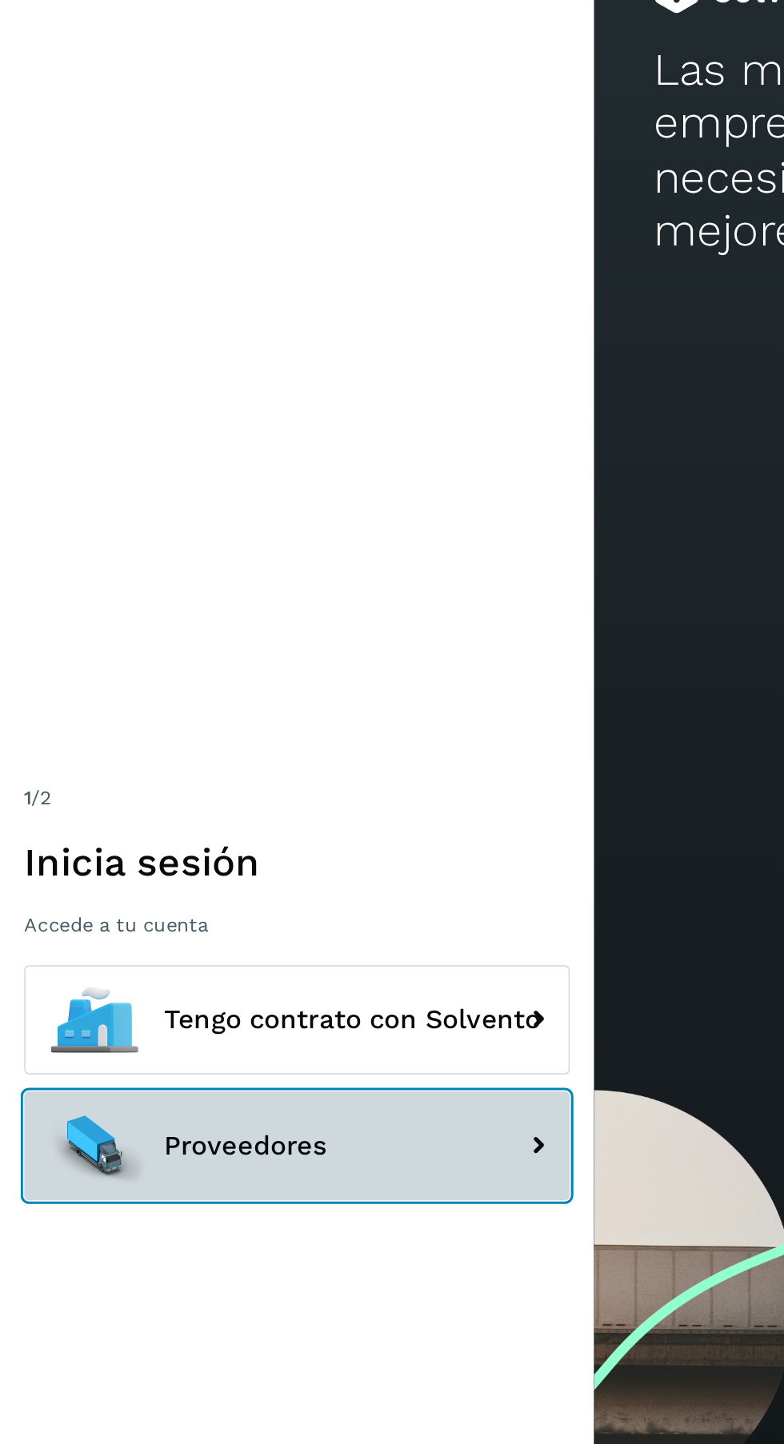
click at [290, 854] on button "Proveedores" at bounding box center [196, 818] width 360 height 72
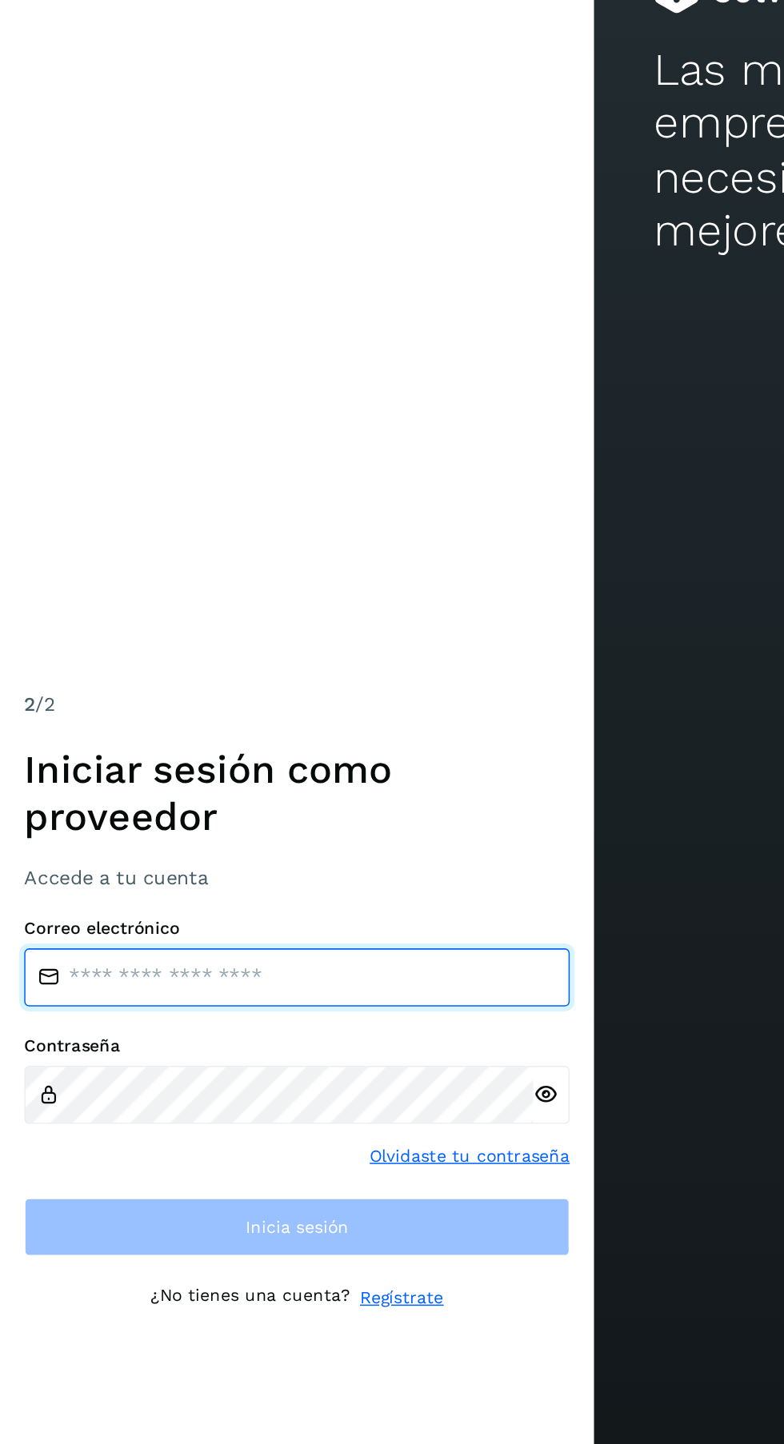
click at [288, 726] on input "email" at bounding box center [196, 707] width 360 height 38
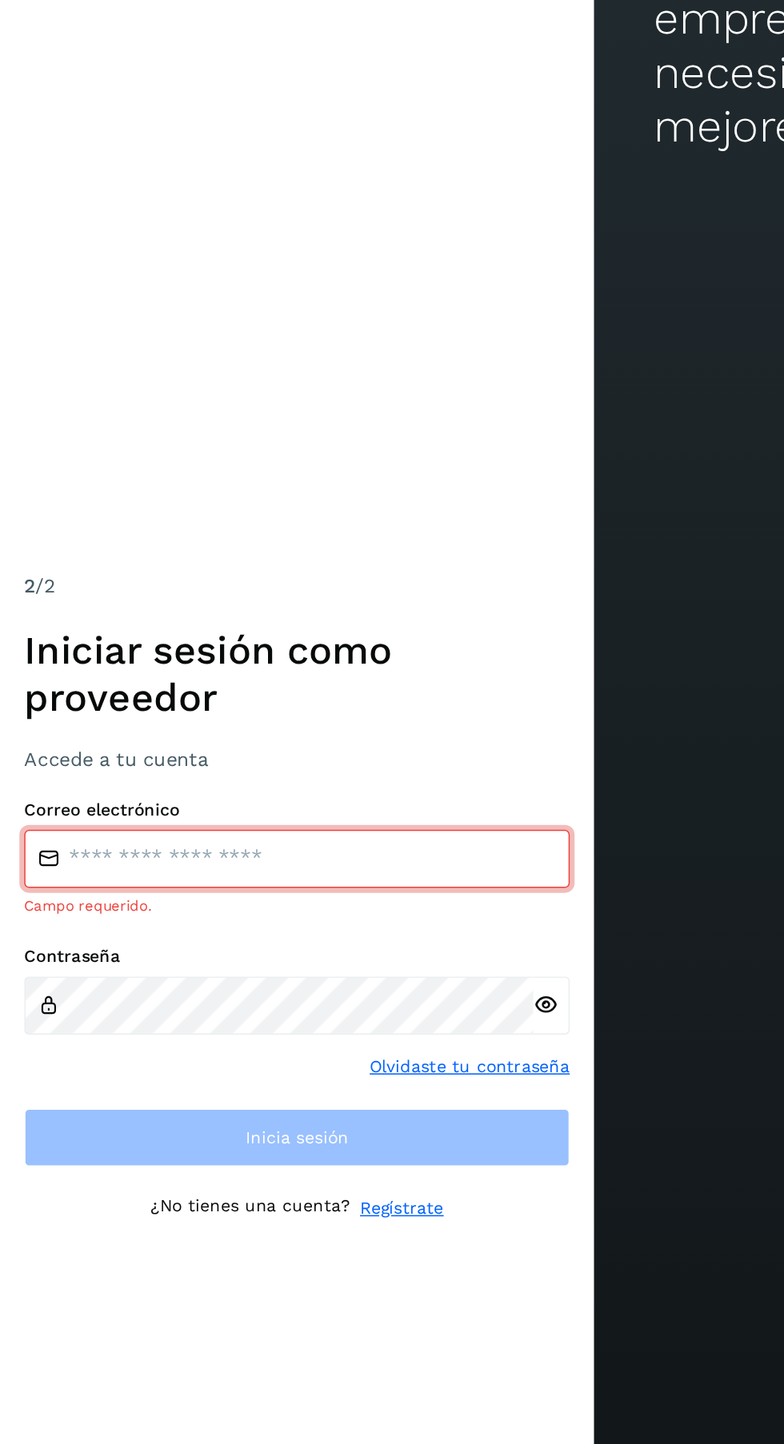
type input "**********"
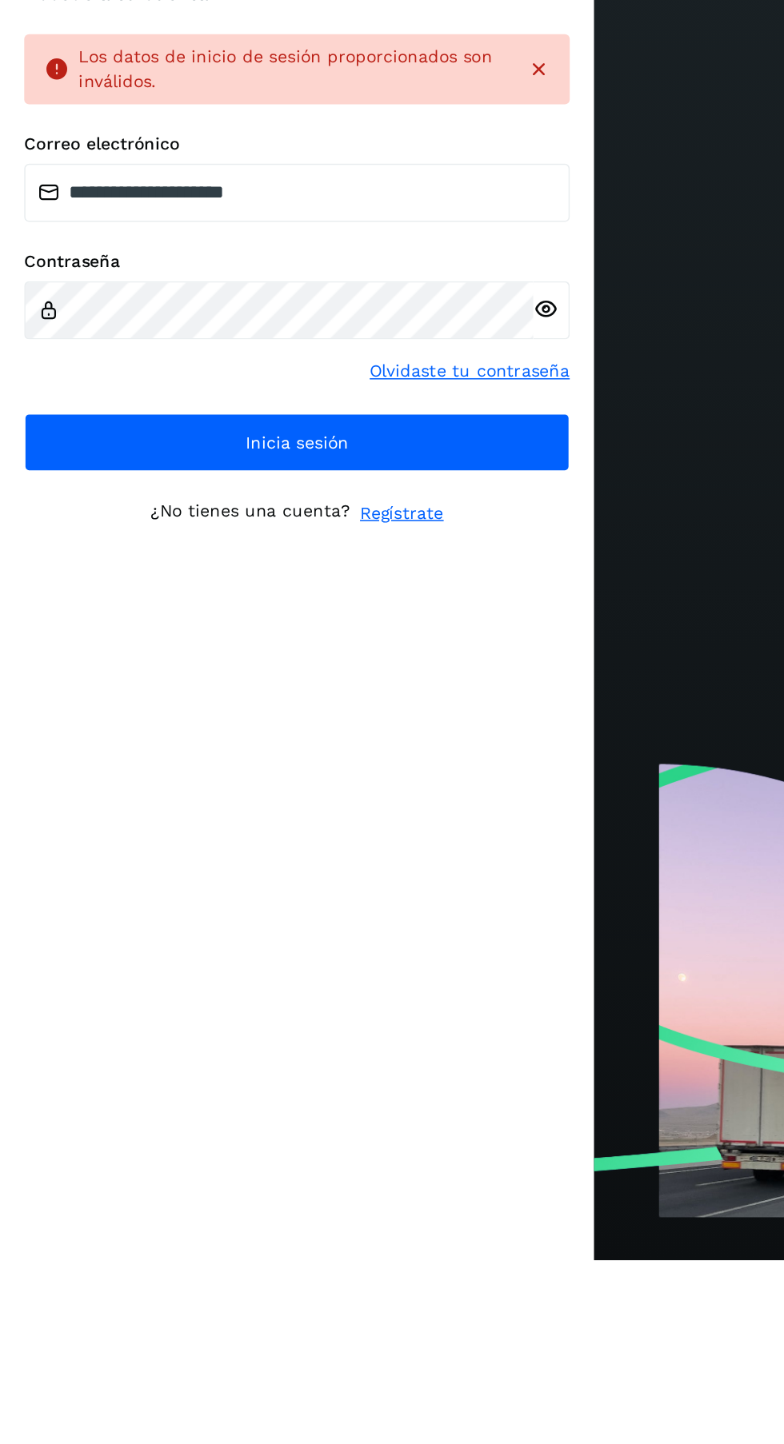
click at [363, 825] on icon at bounding box center [360, 817] width 17 height 17
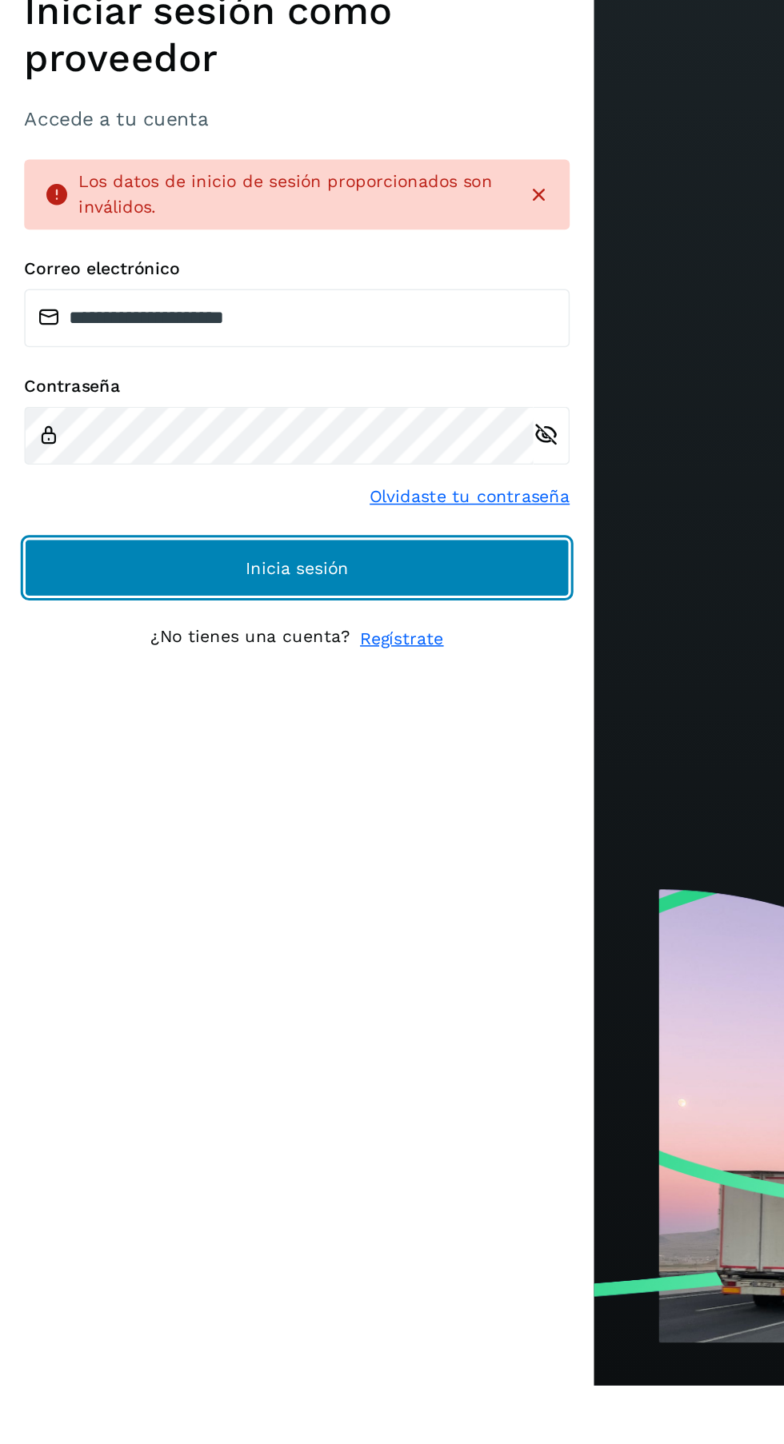
click at [320, 924] on button "Inicia sesión" at bounding box center [196, 904] width 360 height 38
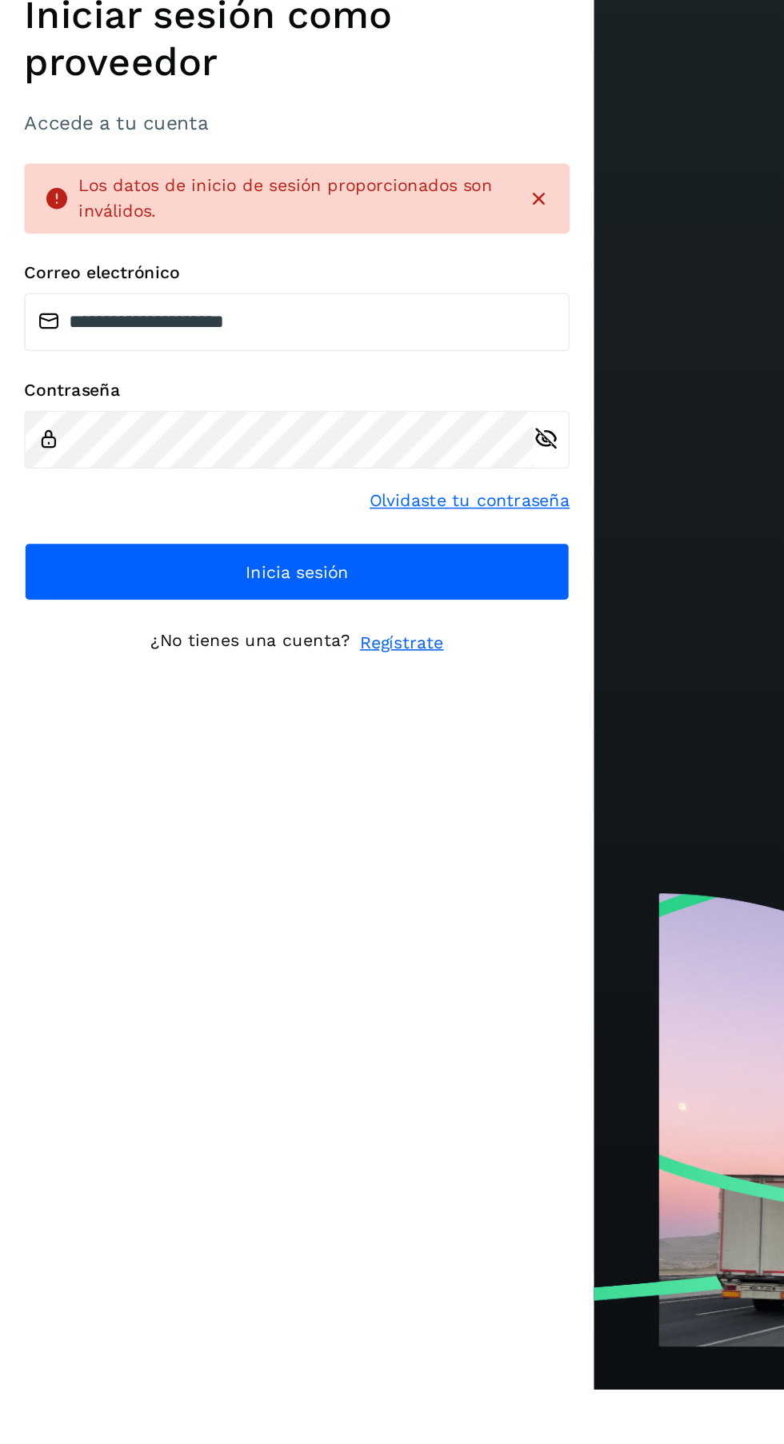
scroll to position [2, 0]
click at [360, 666] on icon at bounding box center [355, 658] width 16 height 16
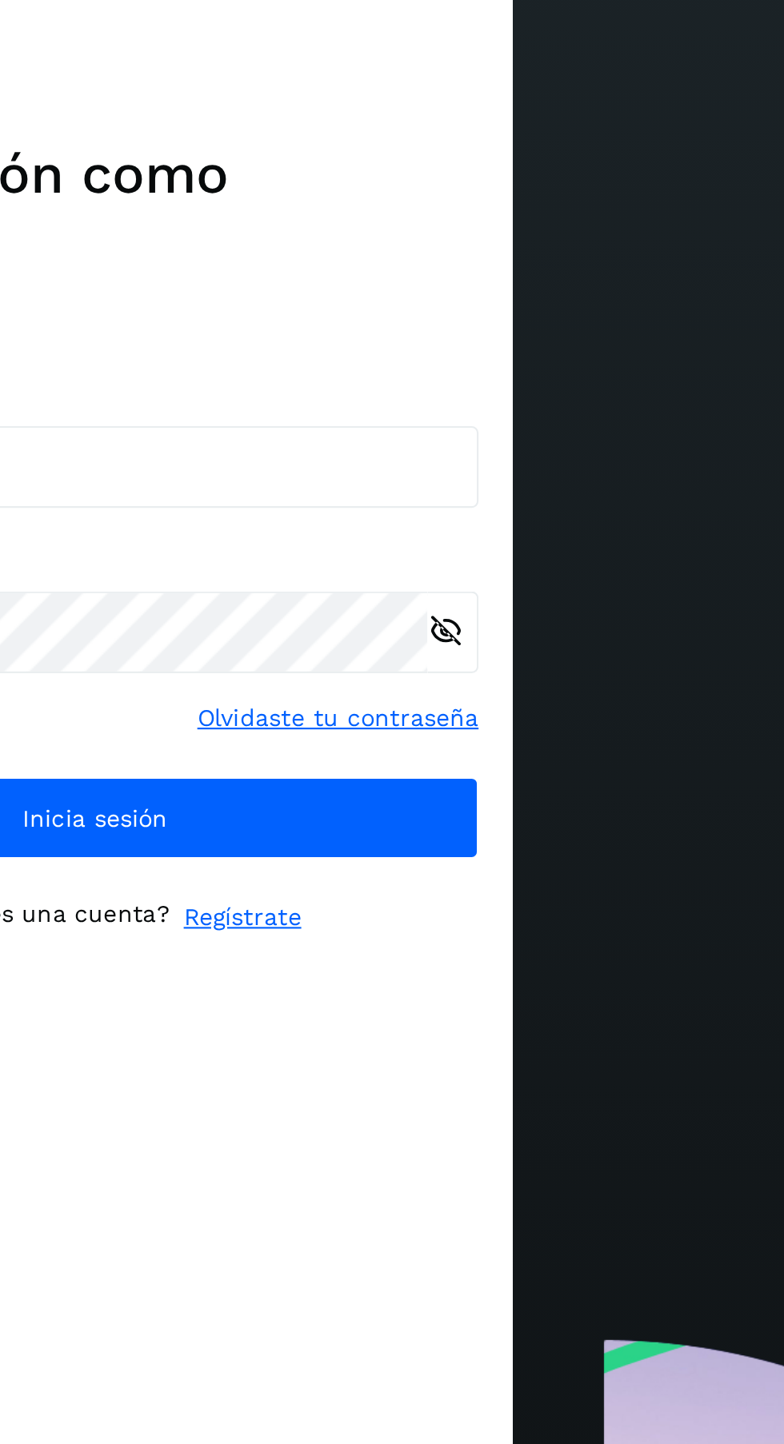
scroll to position [1, 0]
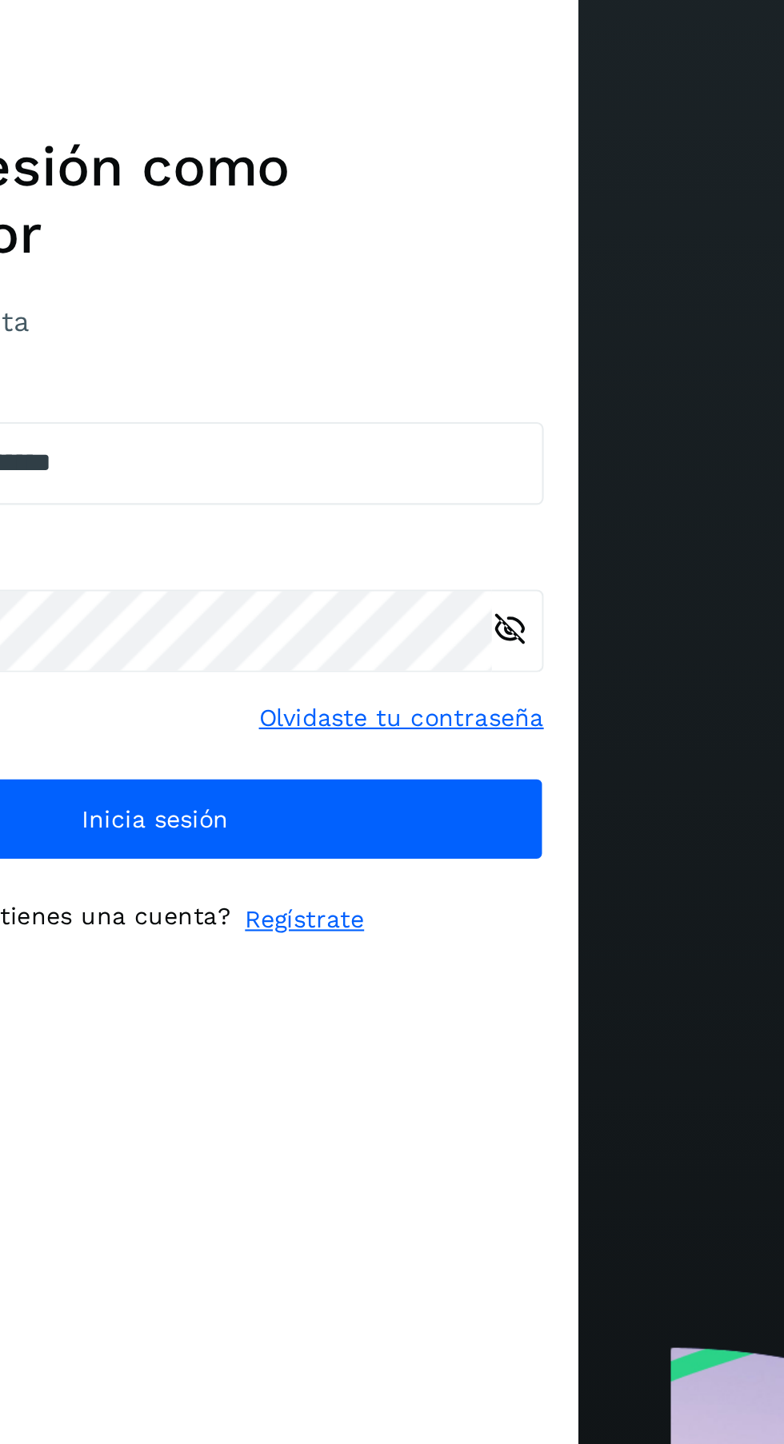
click at [272, 927] on link "Regístrate" at bounding box center [265, 918] width 55 height 17
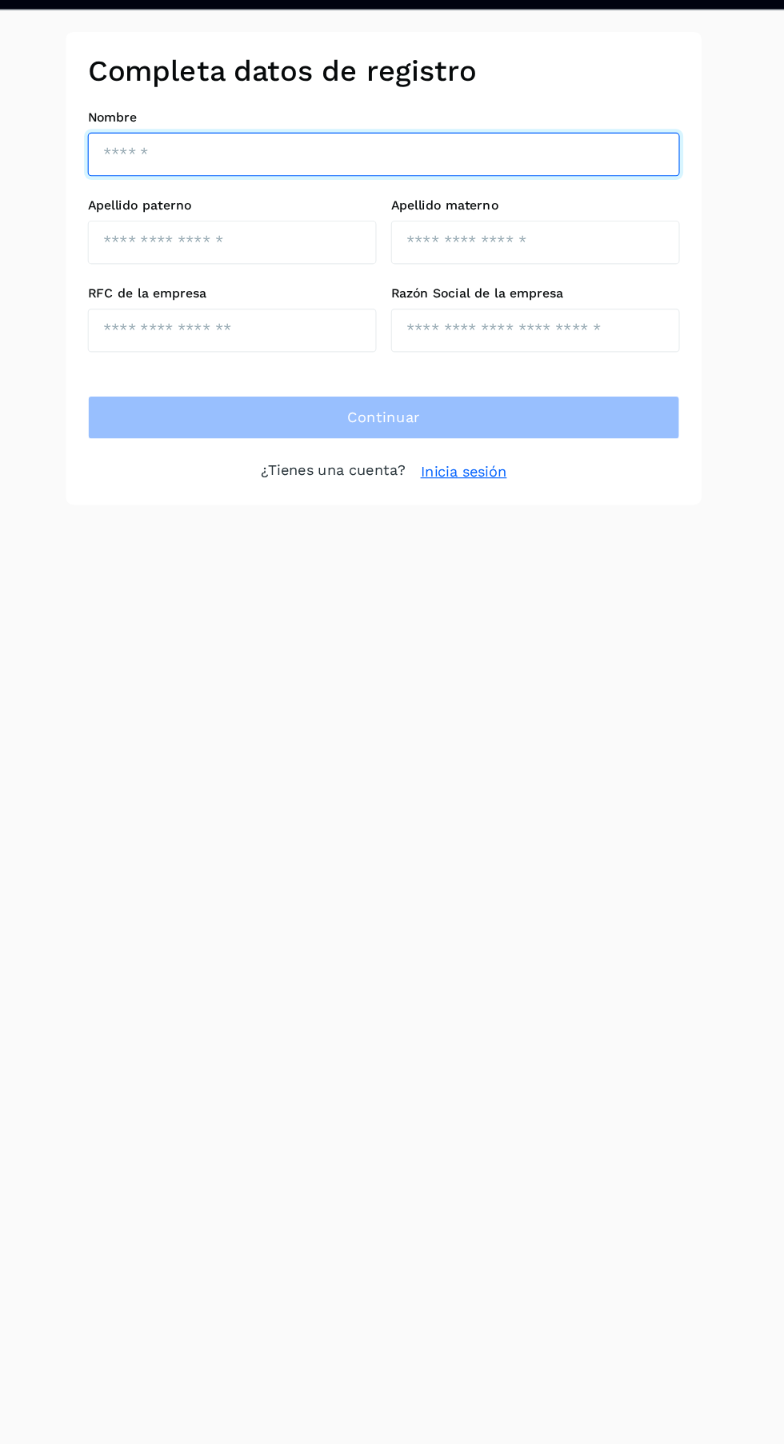
click at [199, 185] on input "text" at bounding box center [391, 182] width 521 height 38
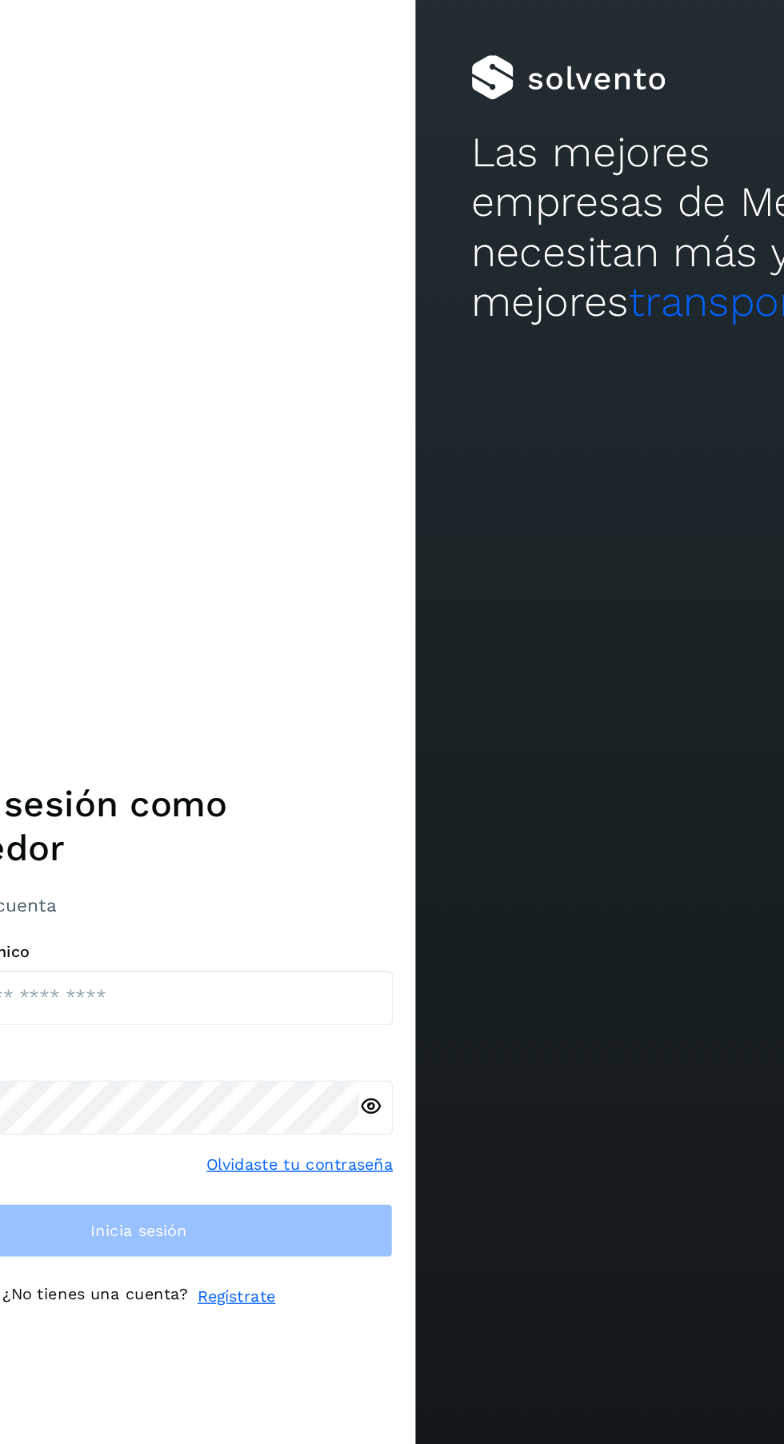
scroll to position [1, 0]
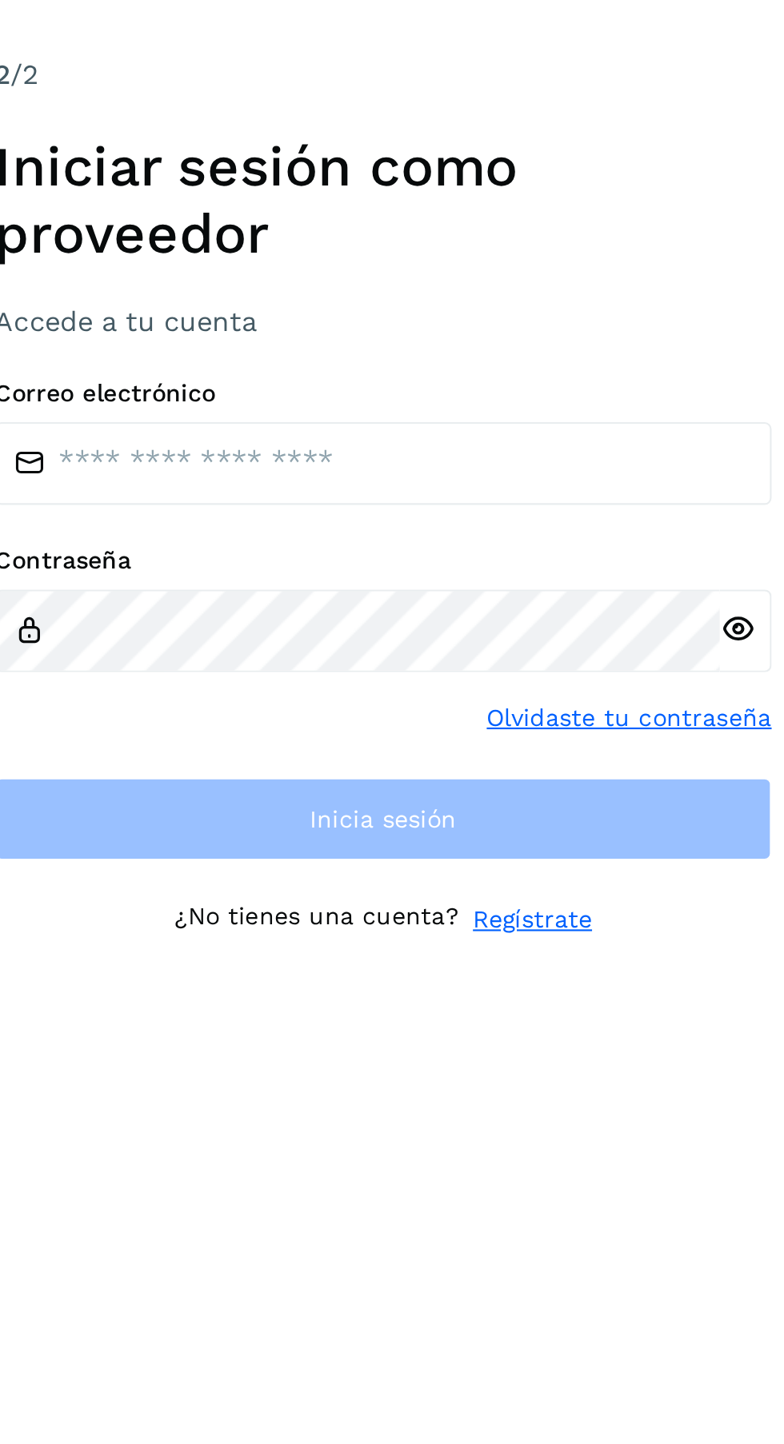
click at [265, 927] on link "Regístrate" at bounding box center [265, 918] width 55 height 17
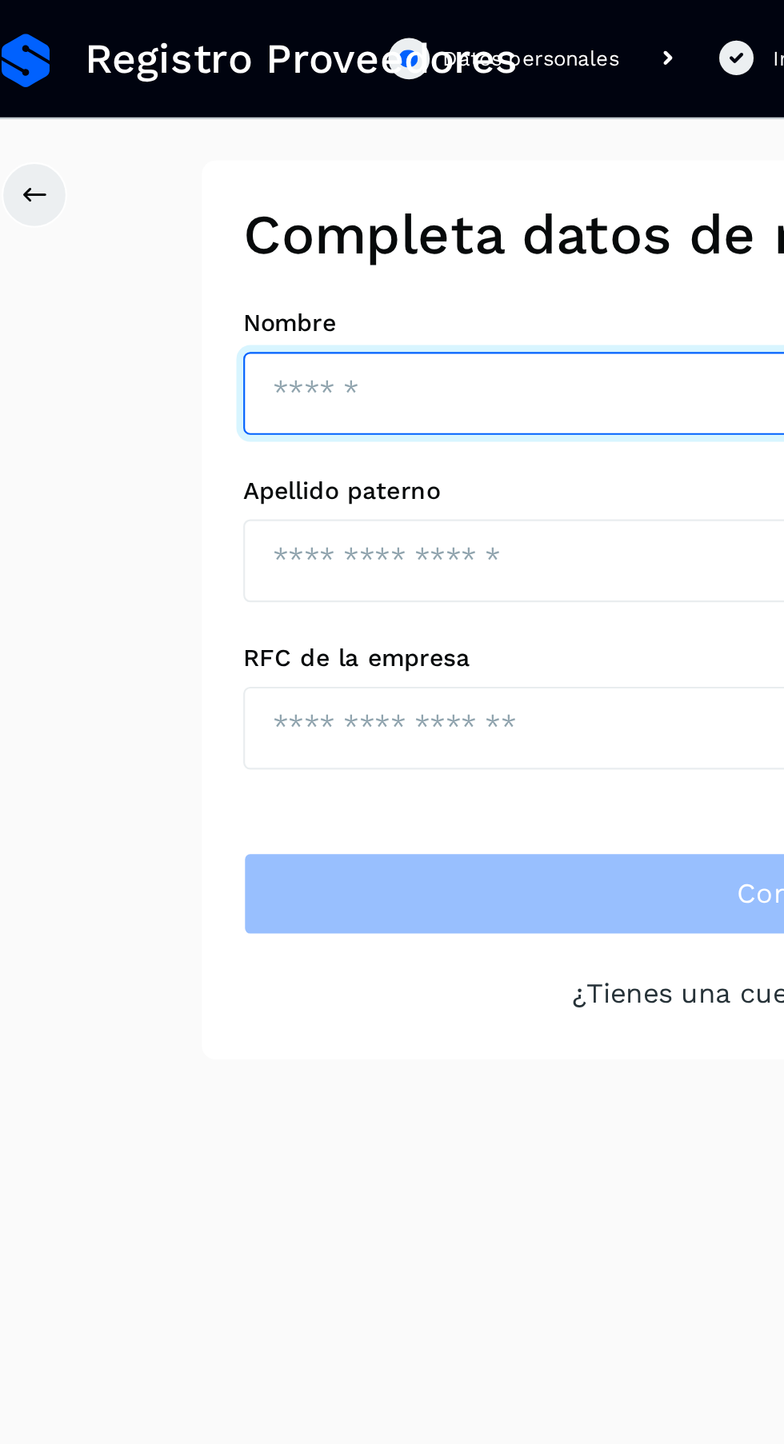
click at [162, 190] on input "text" at bounding box center [391, 182] width 521 height 38
type input "*******"
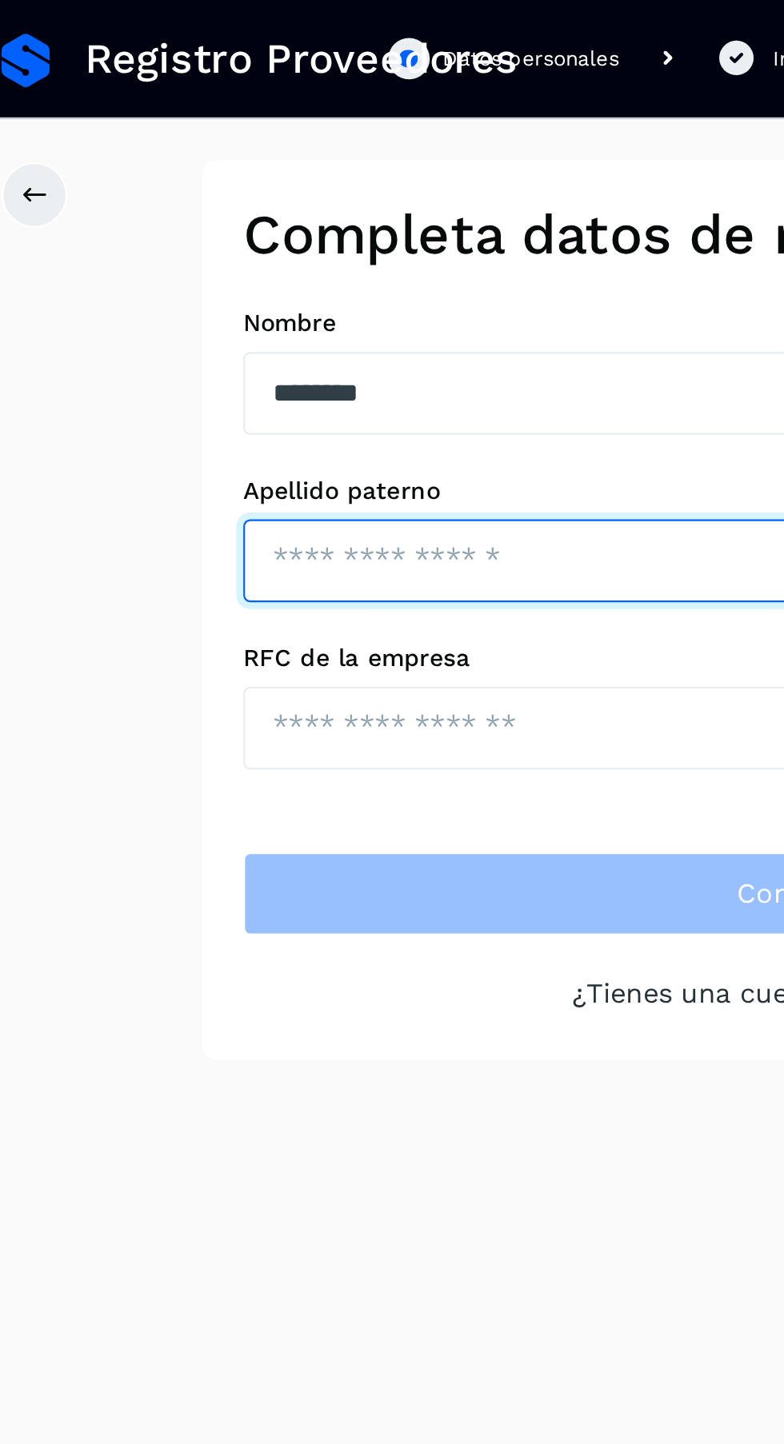
click at [264, 253] on input "text" at bounding box center [258, 260] width 254 height 38
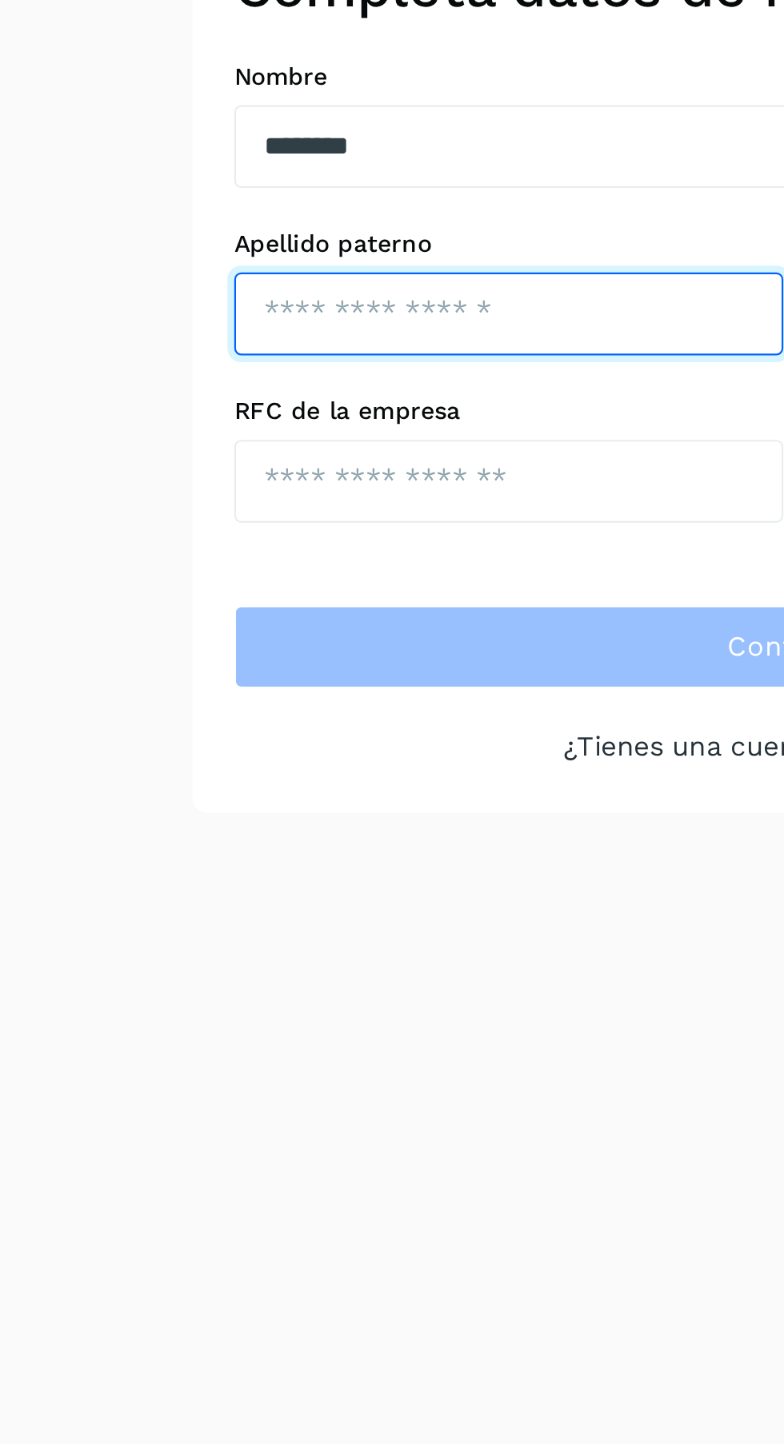
type input "*****"
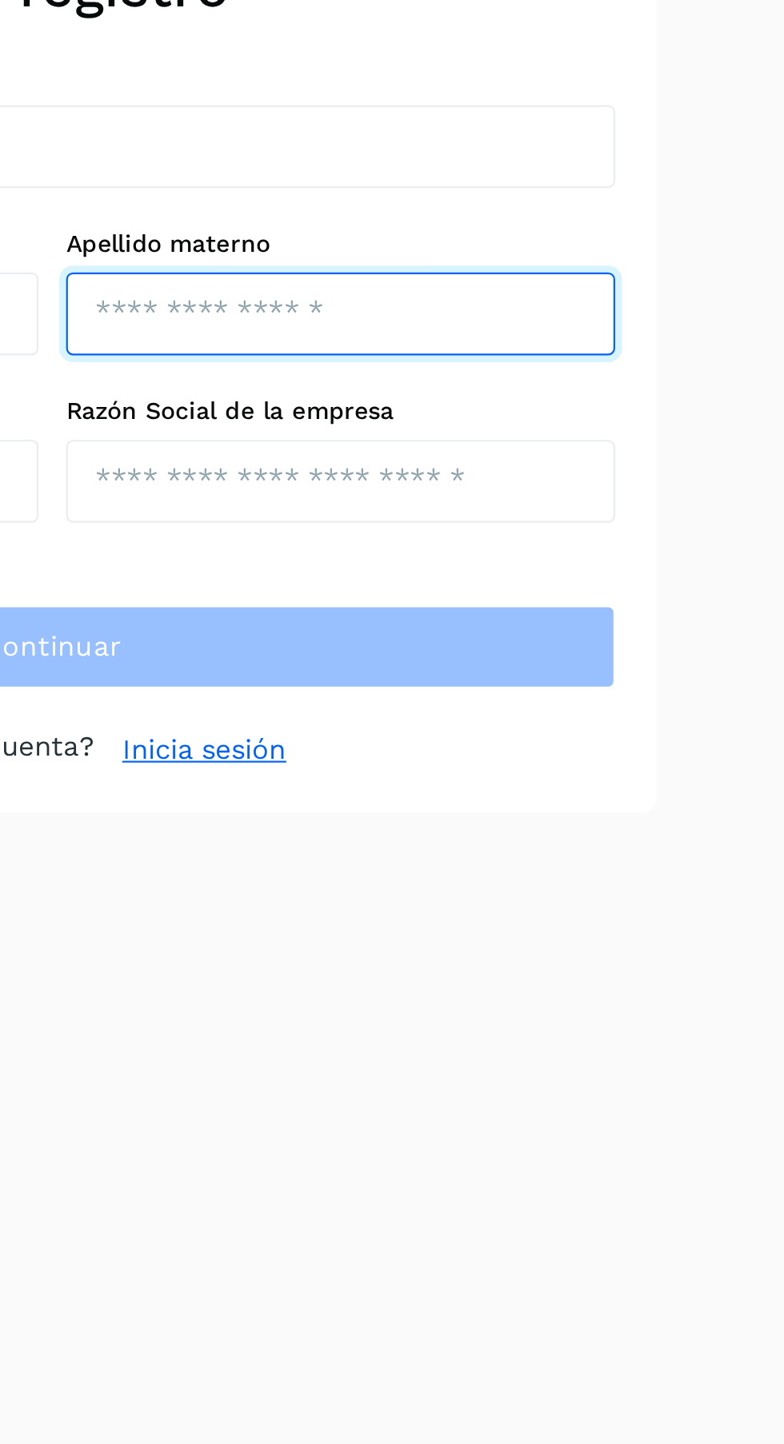
click at [589, 268] on input "text" at bounding box center [525, 260] width 254 height 38
type input "********"
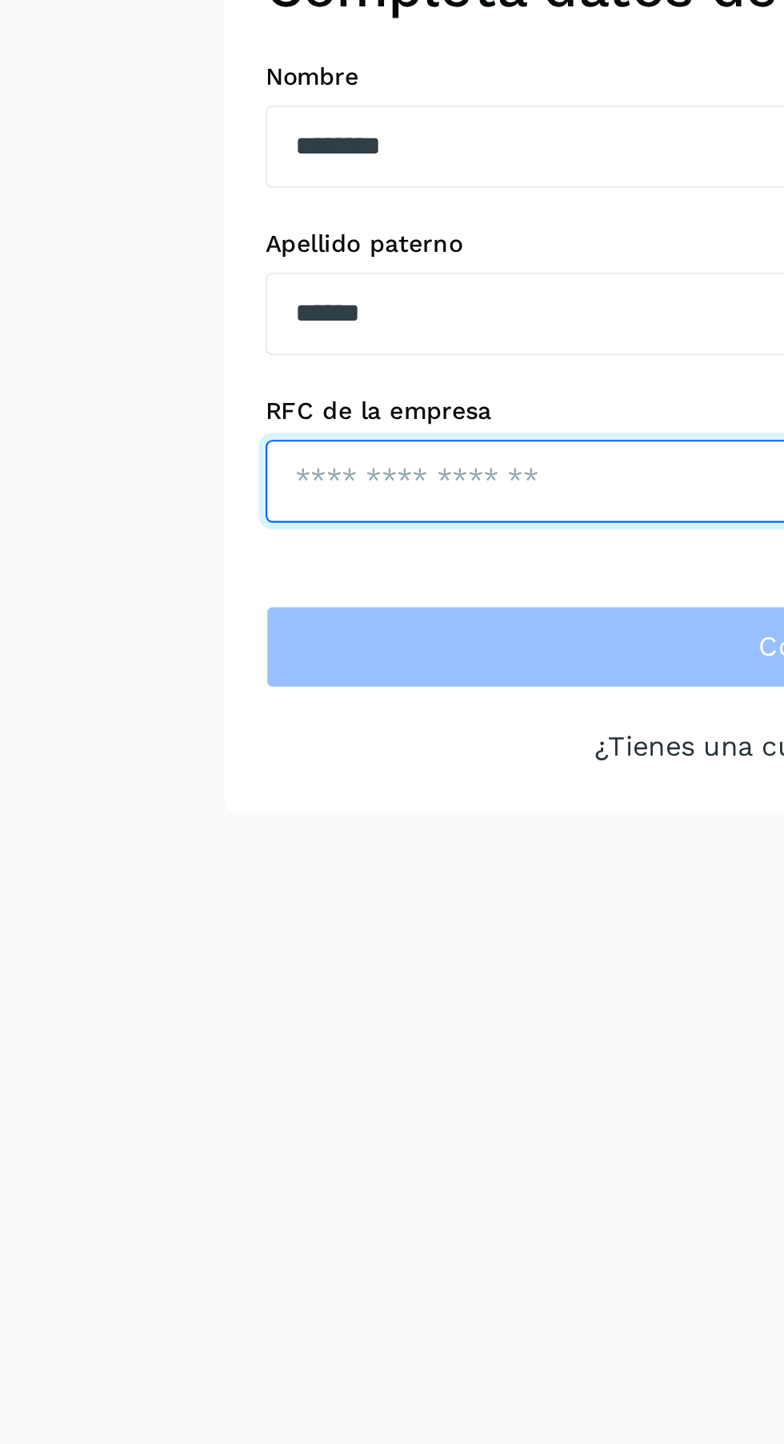
click at [210, 338] on input "text" at bounding box center [258, 337] width 254 height 38
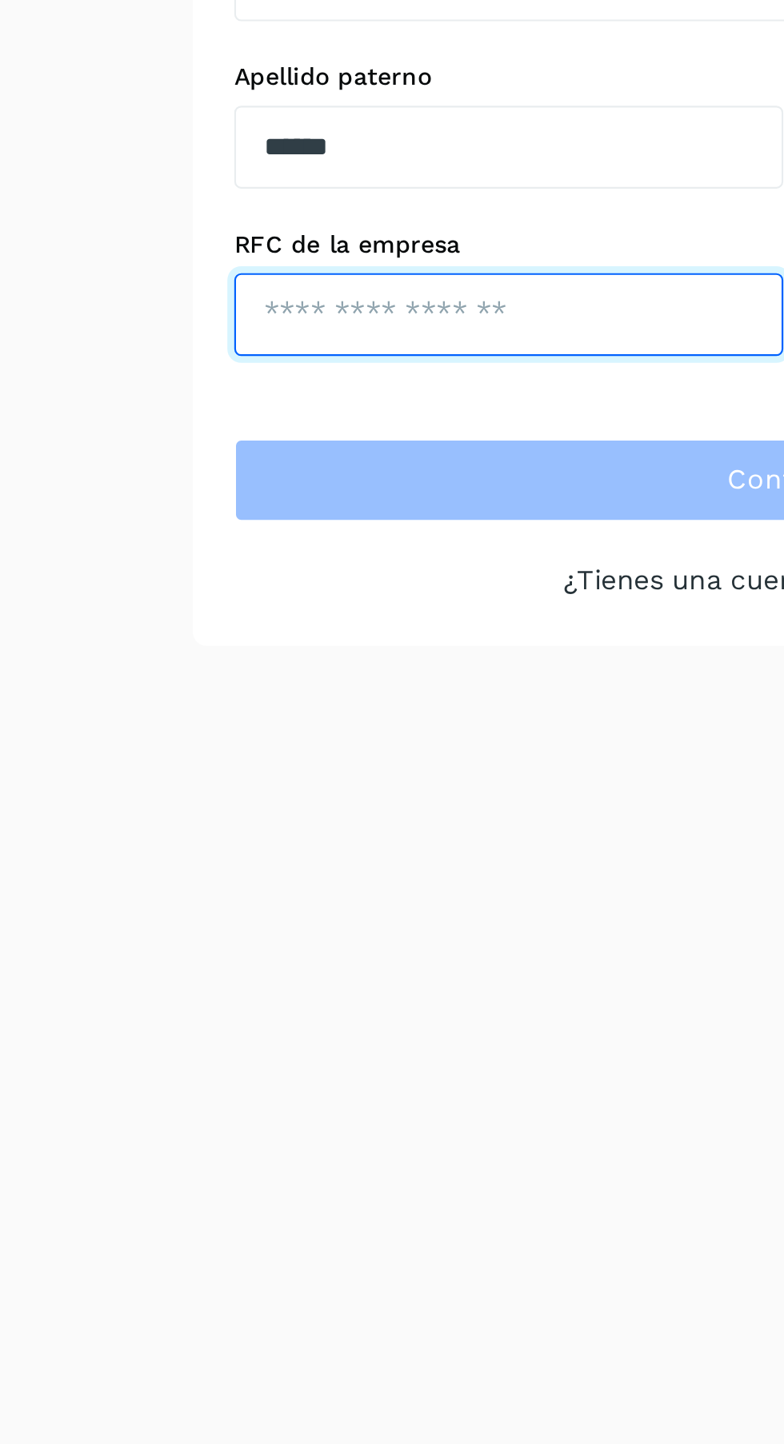
type input "**********"
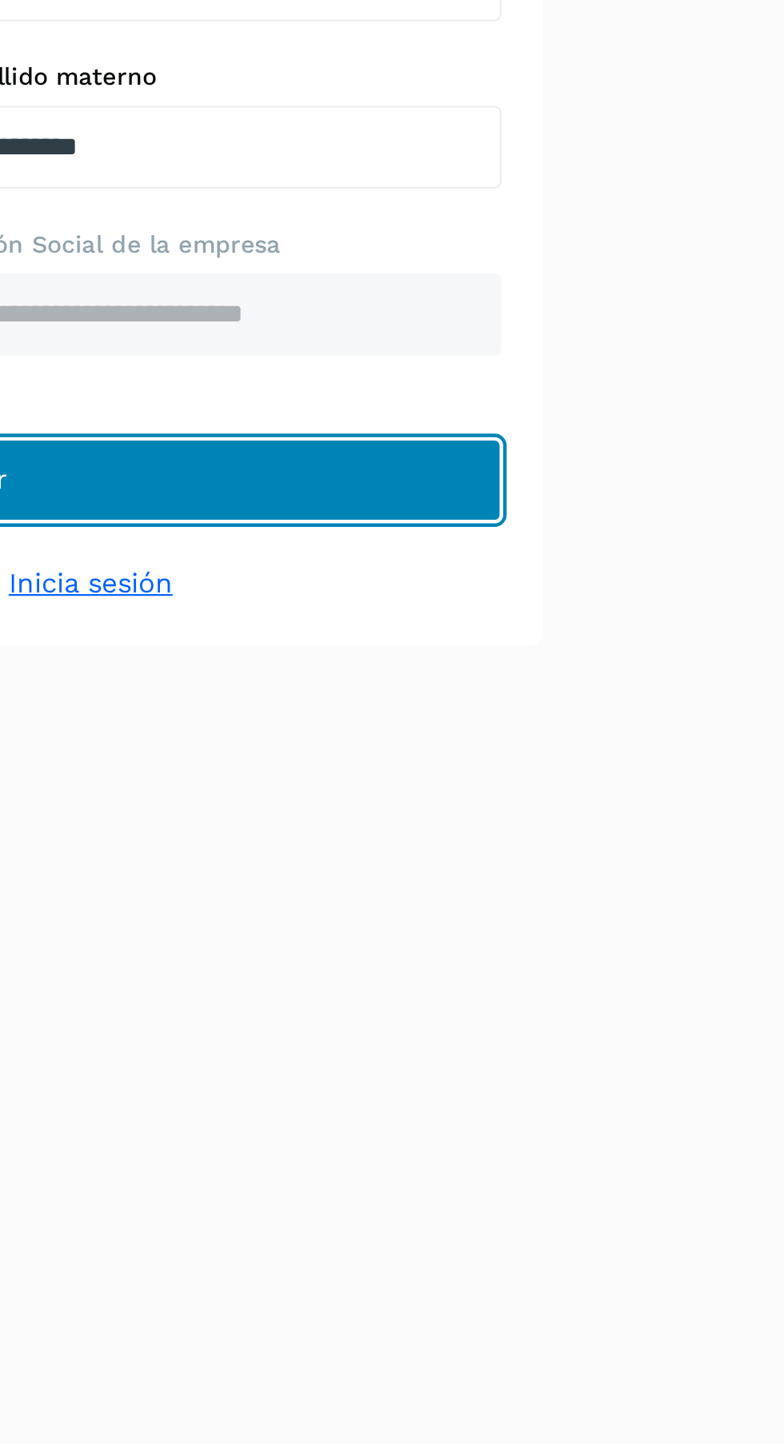
click at [593, 425] on button "Continuar" at bounding box center [391, 414] width 521 height 38
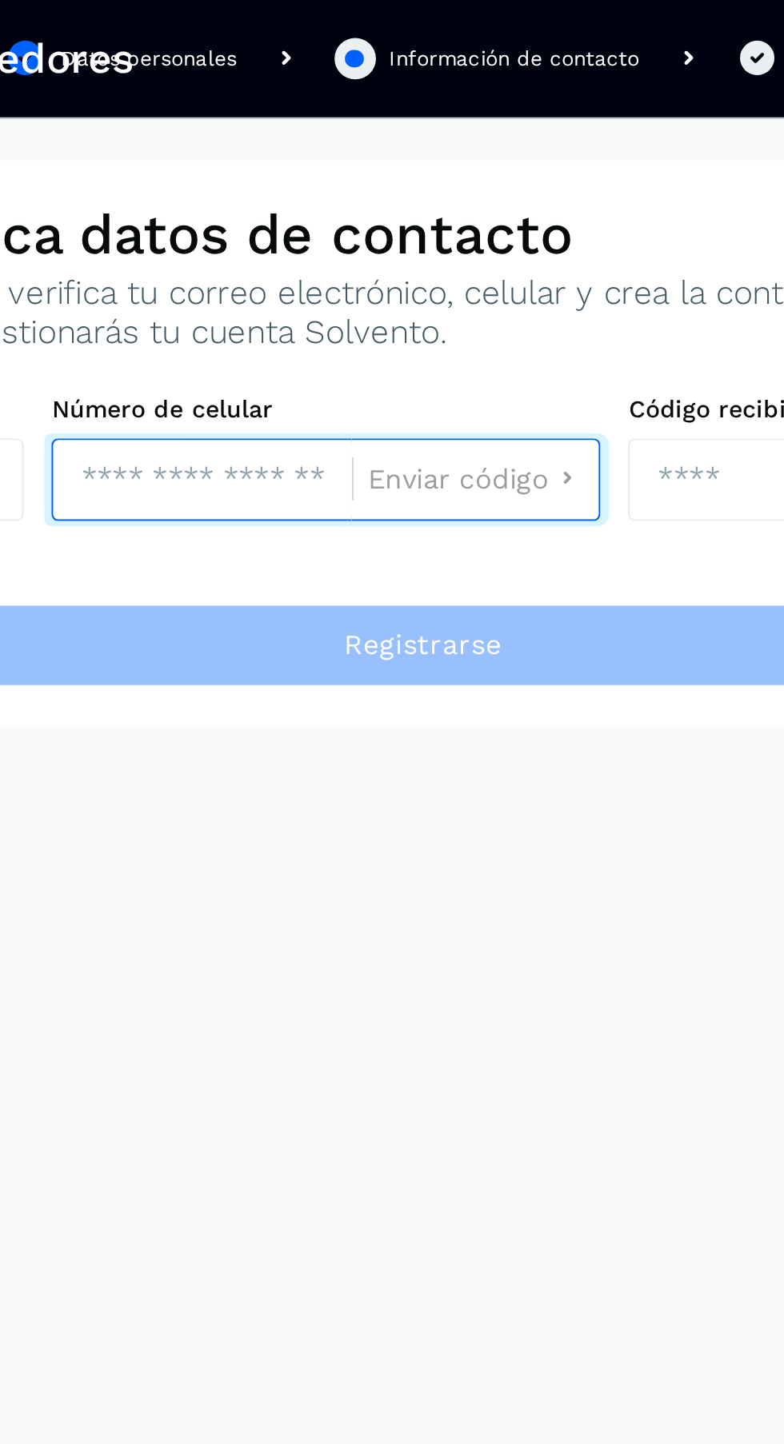
click at [305, 217] on input "tel" at bounding box center [289, 222] width 139 height 38
type input "**********"
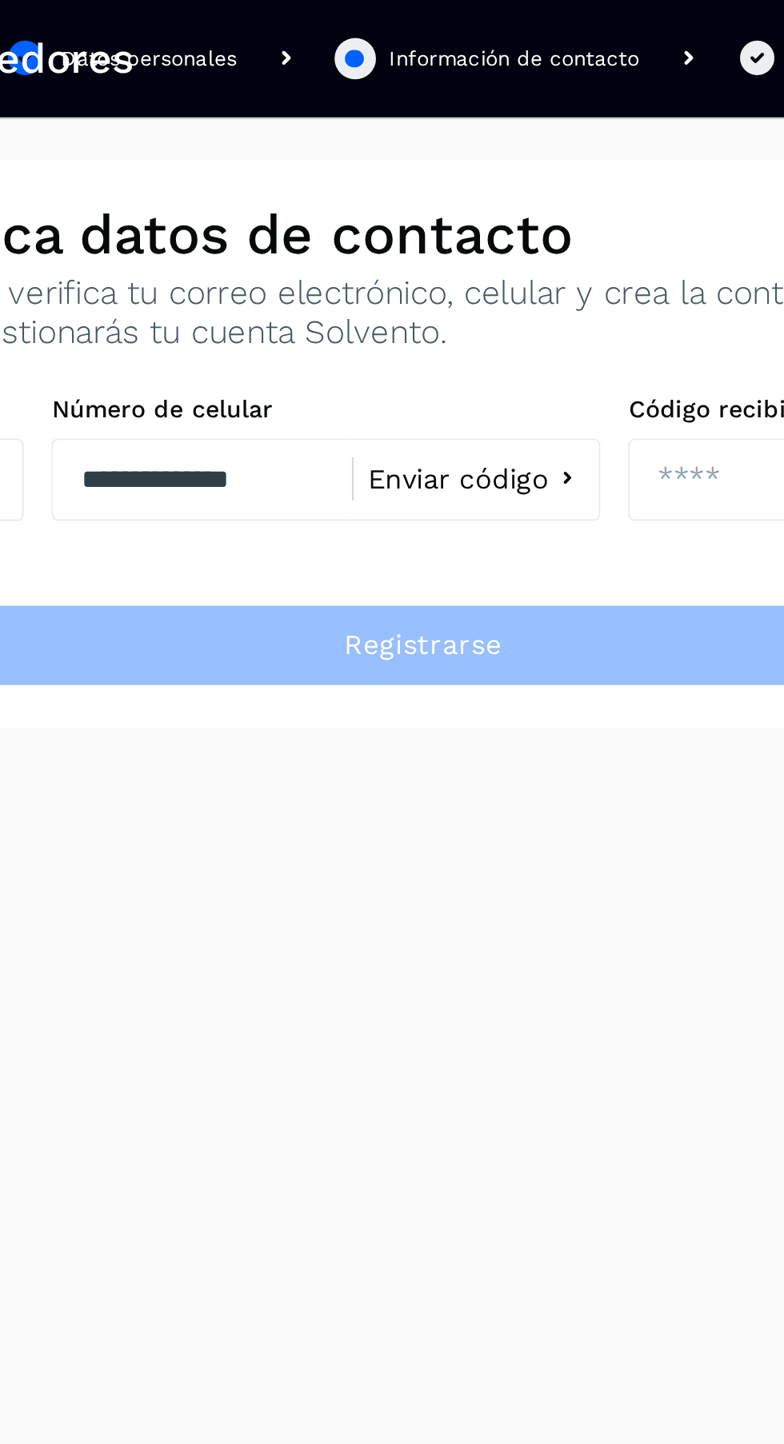
click at [417, 221] on span "Enviar código" at bounding box center [408, 222] width 84 height 13
click at [517, 226] on input "number" at bounding box center [533, 222] width 92 height 38
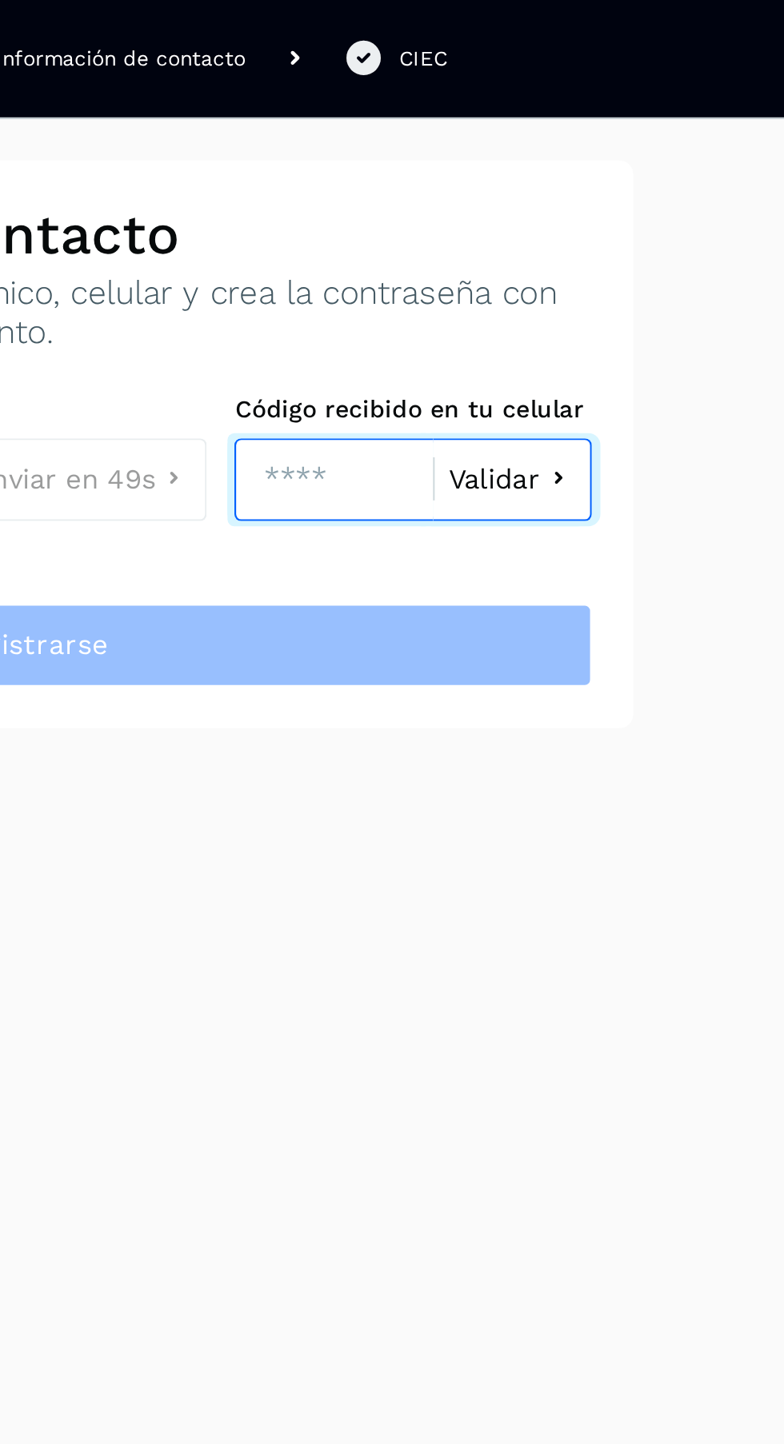
type input "****"
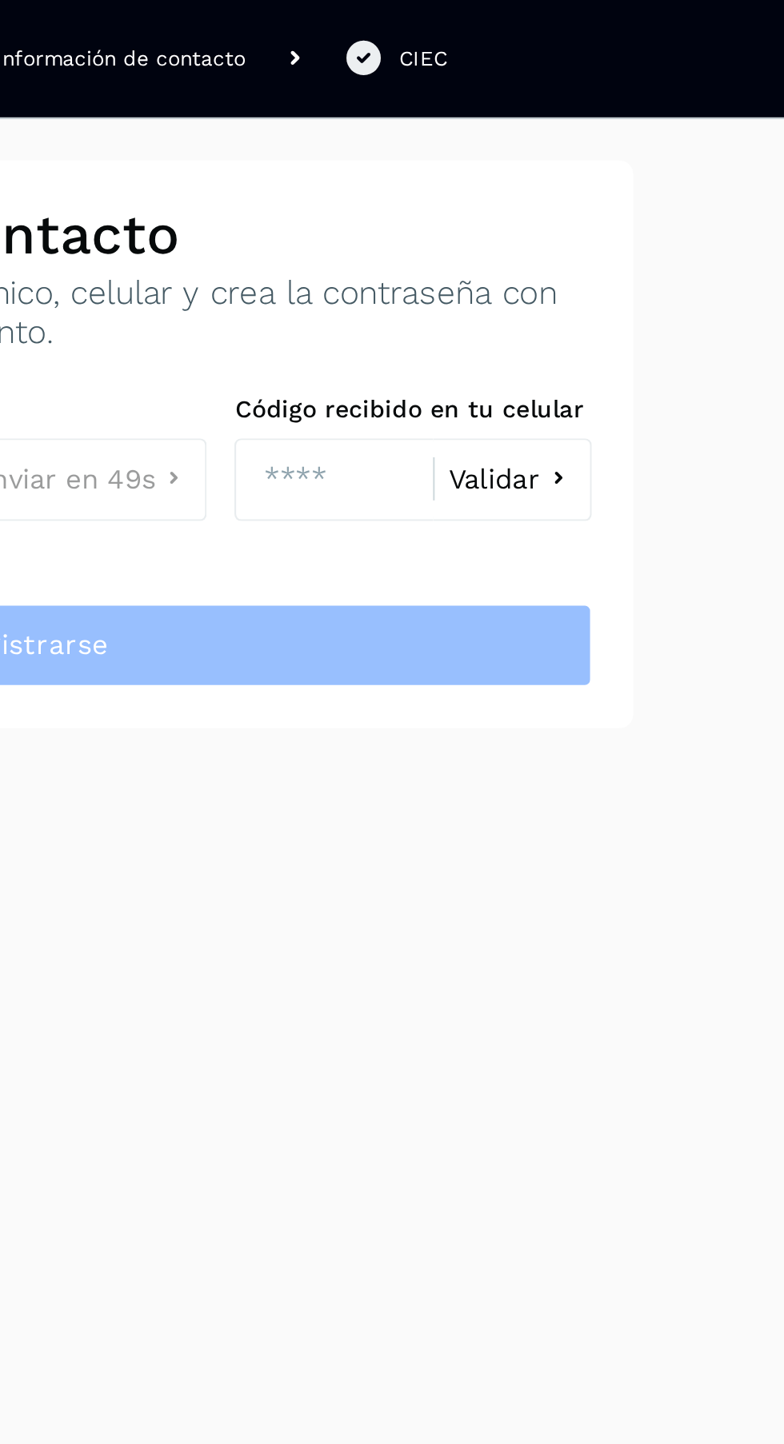
click at [621, 226] on span "Validar" at bounding box center [607, 222] width 42 height 13
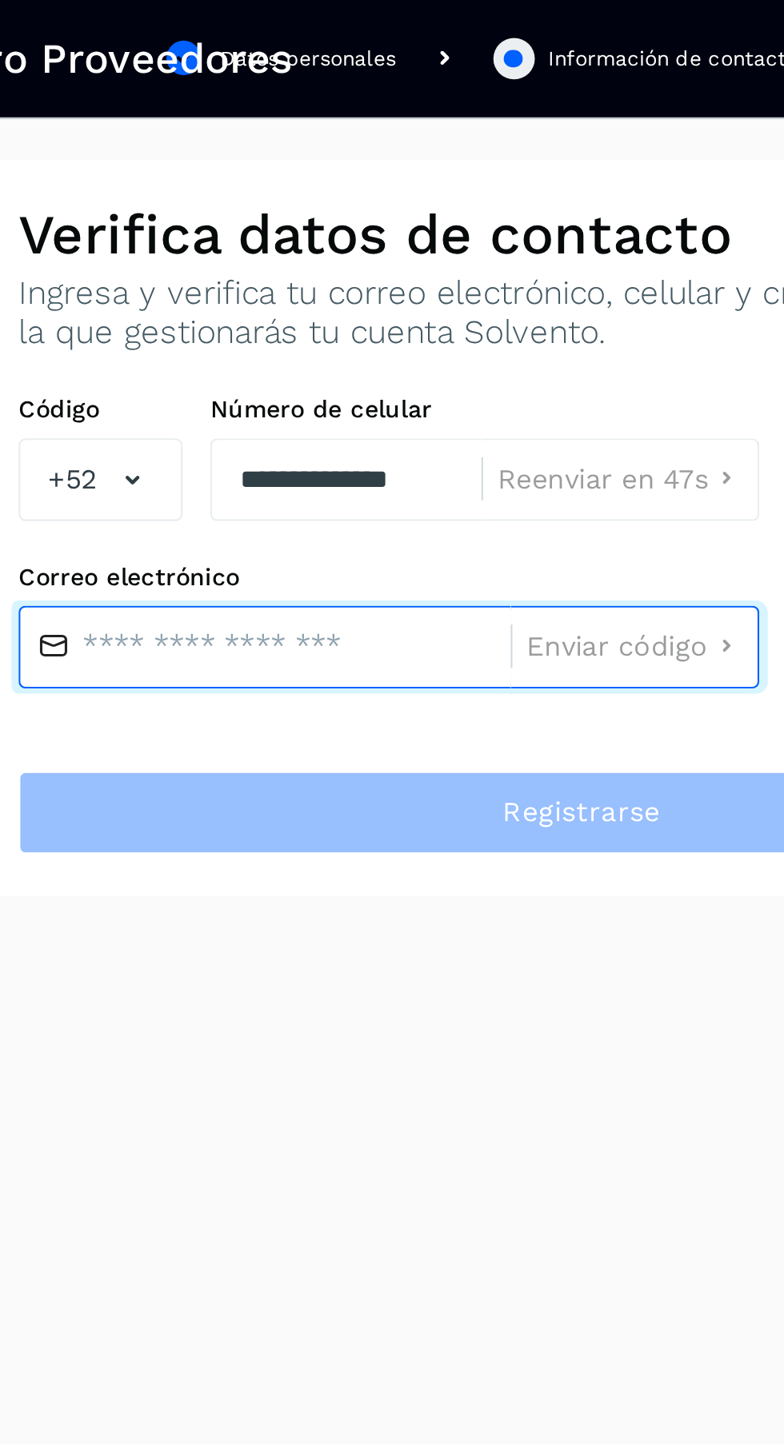
click at [288, 296] on input "text" at bounding box center [245, 300] width 228 height 38
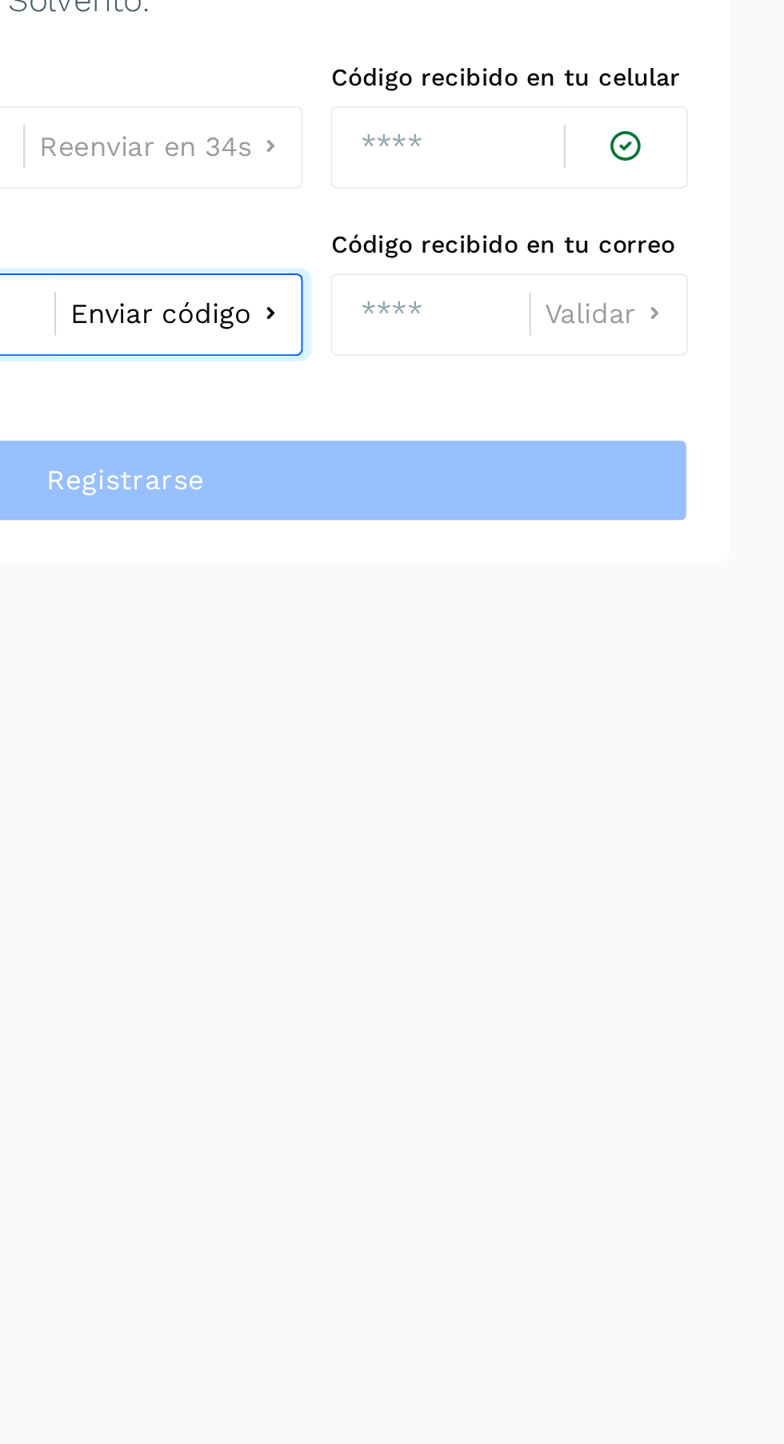
type input "**********"
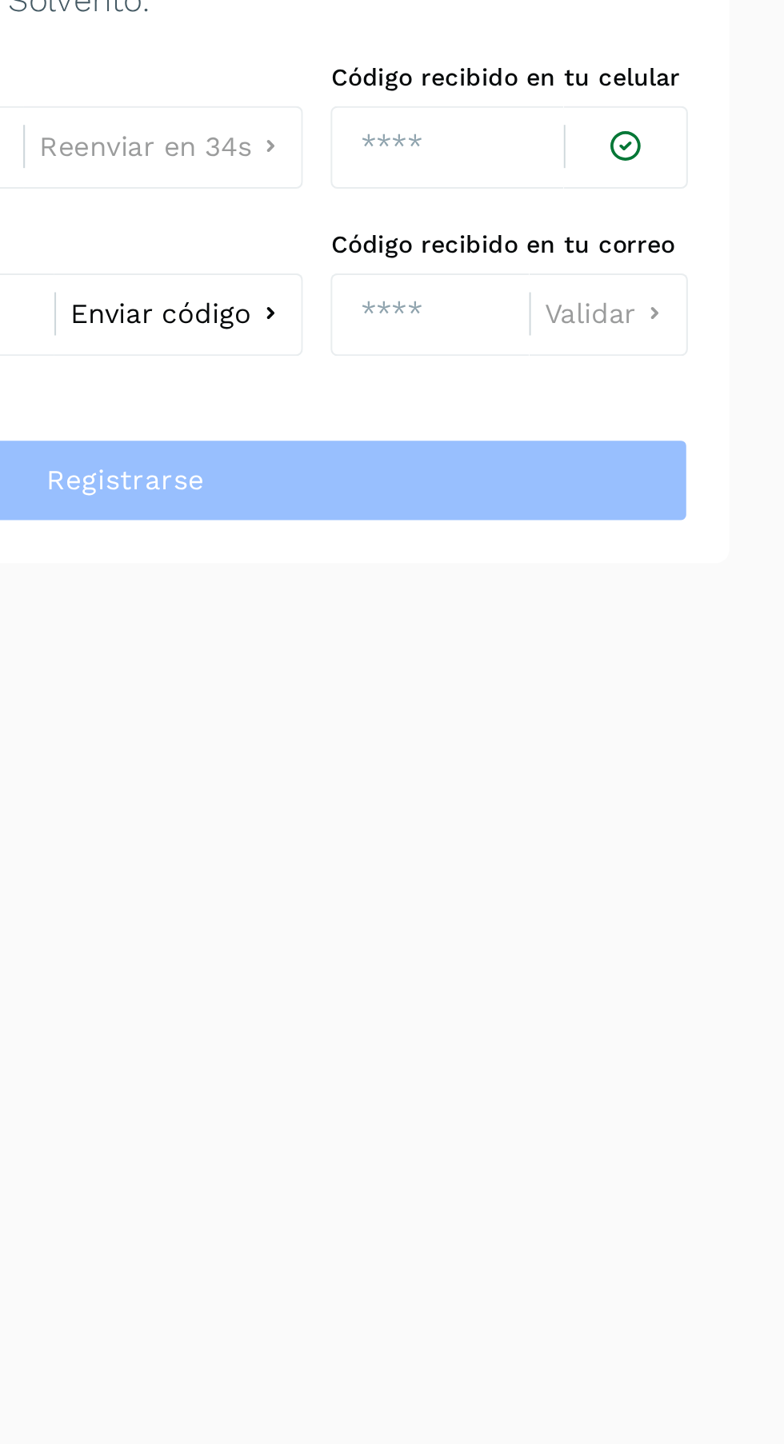
click at [425, 304] on span "Enviar código" at bounding box center [408, 300] width 84 height 13
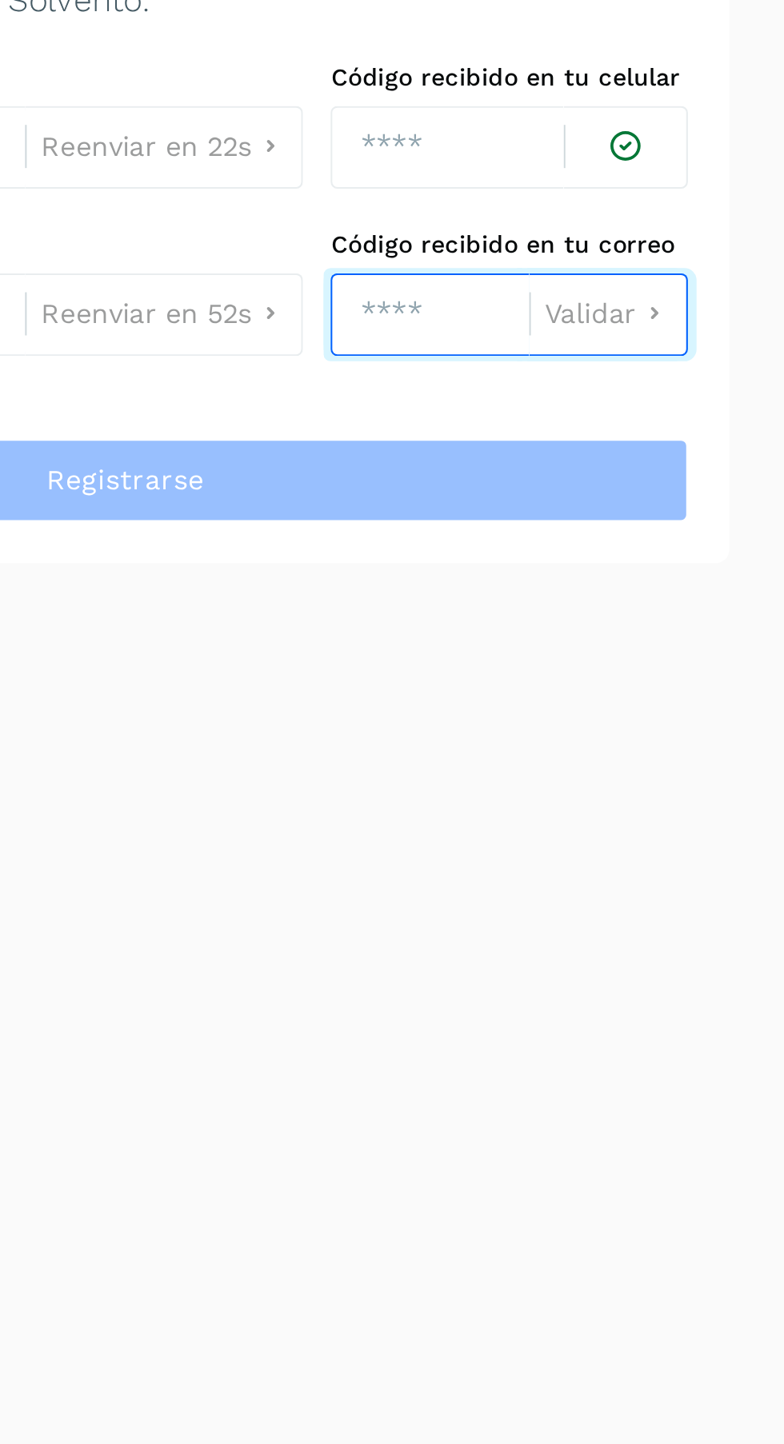
click at [528, 293] on input "number" at bounding box center [533, 300] width 92 height 38
type input "****"
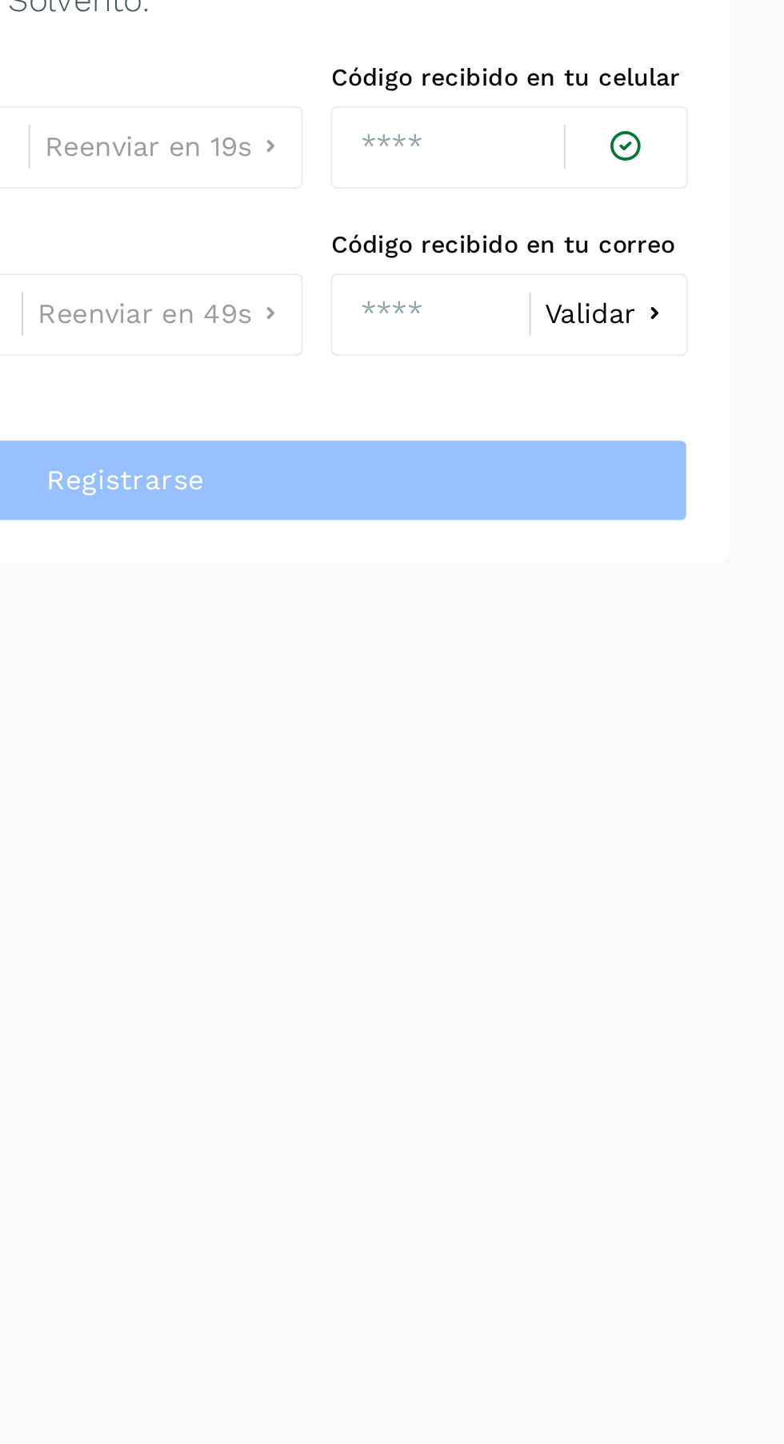
click at [613, 300] on span "Validar" at bounding box center [607, 300] width 42 height 13
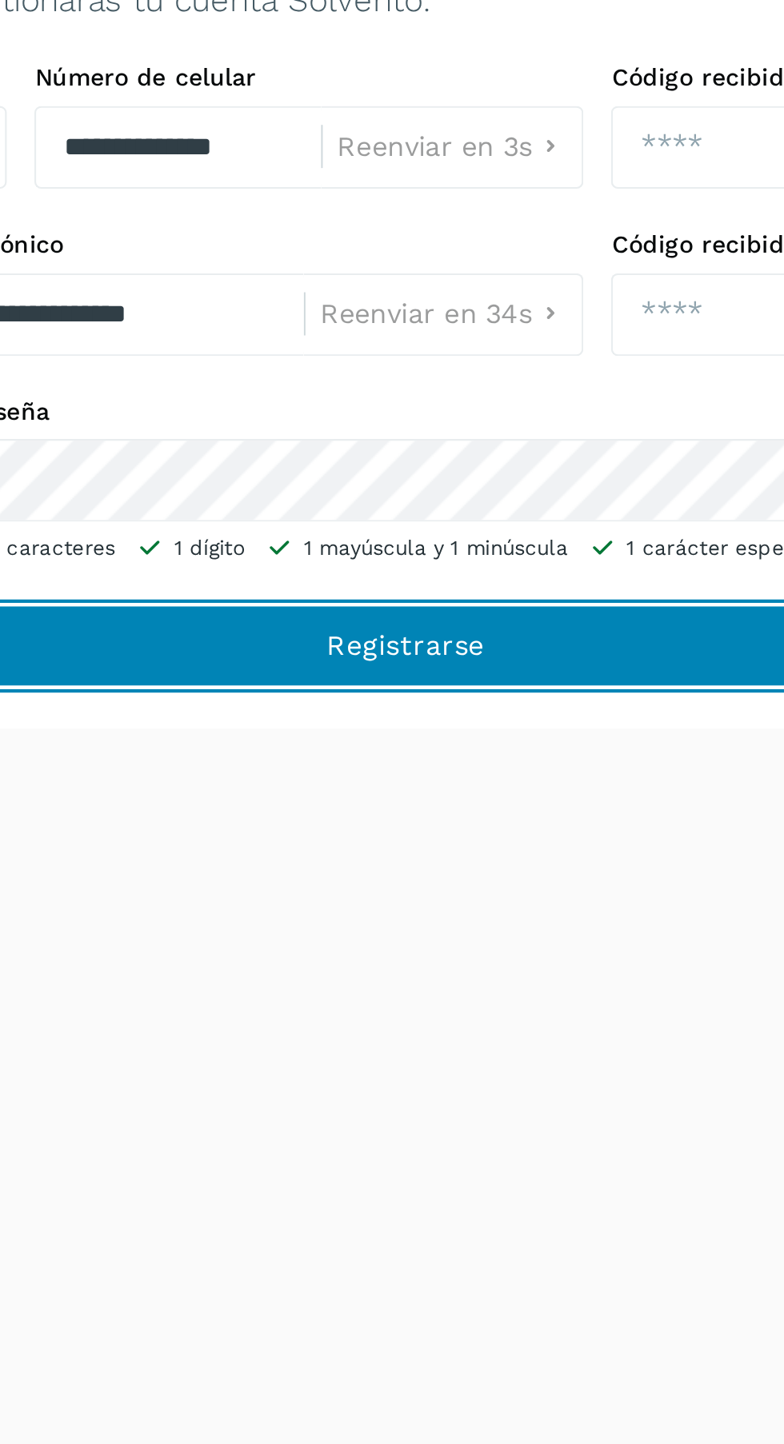
click at [486, 445] on button "Registrarse" at bounding box center [391, 453] width 521 height 38
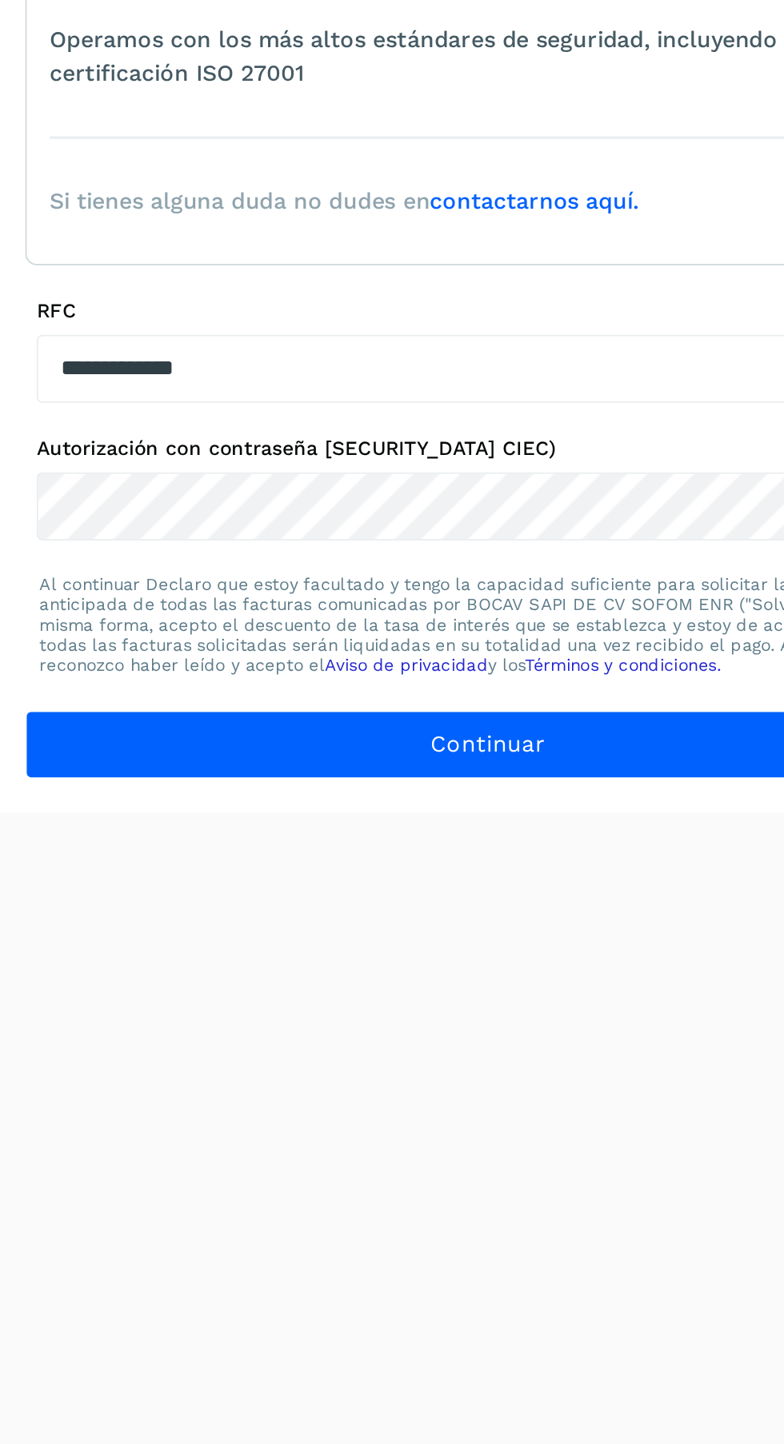
click at [425, 800] on button "Continuar" at bounding box center [391, 797] width 521 height 38
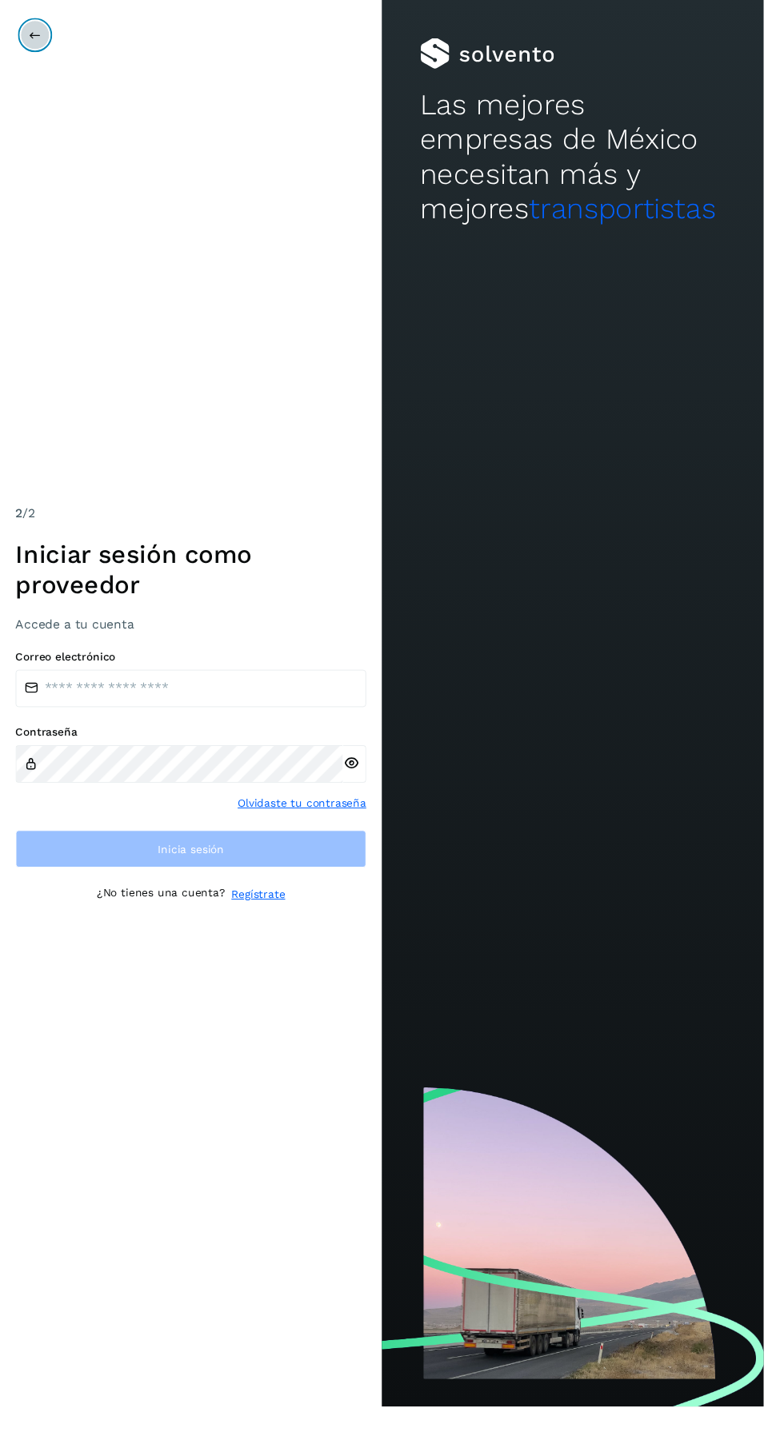
click at [35, 35] on icon at bounding box center [36, 36] width 13 height 13
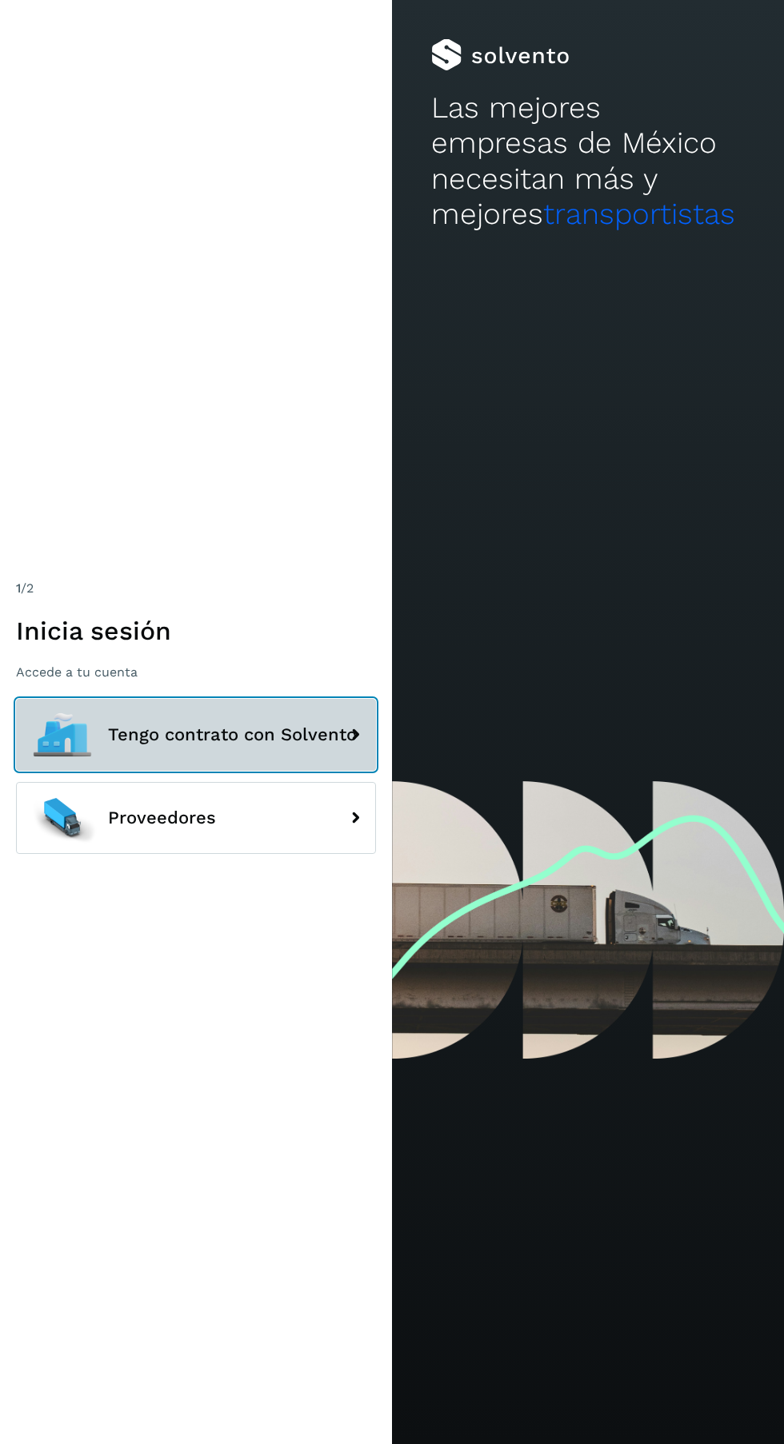
click at [303, 745] on span "Tengo contrato con Solvento" at bounding box center [232, 734] width 249 height 19
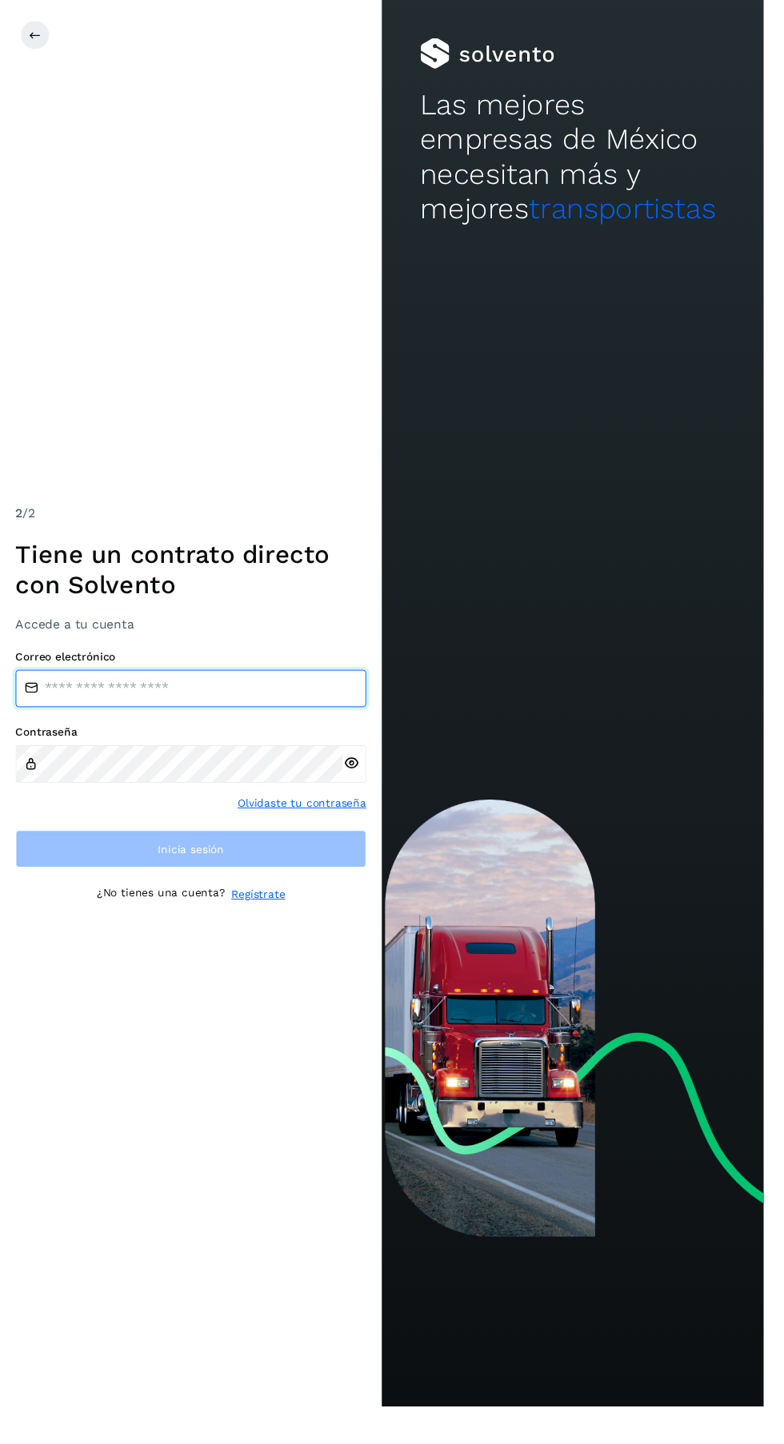
click at [271, 726] on input "email" at bounding box center [196, 707] width 360 height 38
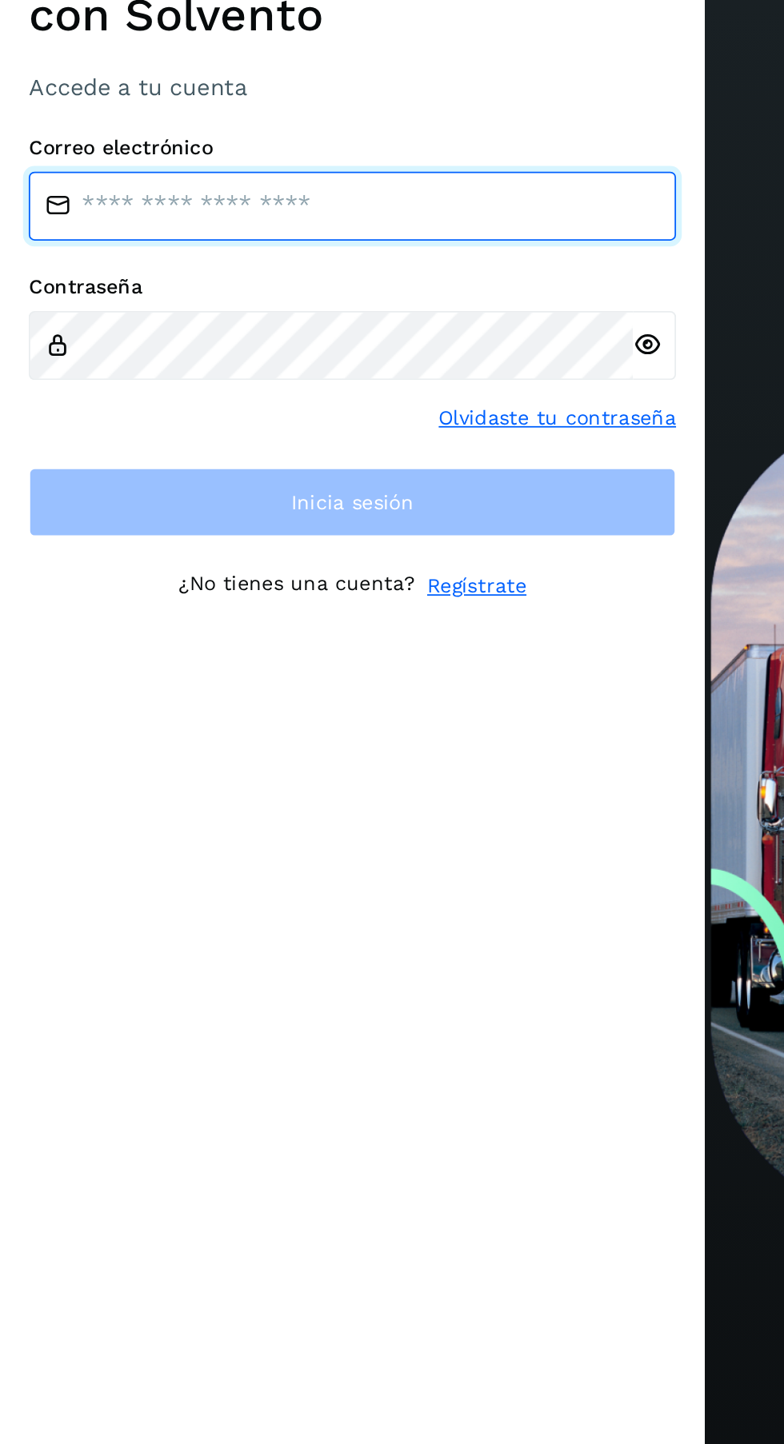
type input "**********"
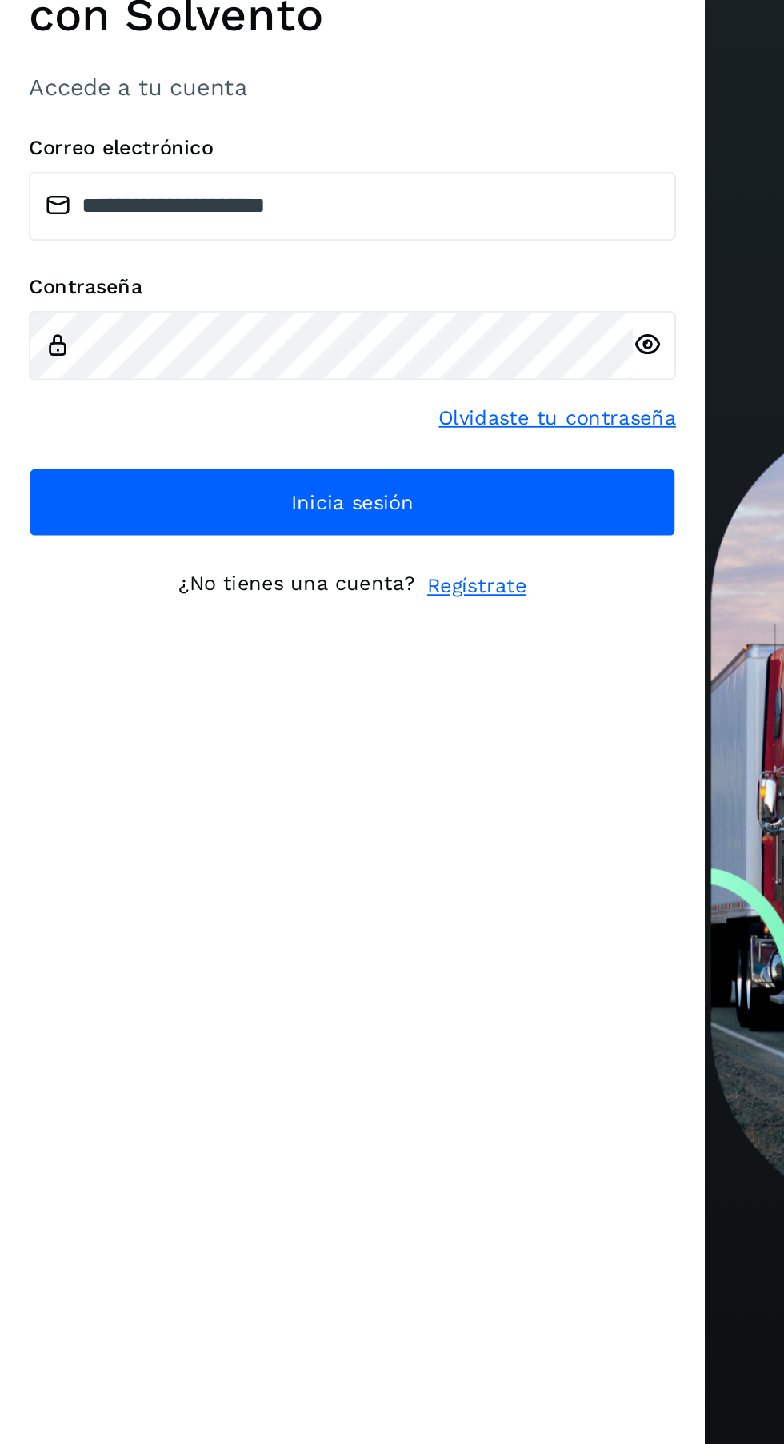
click at [368, 793] on icon at bounding box center [360, 784] width 17 height 17
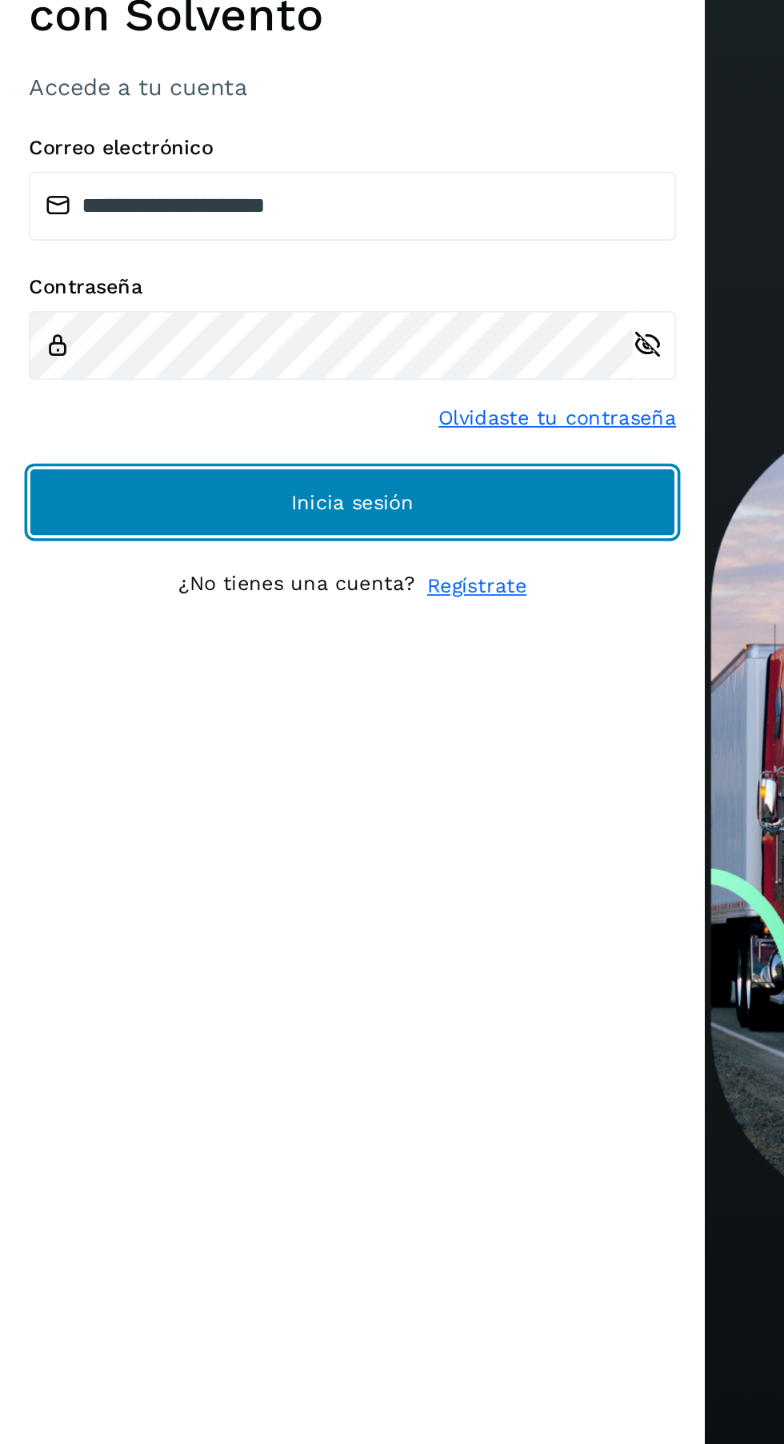
click at [218, 891] on button "Inicia sesión" at bounding box center [196, 872] width 360 height 38
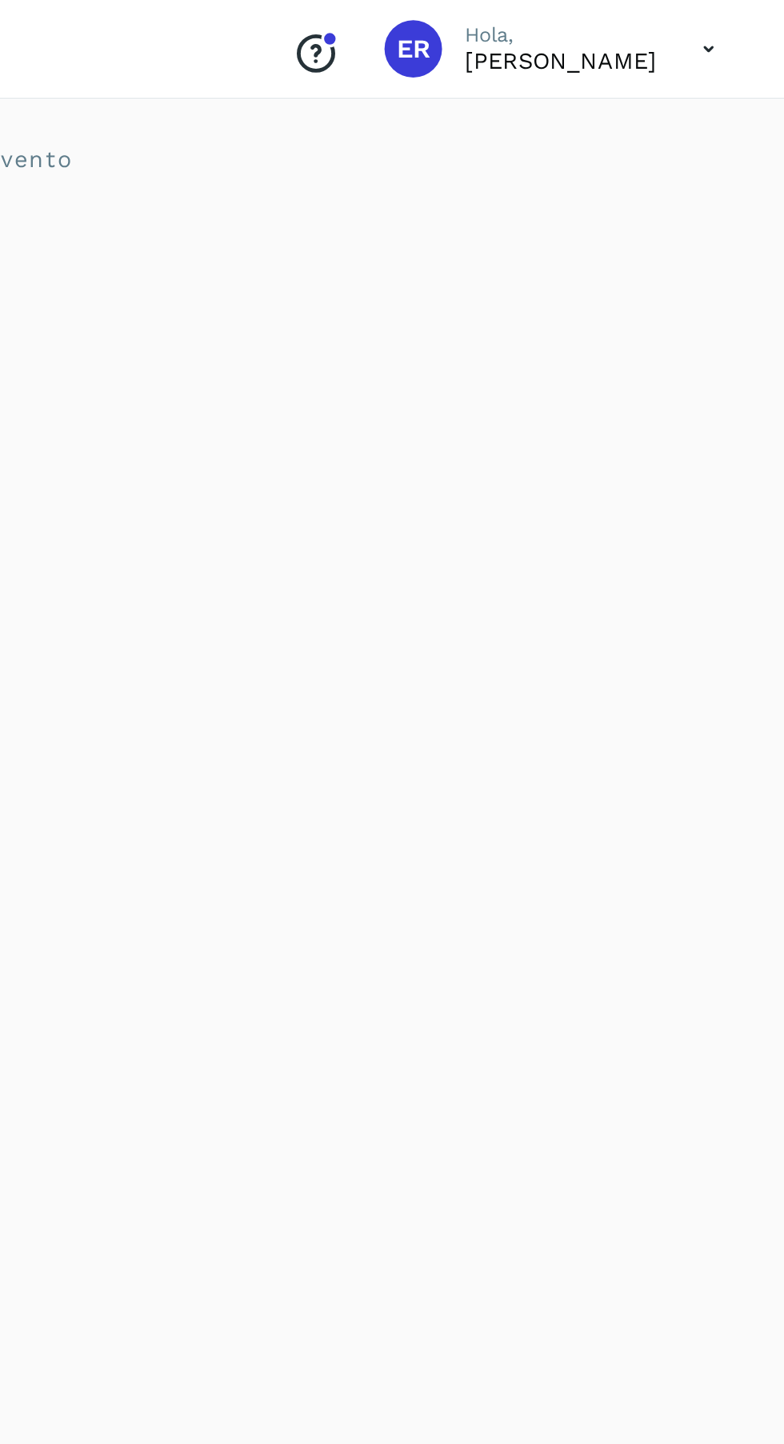
click at [742, 26] on icon at bounding box center [741, 27] width 33 height 33
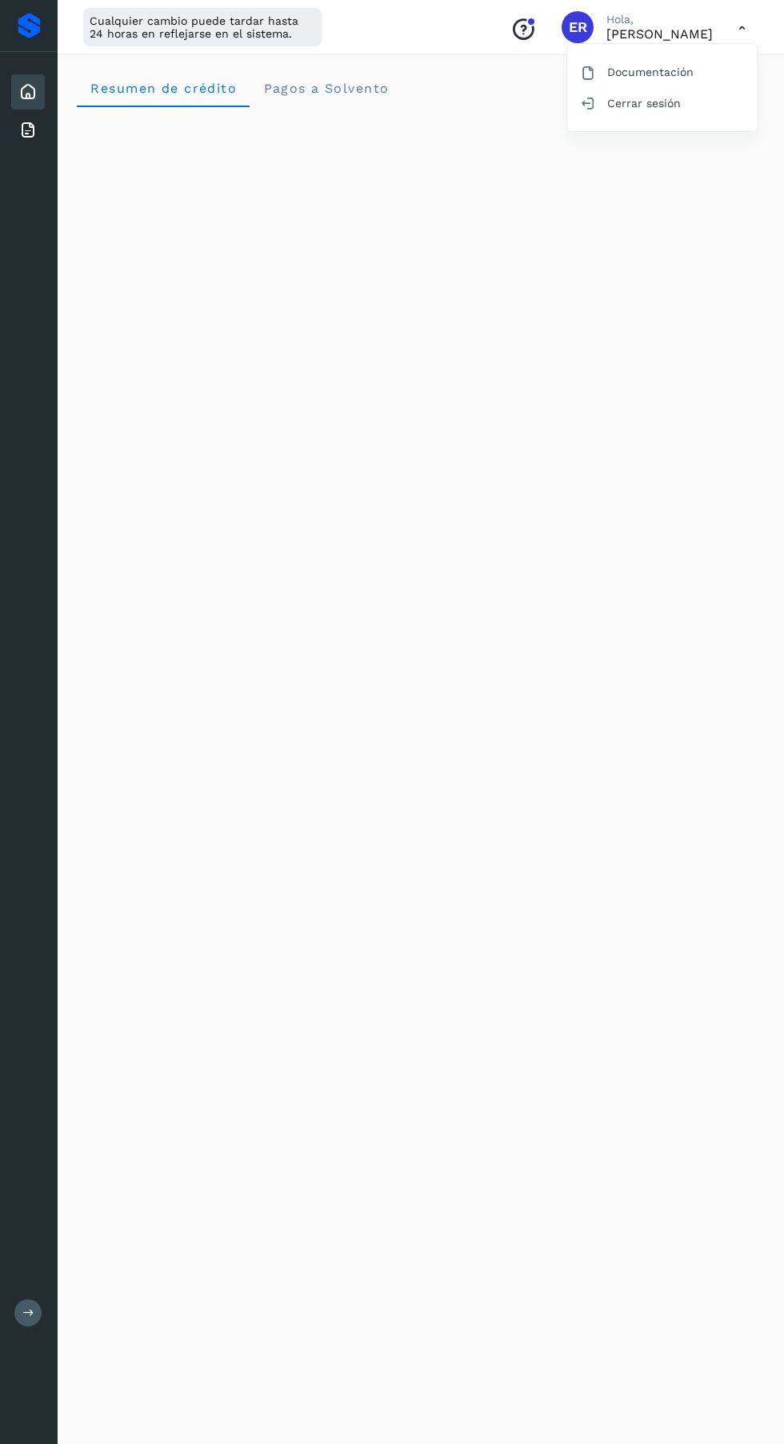
click at [44, 146] on div "Inicio Facturas" at bounding box center [29, 111] width 58 height 118
click at [27, 138] on icon at bounding box center [27, 130] width 19 height 19
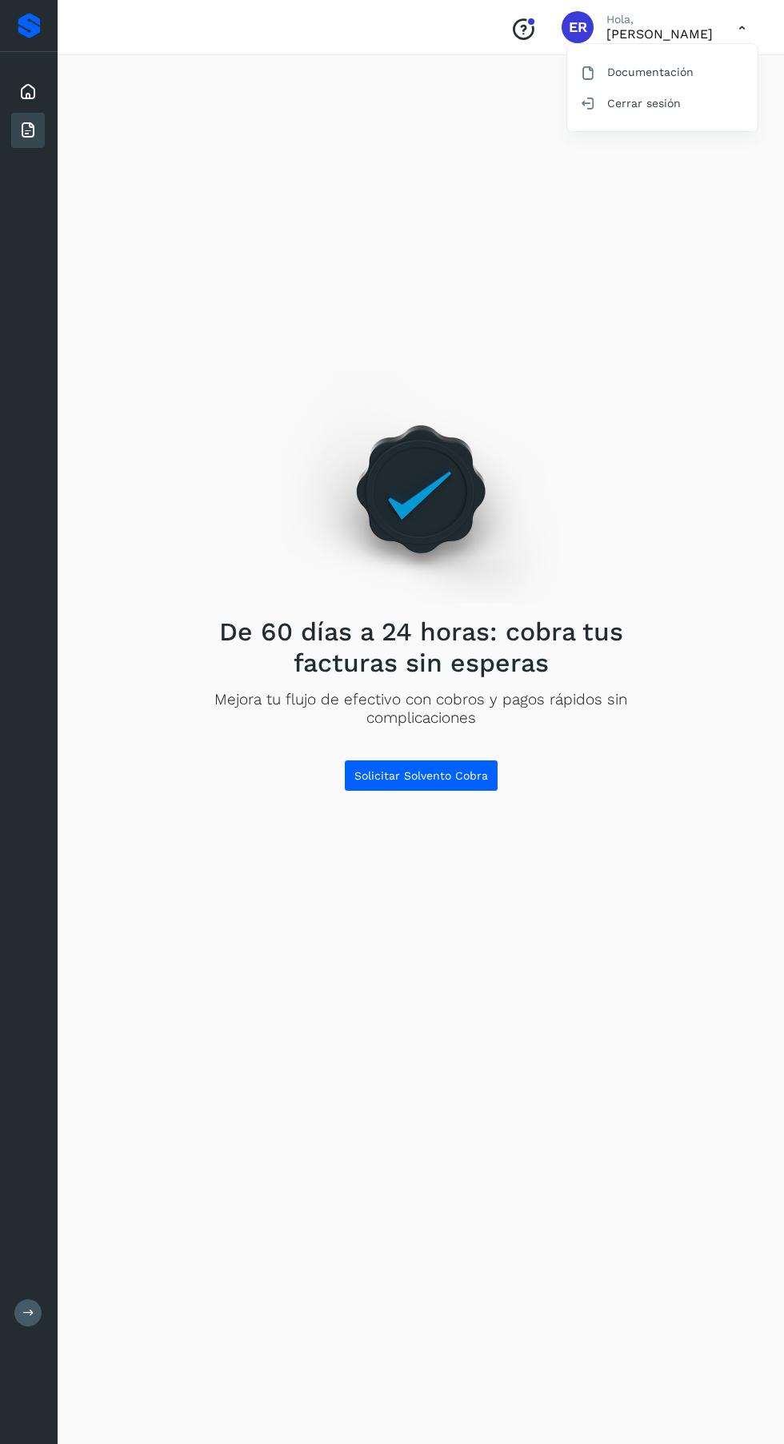
click at [669, 400] on div at bounding box center [392, 722] width 784 height 1444
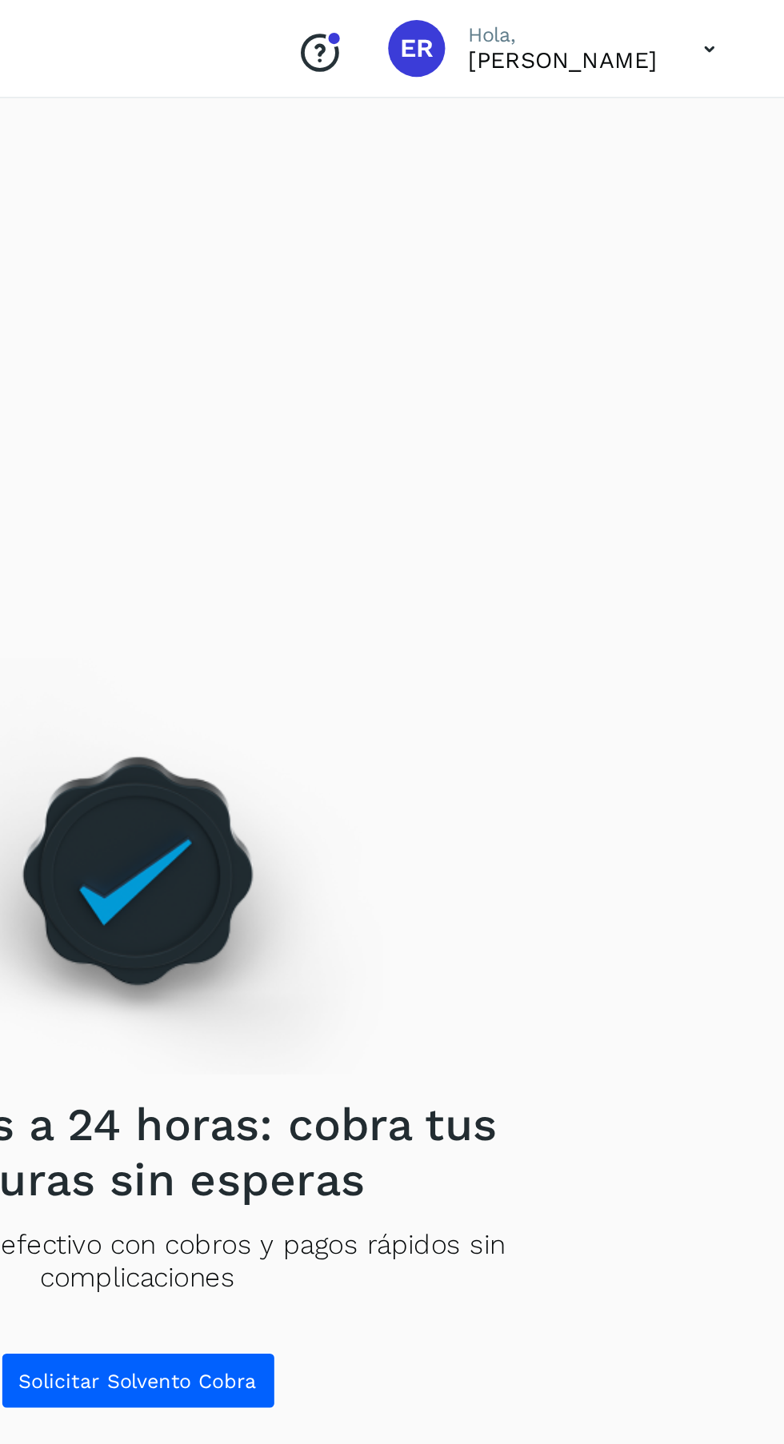
click at [536, 26] on div at bounding box center [531, 22] width 10 height 10
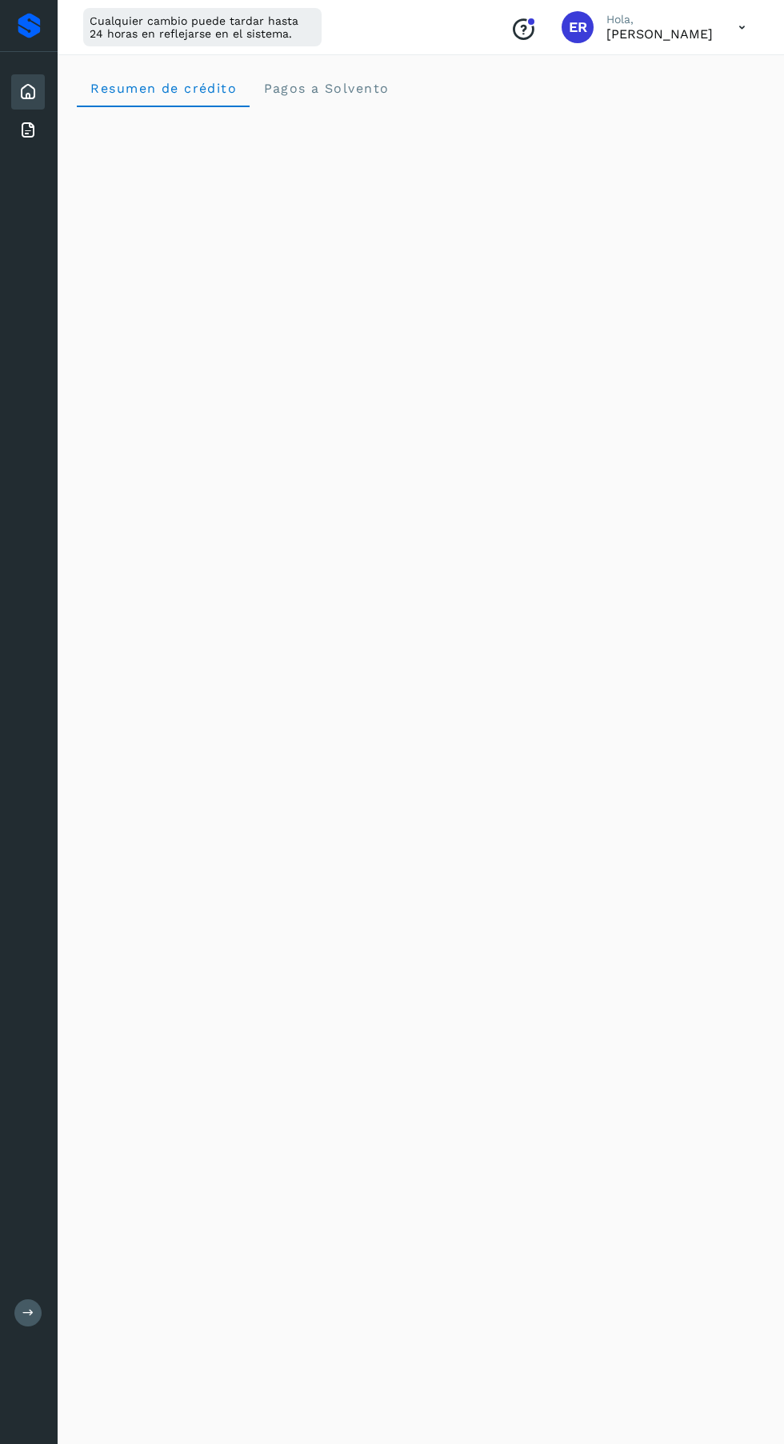
click at [26, 130] on icon at bounding box center [27, 130] width 19 height 19
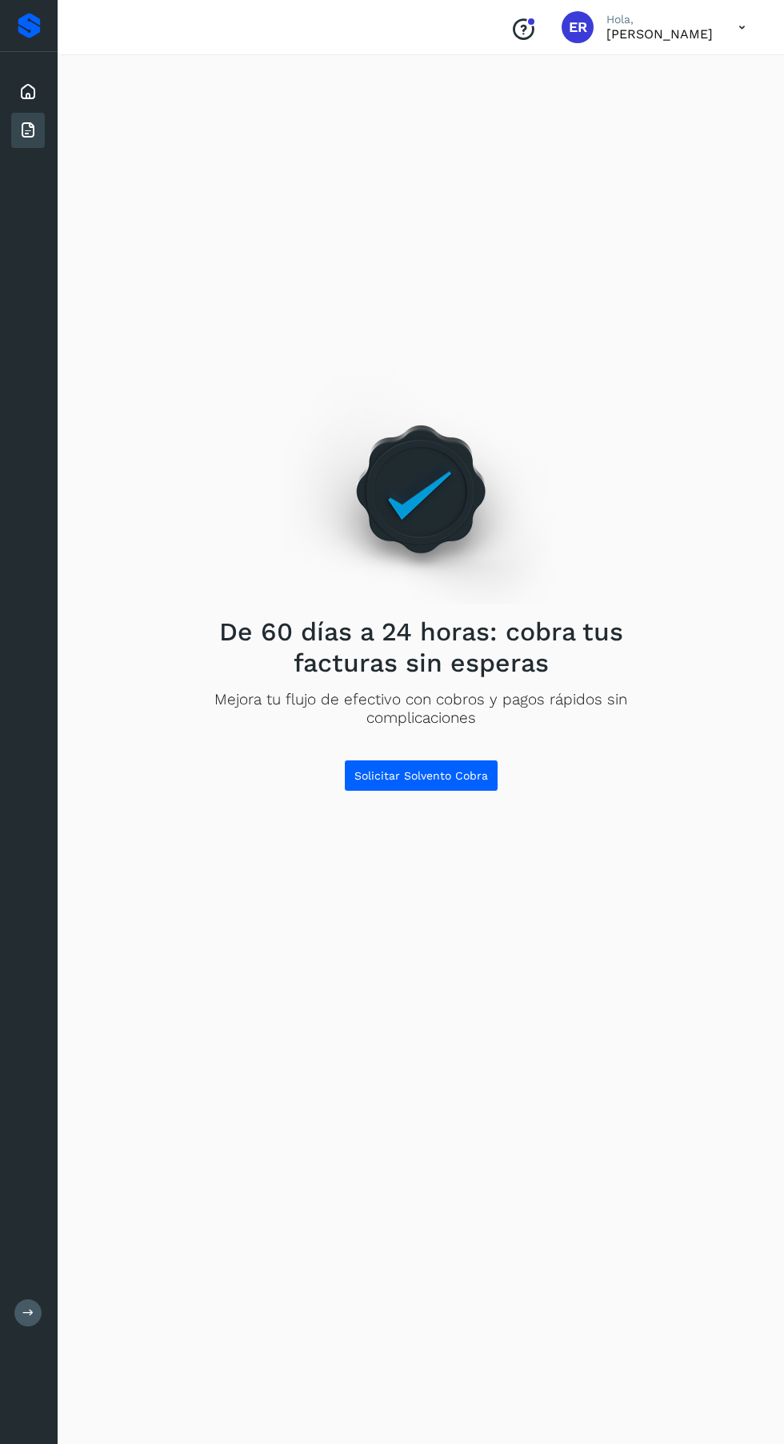
click at [737, 22] on icon at bounding box center [741, 27] width 33 height 33
click at [661, 114] on div "Cerrar sesión" at bounding box center [662, 103] width 190 height 30
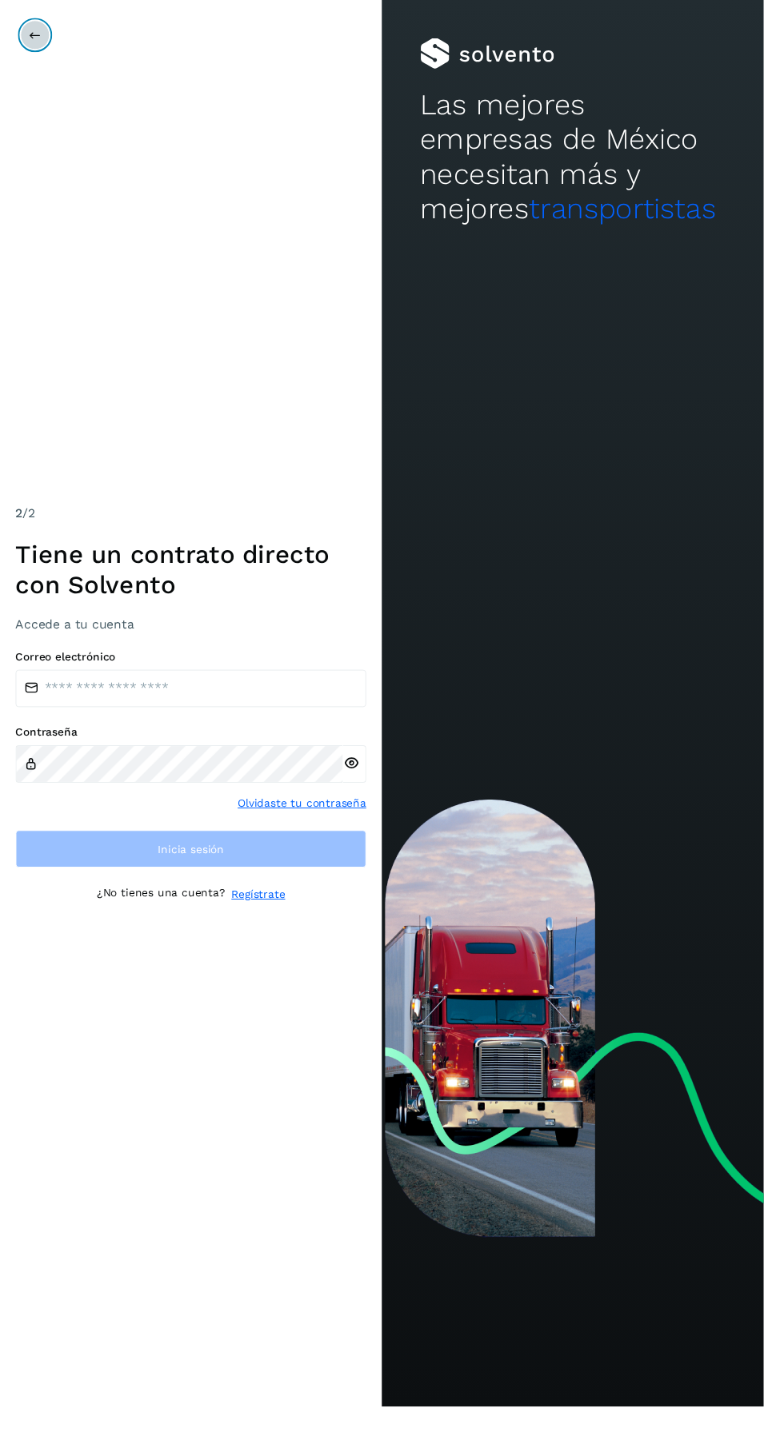
click at [33, 44] on button at bounding box center [36, 36] width 30 height 30
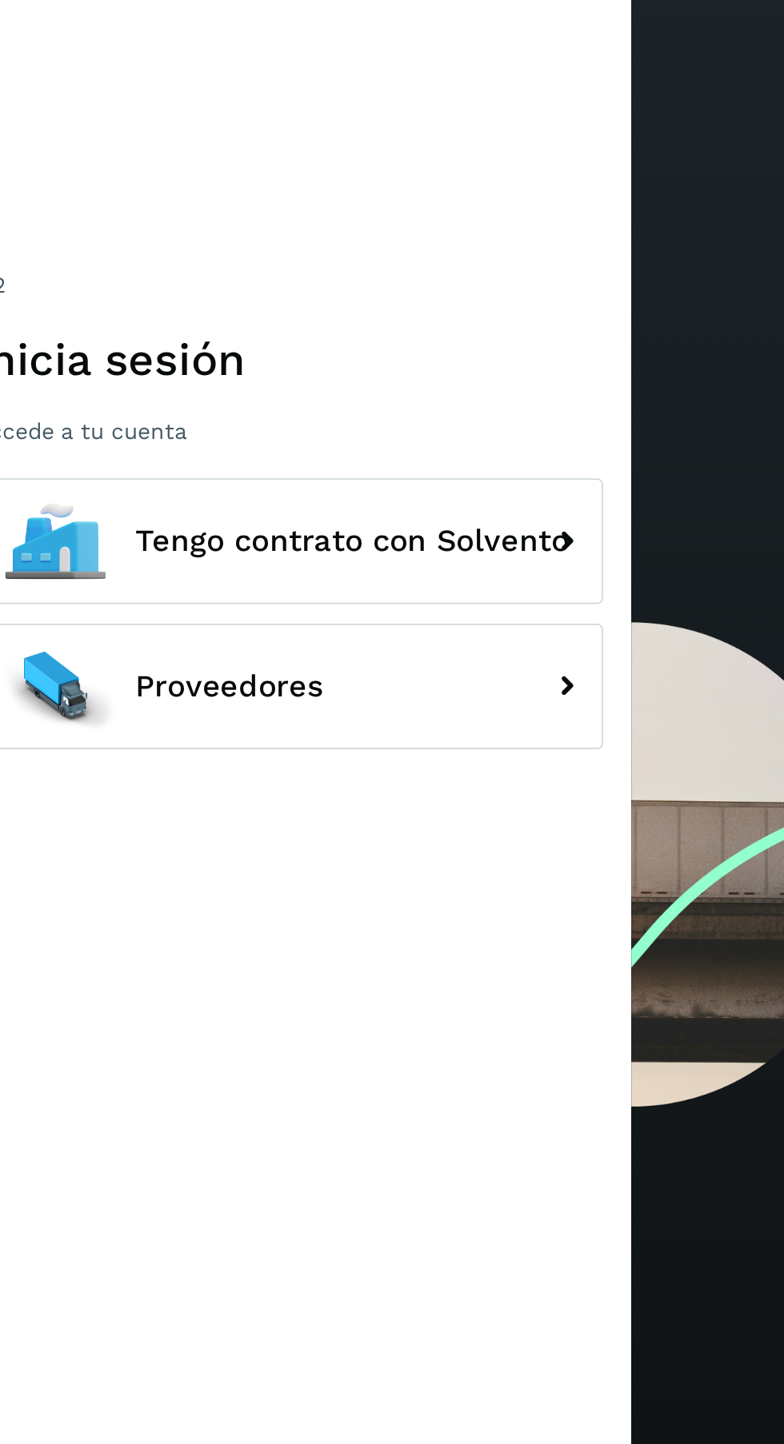
scroll to position [2, 0]
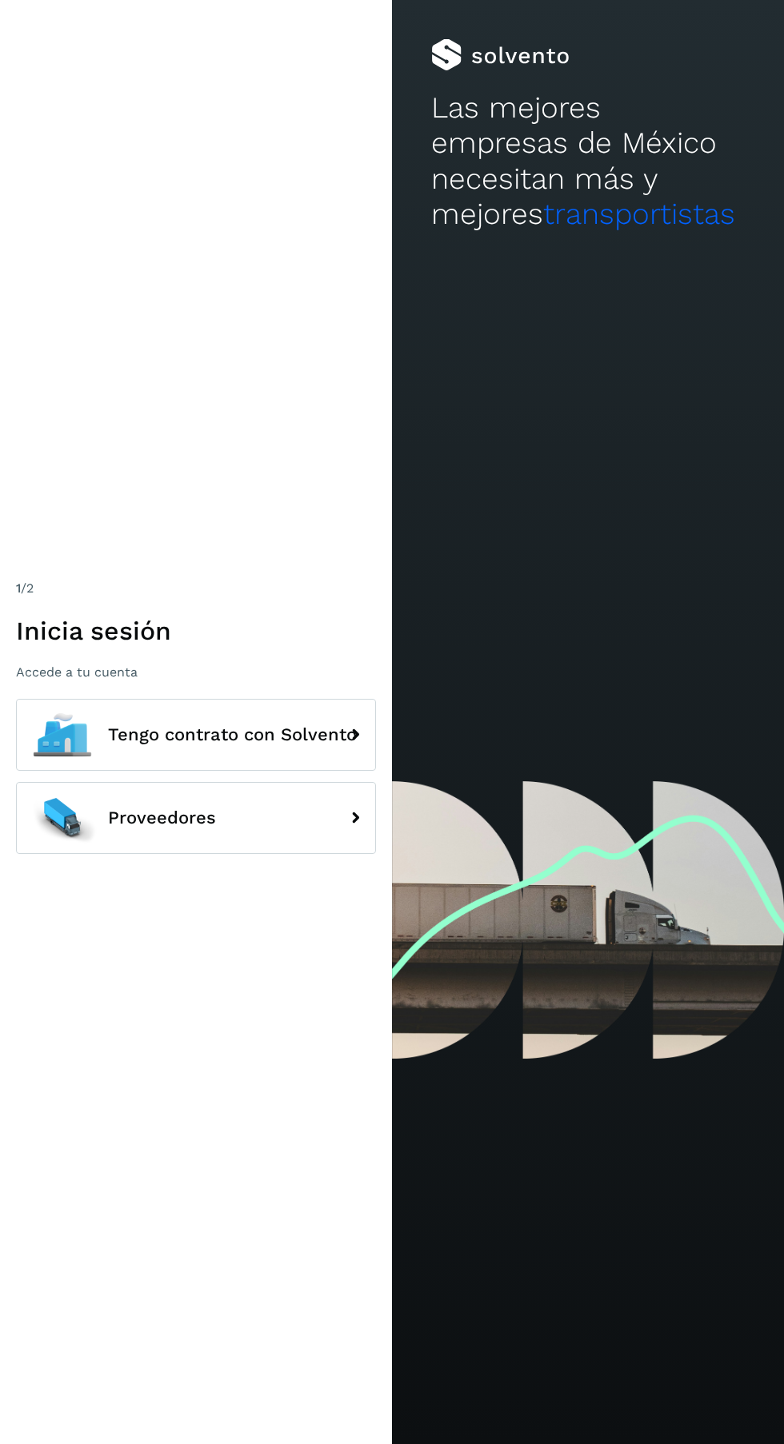
scroll to position [2, 0]
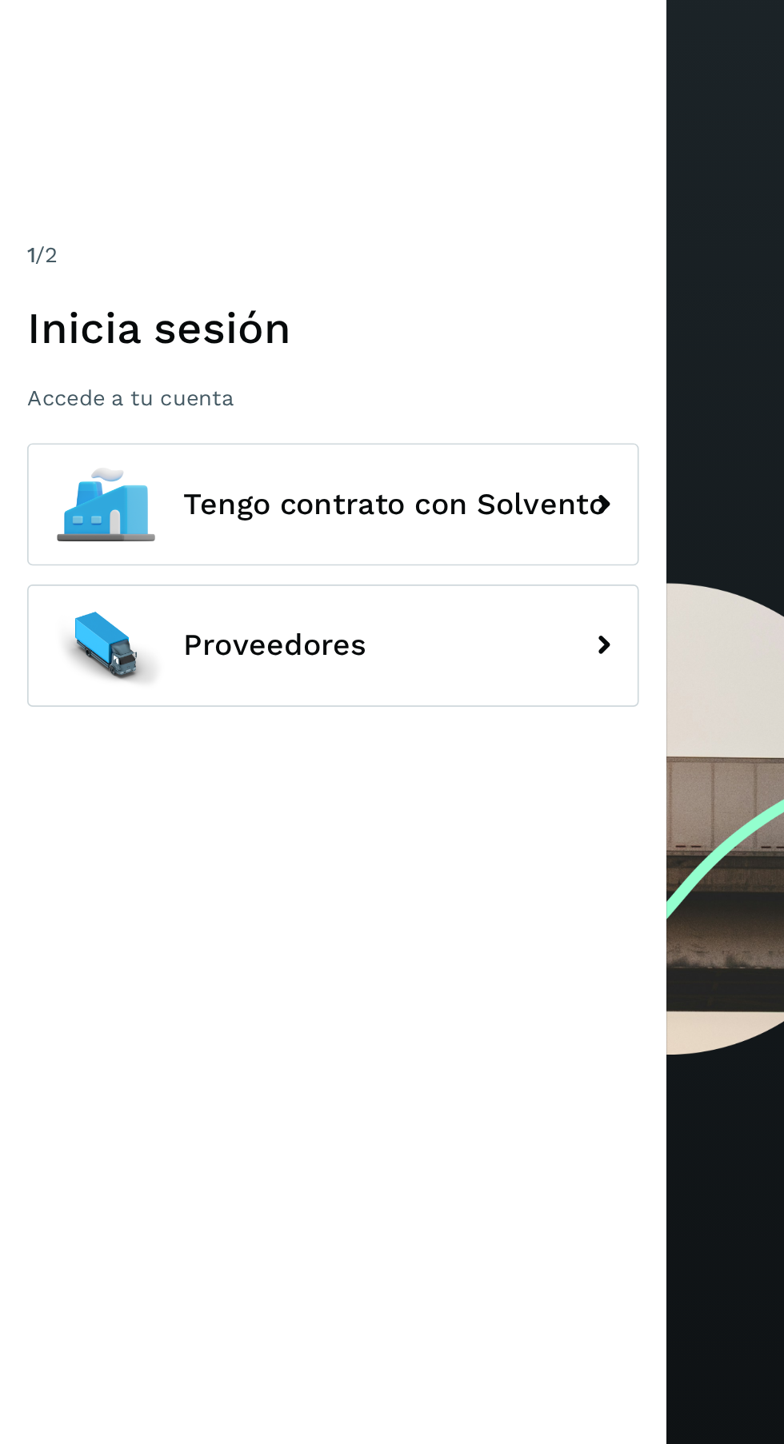
click at [218, 854] on button "Proveedores" at bounding box center [196, 818] width 360 height 72
